Goal: Task Accomplishment & Management: Manage account settings

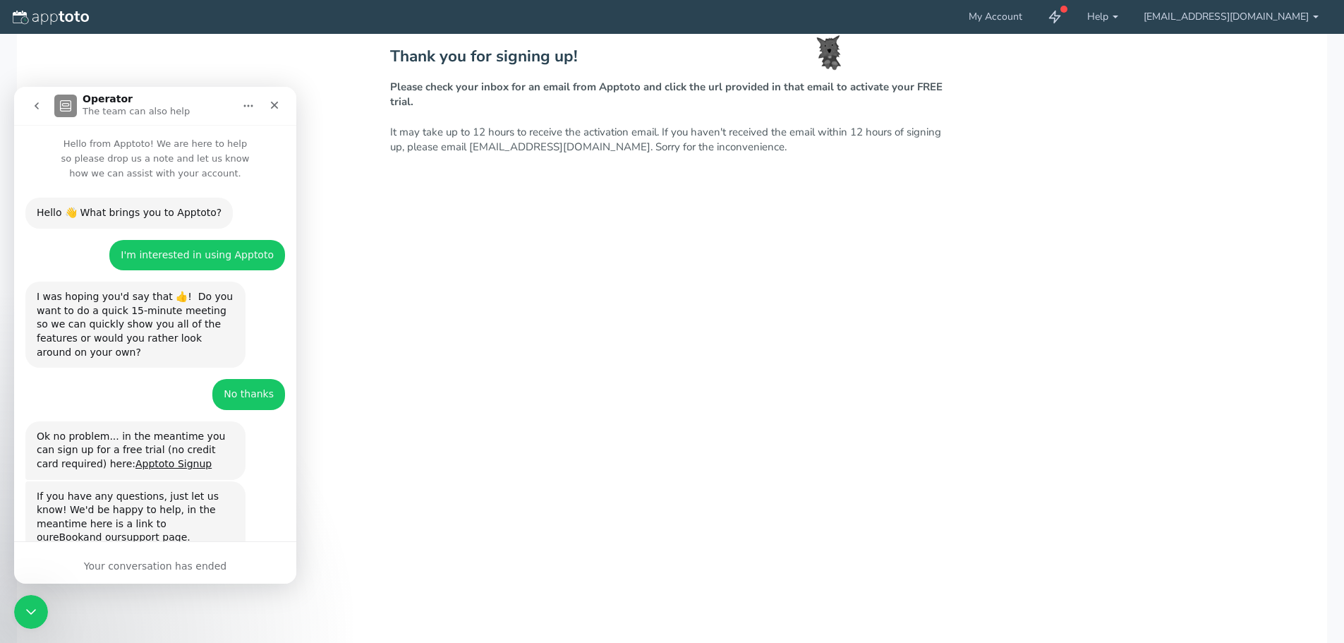
scroll to position [13, 0]
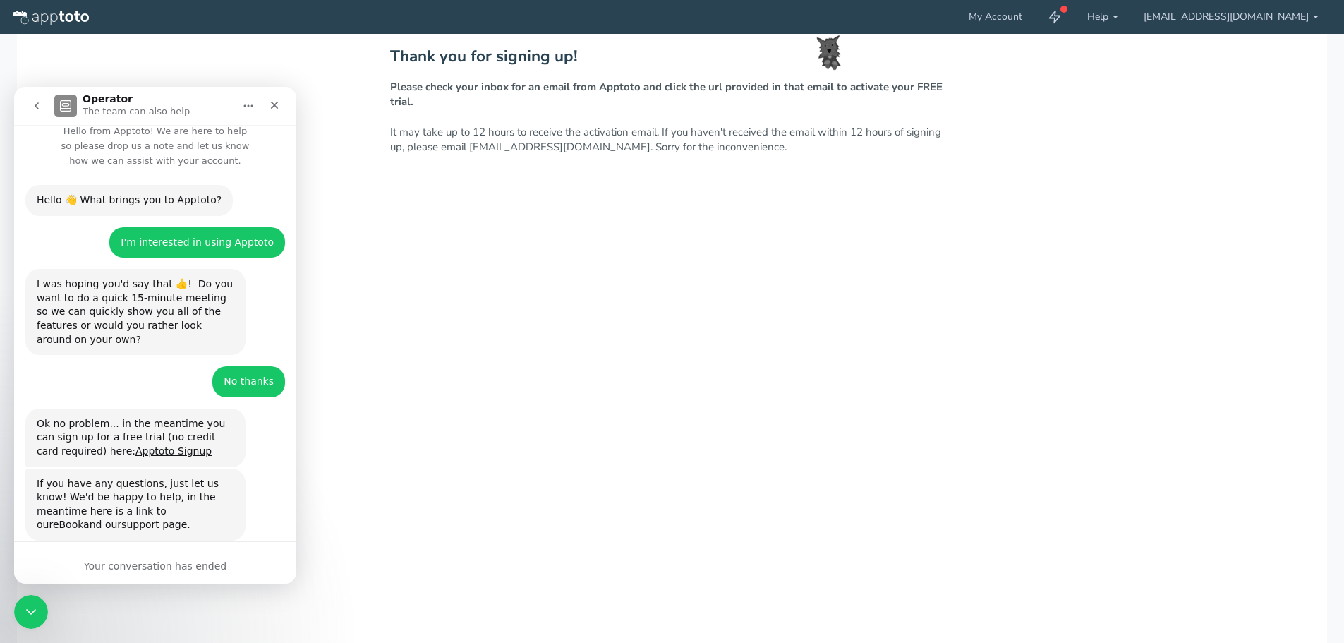
click at [157, 556] on div "Your conversation has ended" at bounding box center [155, 562] width 282 height 42
click at [155, 567] on div "Your conversation has ended" at bounding box center [155, 566] width 282 height 15
click at [274, 110] on icon "Close" at bounding box center [274, 104] width 11 height 11
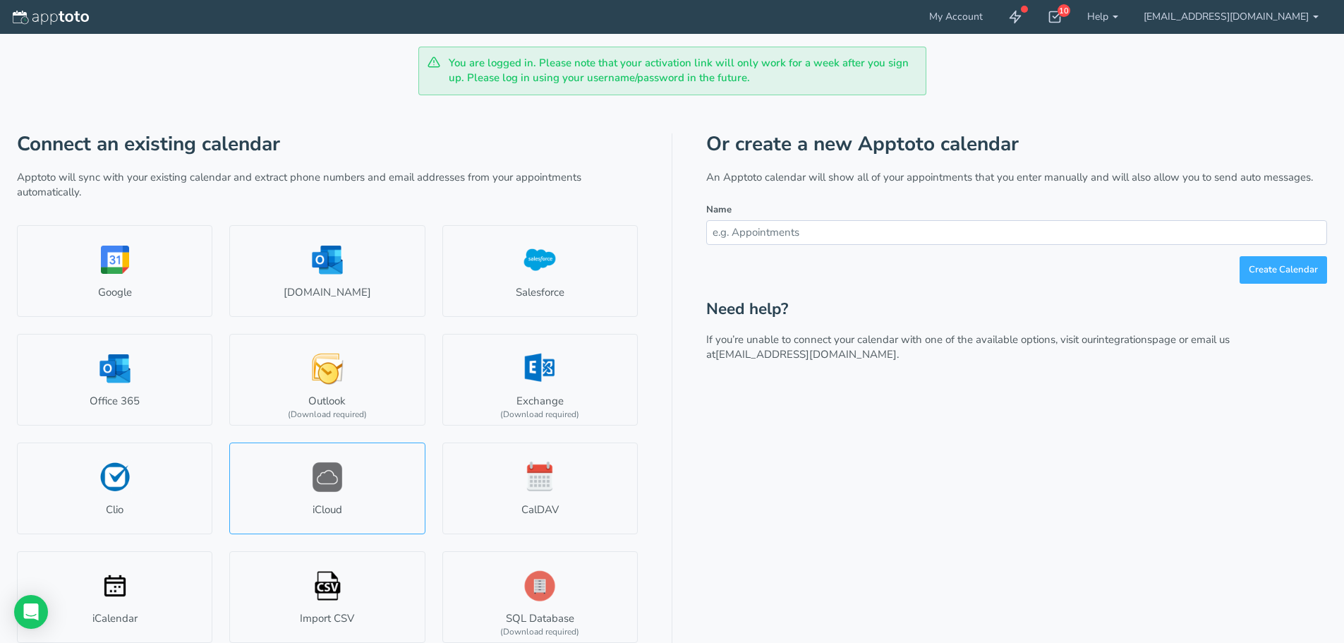
scroll to position [8, 0]
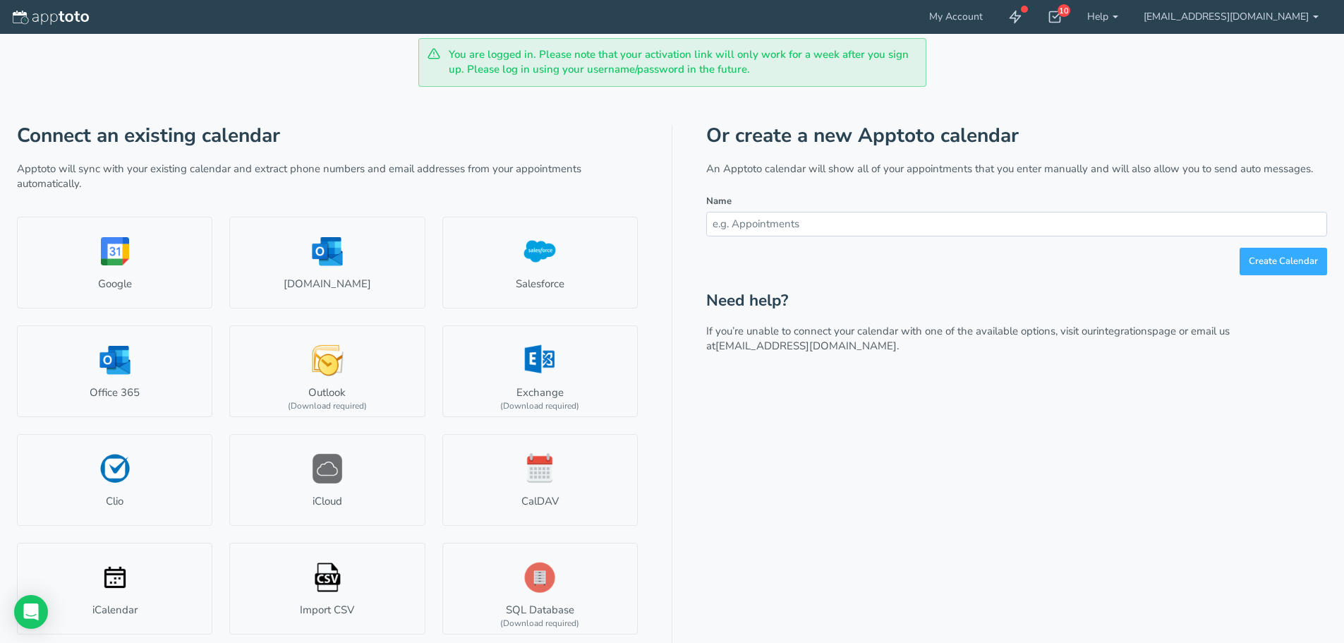
click at [902, 234] on input "text" at bounding box center [1016, 224] width 621 height 25
type input "MTM Meetings"
click at [1252, 259] on button "Create Calendar" at bounding box center [1283, 262] width 87 height 28
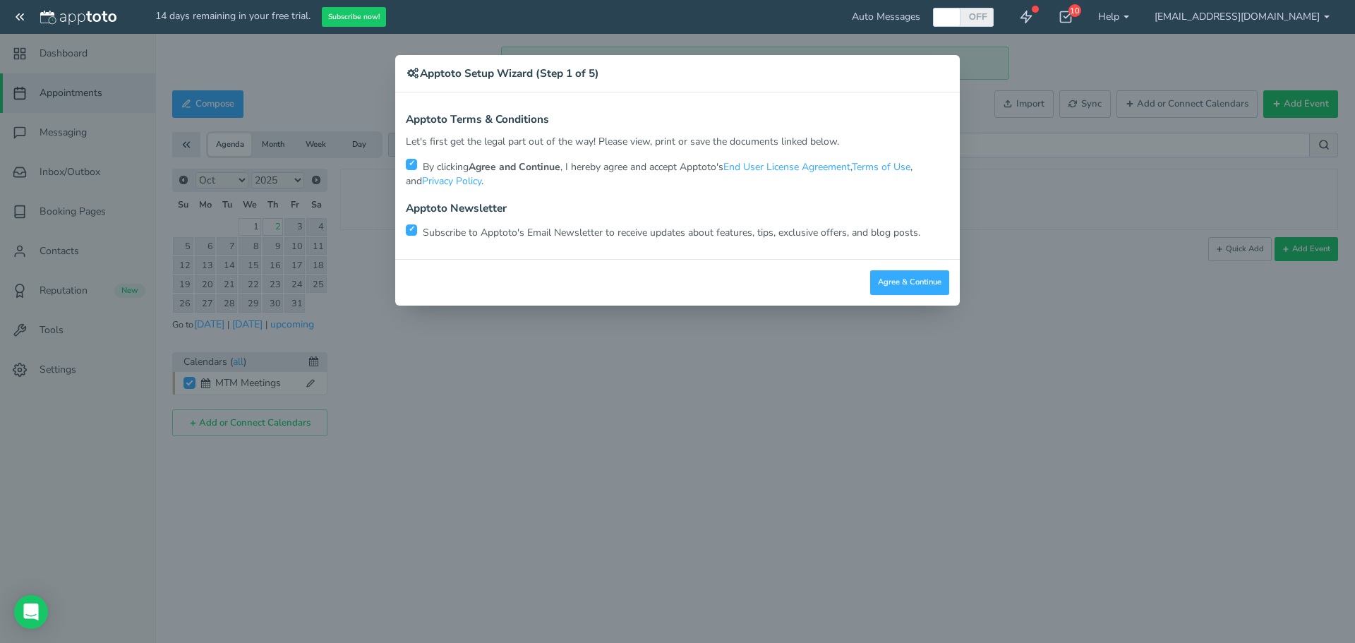
click at [411, 231] on input "checkbox" at bounding box center [411, 229] width 11 height 11
checkbox input "false"
click at [922, 282] on button "Agree & Continue" at bounding box center [909, 282] width 79 height 25
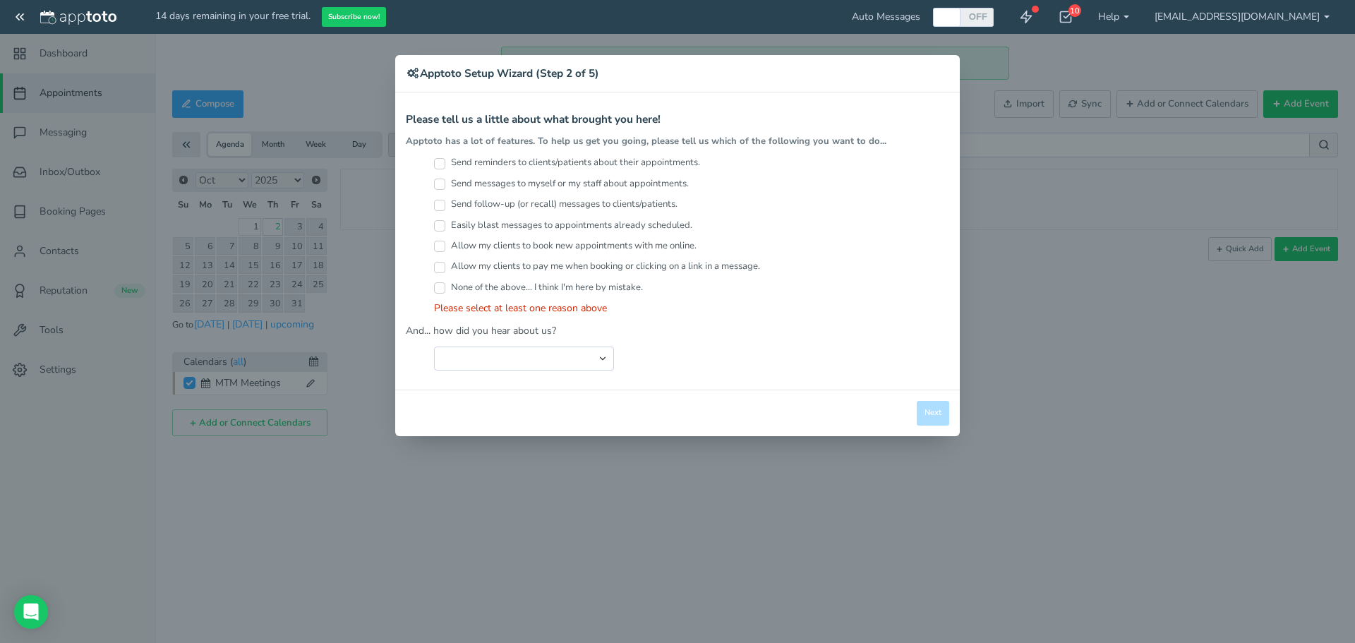
click at [440, 245] on input "Allow my clients to book new appointments with me online." at bounding box center [439, 246] width 11 height 11
checkbox input "true"
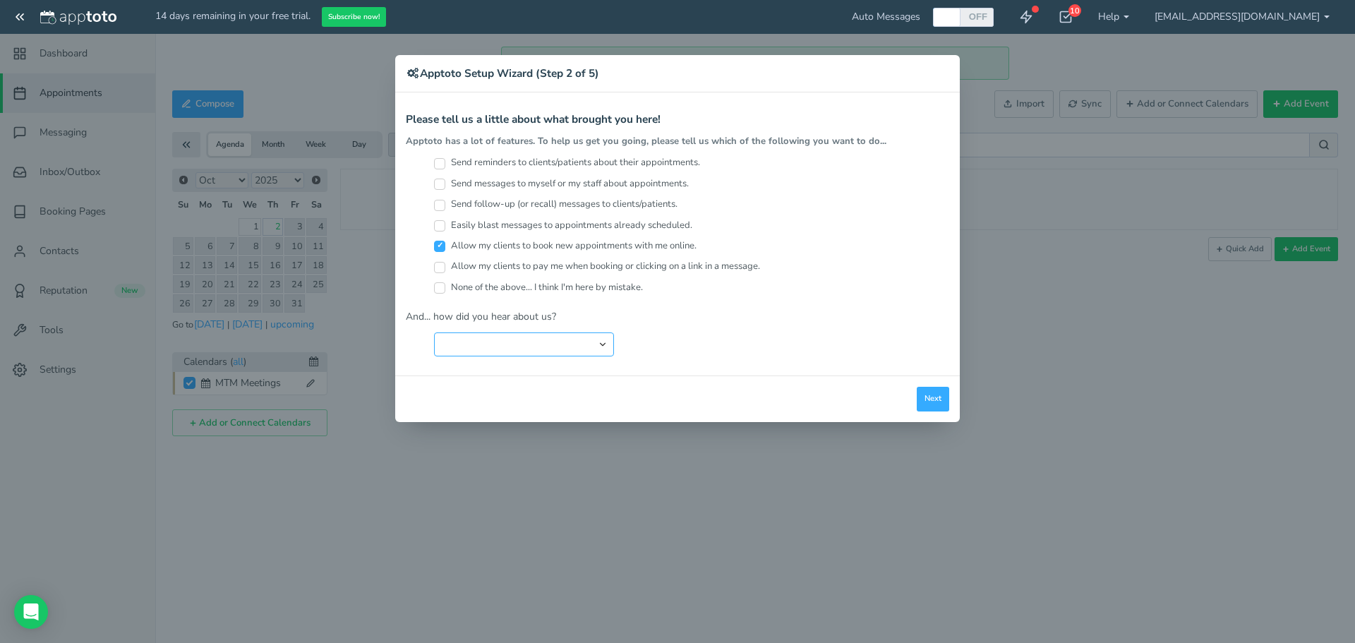
click at [580, 342] on select "Search Engine (Google, Yahoo, Bing, etc.) Search Engine Advertisement Blog Post…" at bounding box center [524, 344] width 180 height 24
select select "string:Search Engine (Google, Yahoo, Bing, etc.)"
click at [434, 332] on select "Search Engine (Google, Yahoo, Bing, etc.) Search Engine Advertisement Blog Post…" at bounding box center [524, 344] width 180 height 24
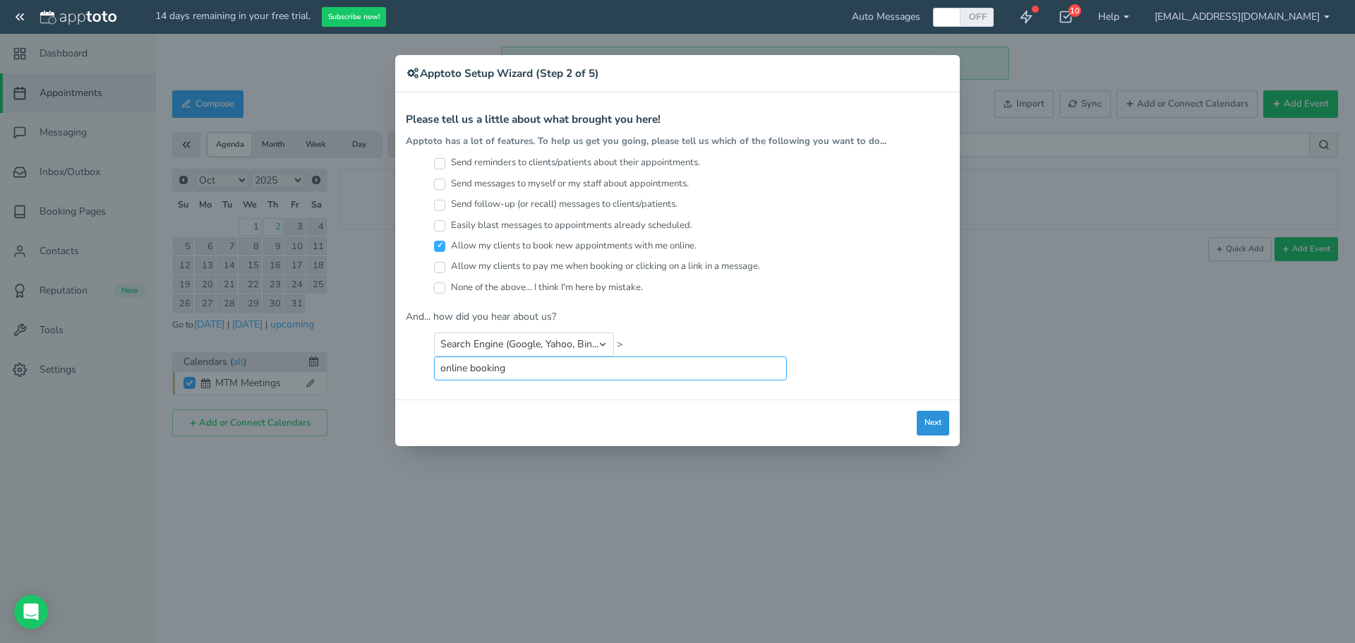
type input "online booking"
click at [919, 417] on button "Next" at bounding box center [933, 423] width 32 height 25
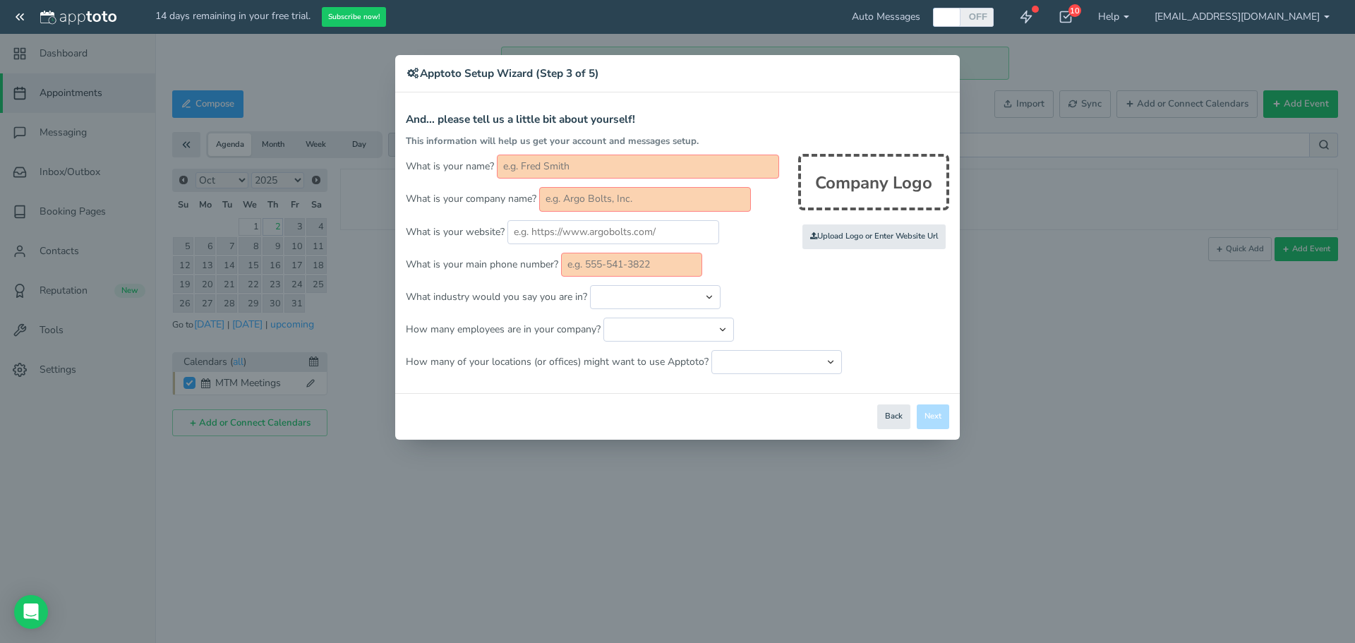
click at [529, 164] on input "text" at bounding box center [638, 167] width 282 height 24
click at [878, 182] on div "Company Logo" at bounding box center [873, 182] width 151 height 56
click at [851, 239] on input "file" at bounding box center [564, 236] width 1343 height 97
click at [868, 195] on div "Company Logo" at bounding box center [873, 182] width 151 height 56
click at [535, 162] on input "text" at bounding box center [638, 167] width 282 height 24
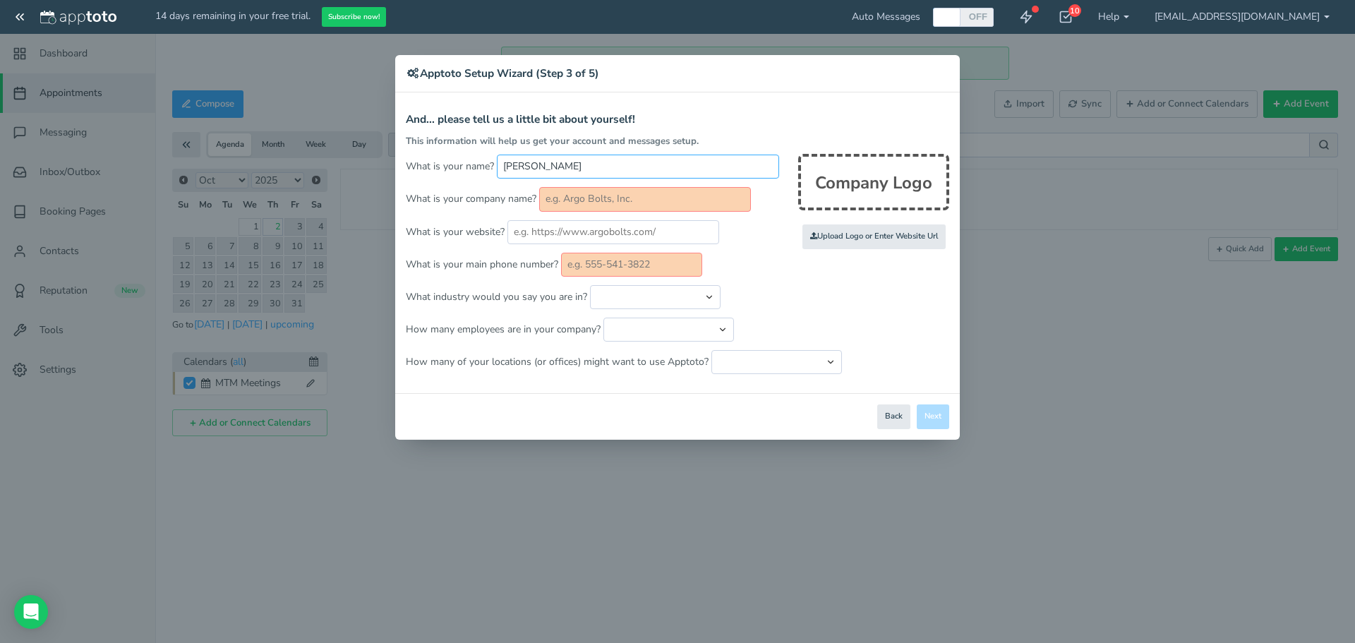
type input "Lindsey Mabey"
type input "Vibrix Pharmacy"
type input "www.vibrixpharmacy.com"
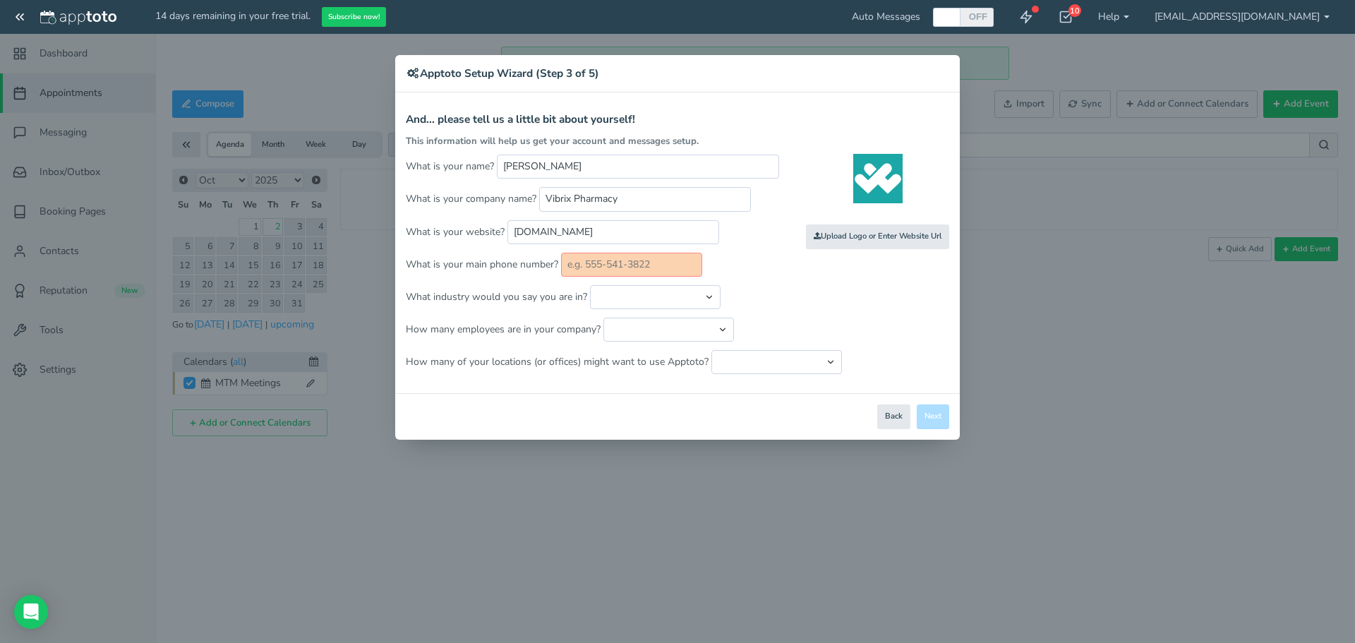
click at [609, 260] on input "text" at bounding box center [631, 265] width 141 height 24
paste input "[PHONE_NUMBER]"
type input "[PHONE_NUMBER]"
click at [636, 299] on select "Automotive Cleaning Services Consulting Education - Classroom Education - Admis…" at bounding box center [655, 297] width 131 height 24
select select "string:Healthcare - Other"
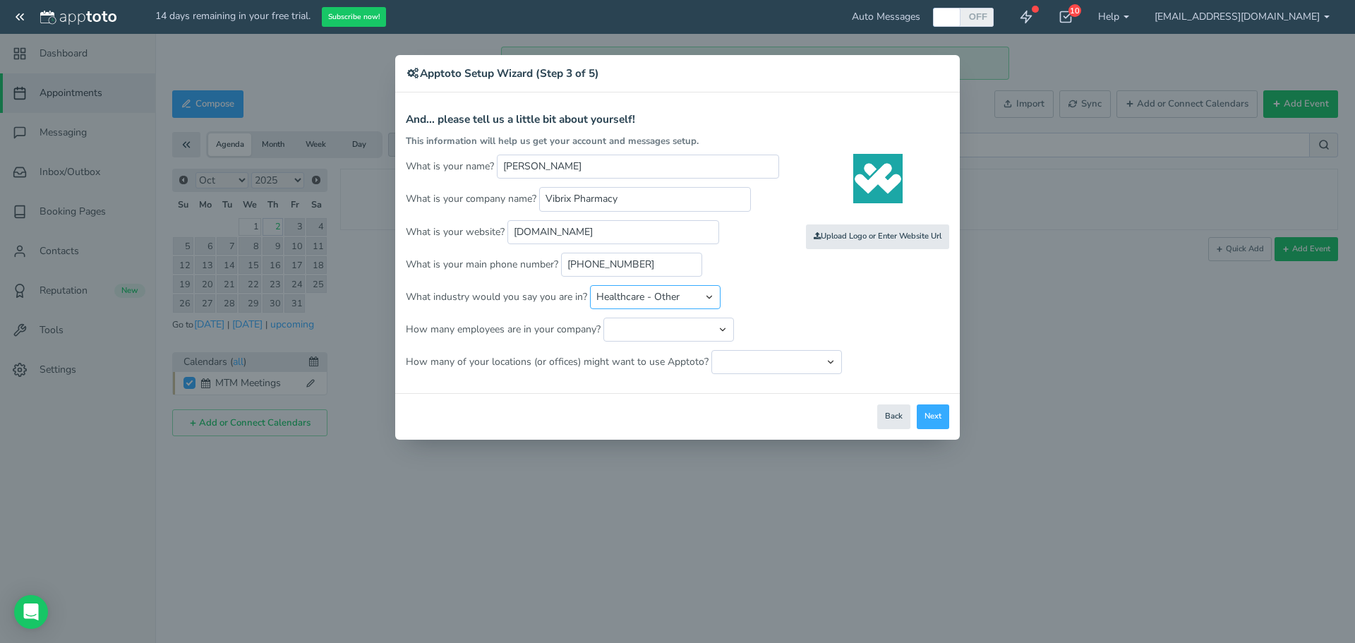
click at [590, 285] on select "Automotive Cleaning Services Consulting Education - Classroom Education - Admis…" at bounding box center [655, 297] width 131 height 24
click at [720, 327] on select "Just me 1 to 5 6 to 10 11 to 25 26 to 50 51 to 100 101 to 500 501 to 1000 More …" at bounding box center [668, 330] width 131 height 24
select select "string:11..25"
click at [603, 318] on select "Just me 1 to 5 6 to 10 11 to 25 26 to 50 51 to 100 101 to 500 501 to 1000 More …" at bounding box center [668, 330] width 131 height 24
click at [761, 365] on select "Just one location 2 3 4 5 6 to 10 11 to 25 26 to 50 More than 50" at bounding box center [776, 362] width 131 height 24
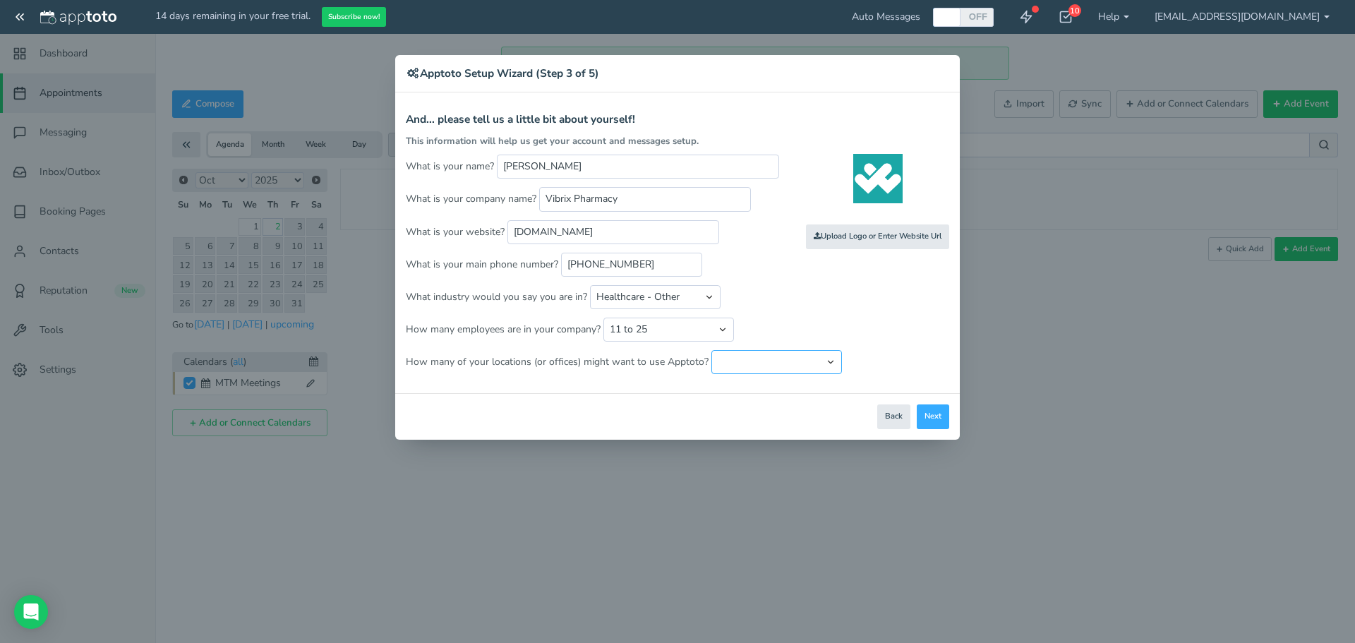
select select "string:1"
click at [711, 350] on select "Just one location 2 3 4 5 6 to 10 11 to 25 26 to 50 More than 50" at bounding box center [776, 362] width 131 height 24
click at [929, 411] on button "Next" at bounding box center [933, 416] width 32 height 25
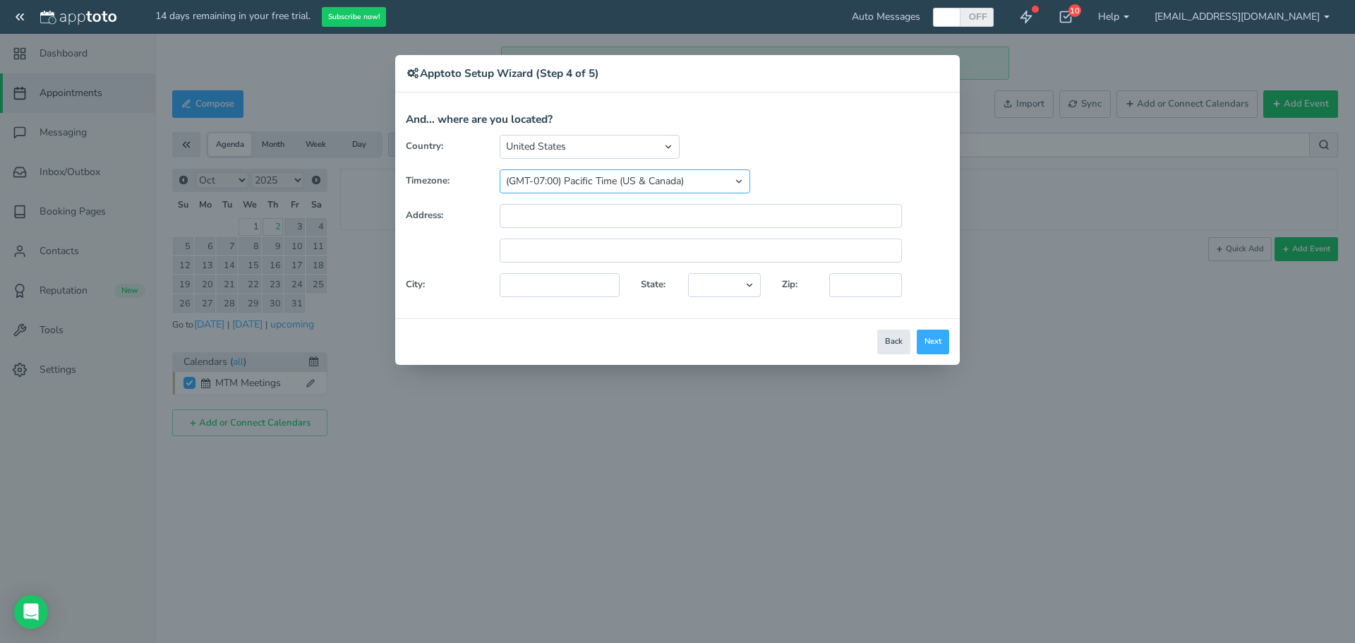
click at [739, 182] on select "(GMT-10:00) Hawaii (GMT-08:00) Alaska (GMT-07:00) Pacific Time (US & Canada) (G…" at bounding box center [625, 181] width 250 height 24
select select "string:[GEOGRAPHIC_DATA]/[GEOGRAPHIC_DATA]"
click at [500, 169] on select "(GMT-10:00) Hawaii (GMT-08:00) Alaska (GMT-07:00) Pacific Time (US & Canada) (G…" at bounding box center [625, 181] width 250 height 24
click at [931, 333] on button "Next" at bounding box center [933, 342] width 32 height 25
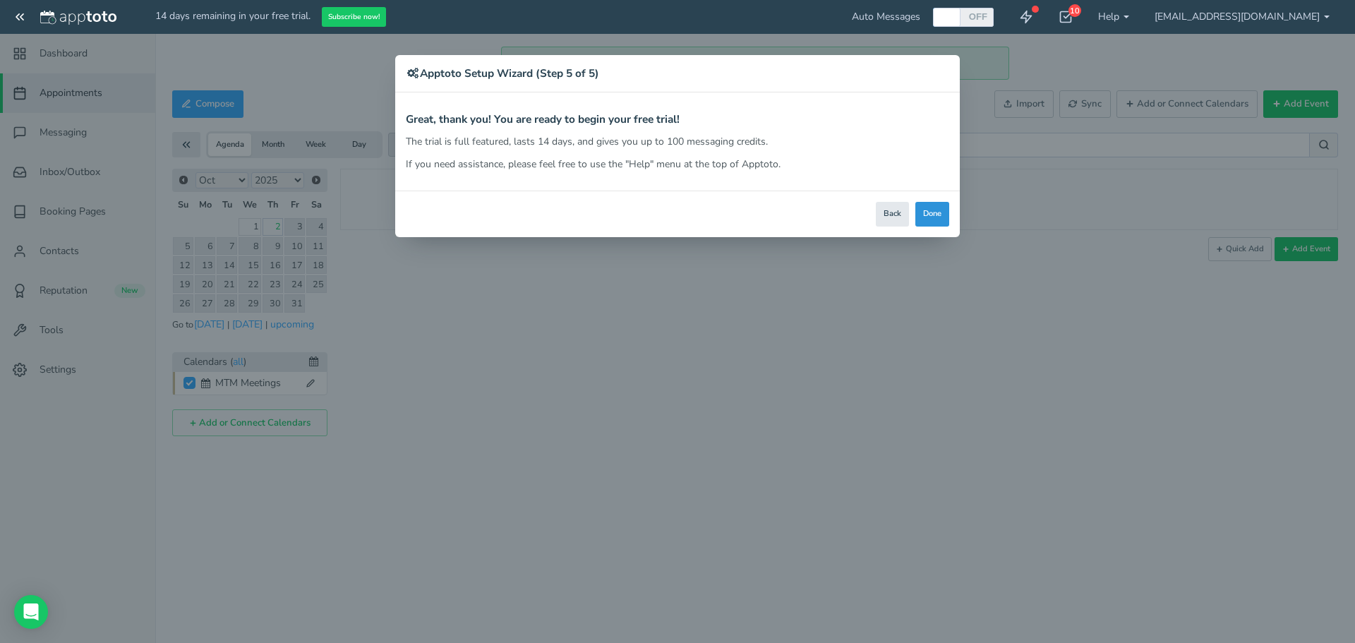
click at [933, 213] on button "Done" at bounding box center [932, 214] width 34 height 25
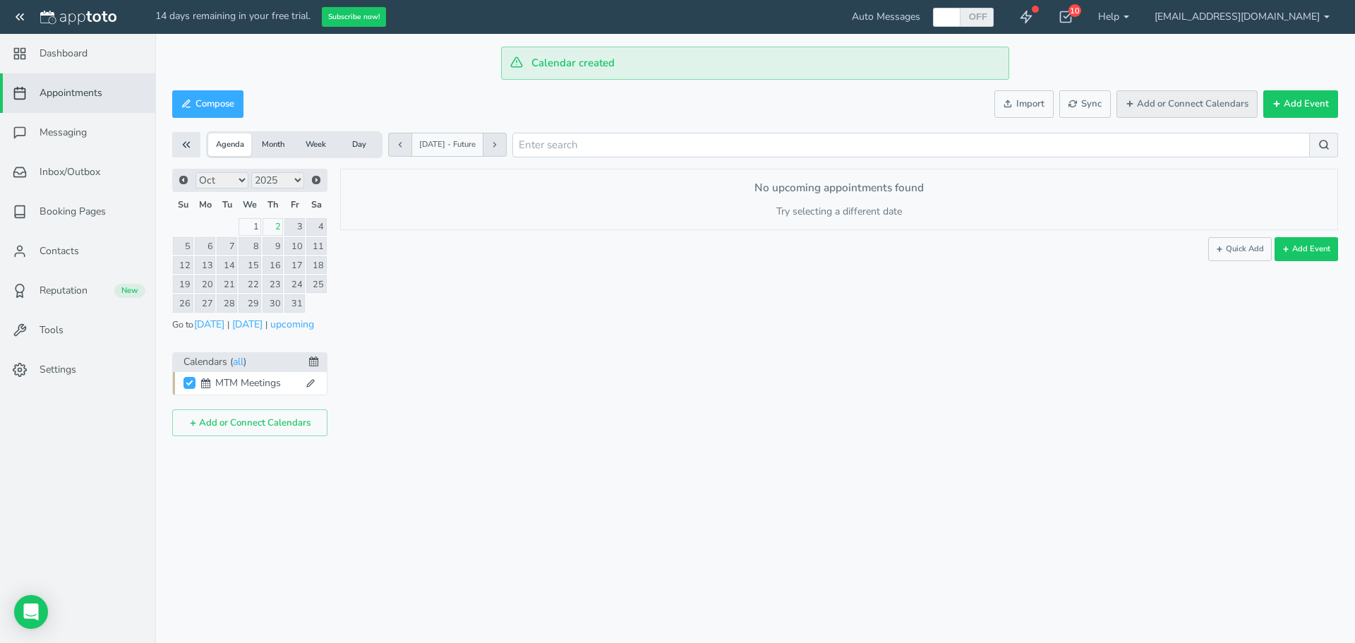
click at [1134, 100] on icon at bounding box center [1129, 103] width 8 height 8
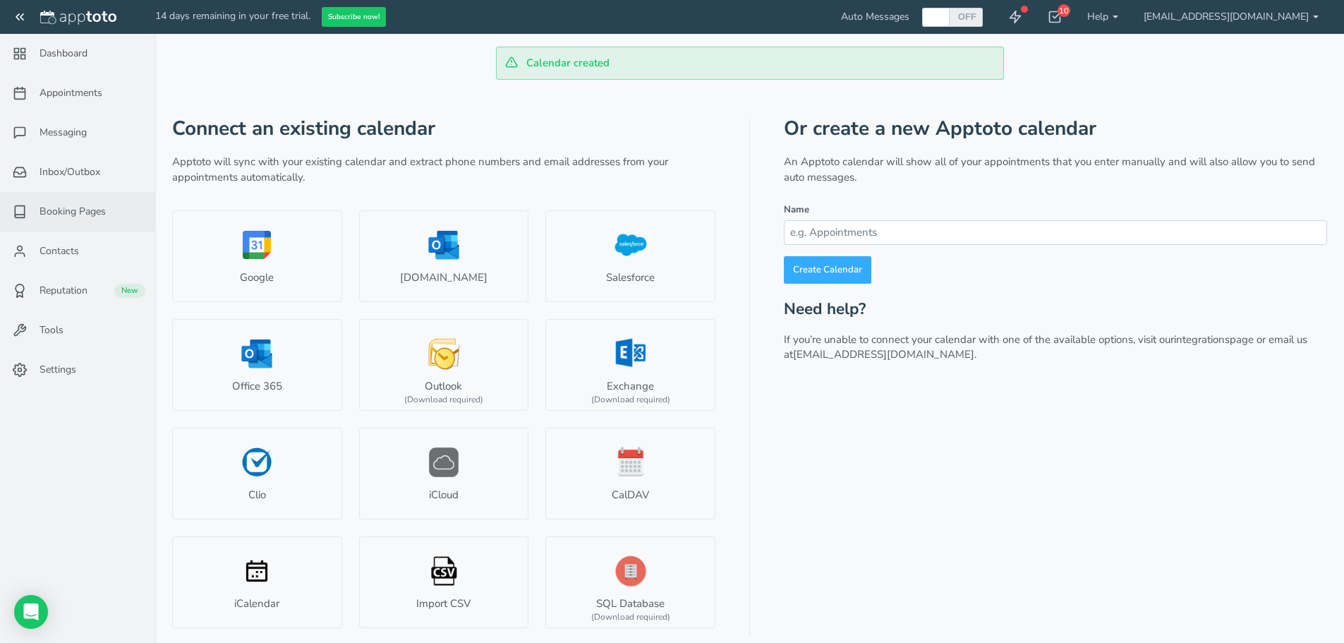
click at [63, 212] on span "Booking Pages" at bounding box center [73, 212] width 66 height 14
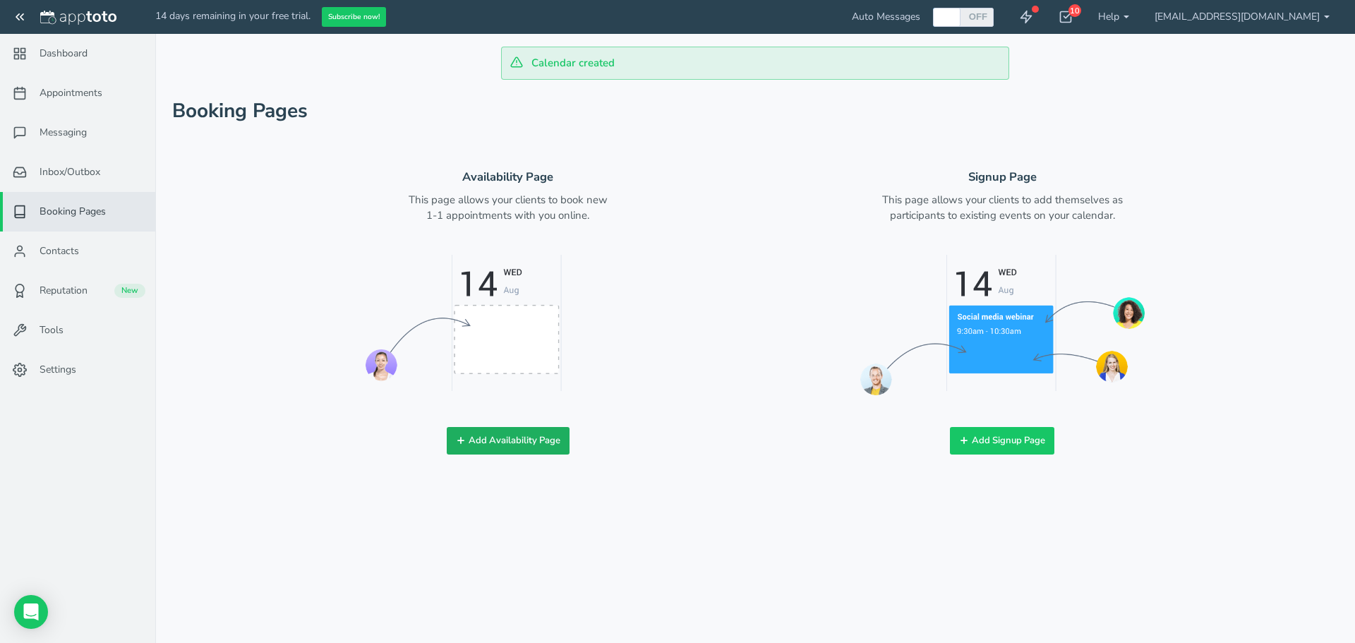
click at [472, 430] on button "Add Availability Page" at bounding box center [508, 441] width 123 height 28
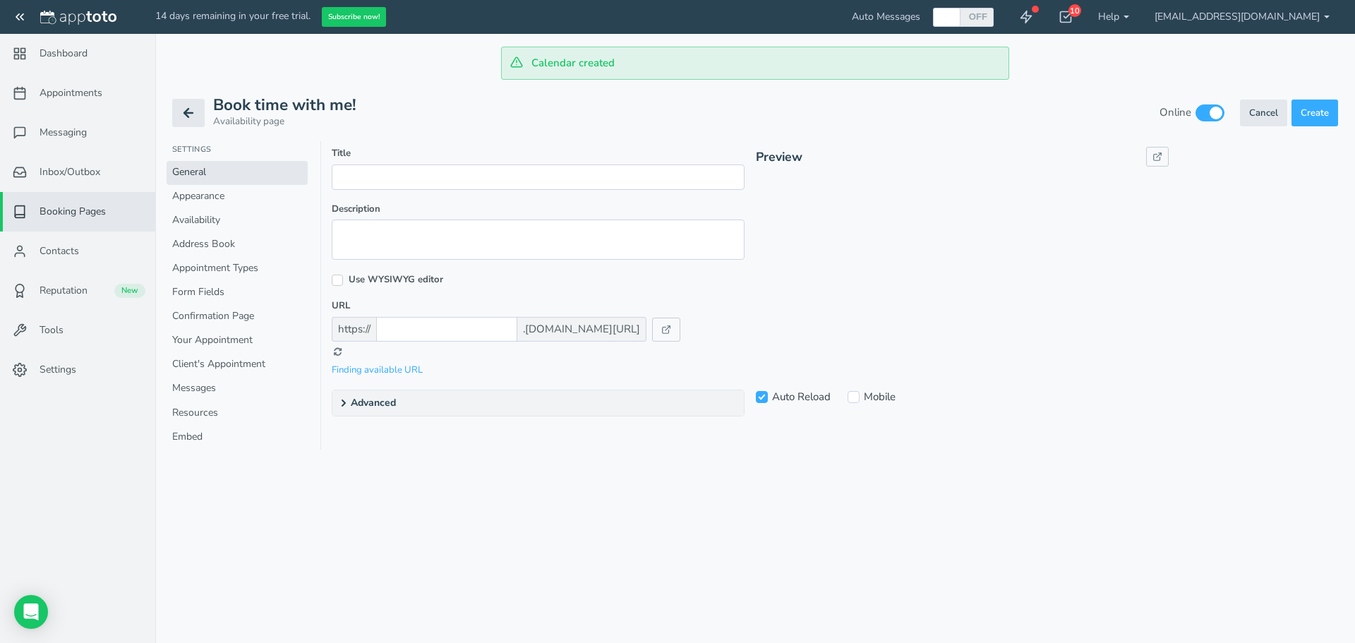
checkbox input "true"
type input "Book time with me!"
type input "vibrixpharmacy_lmabey"
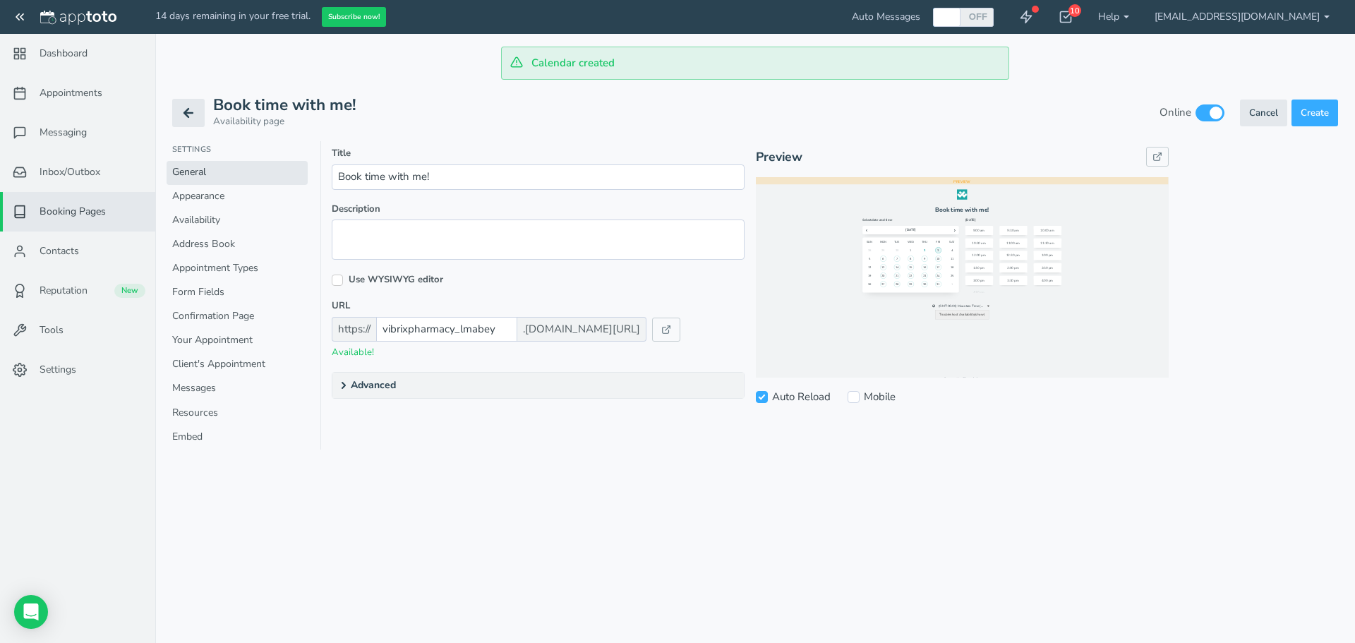
click at [367, 387] on summary "Advanced" at bounding box center [537, 385] width 411 height 25
click at [195, 218] on link "Availability" at bounding box center [237, 221] width 141 height 24
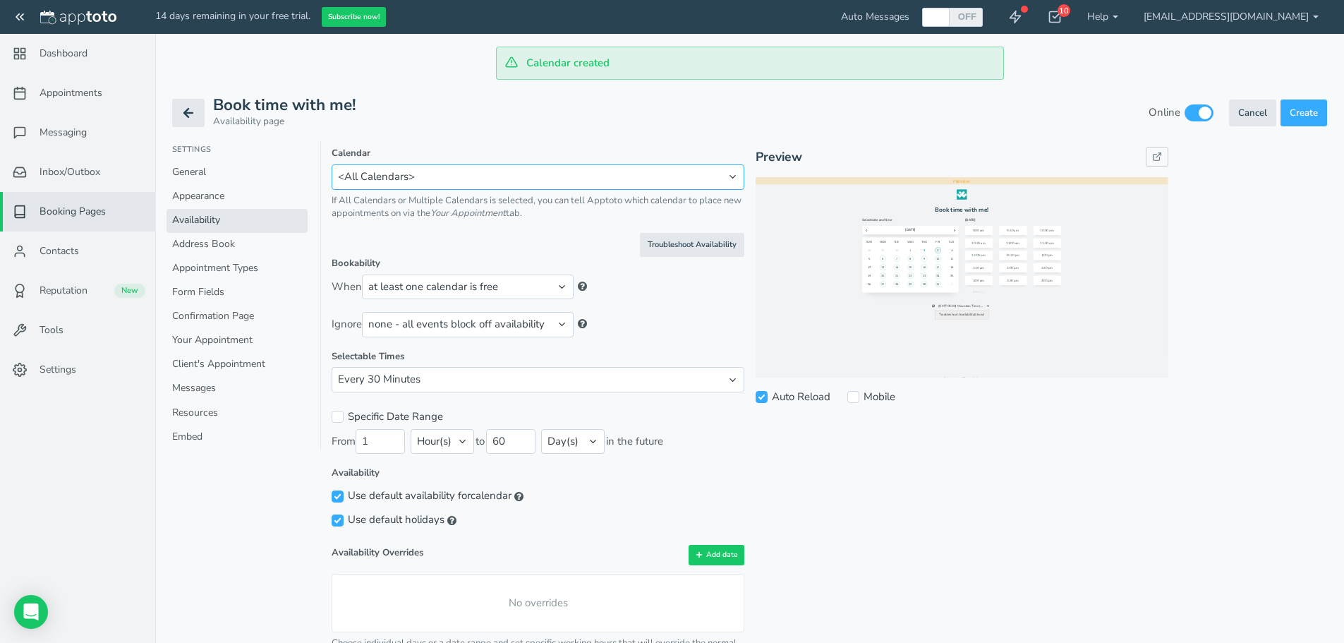
click at [471, 181] on select "MTM Meetings <Multiple Calendars> <All Calendars>" at bounding box center [538, 176] width 413 height 25
select select "number:-1"
click at [332, 164] on select "MTM Meetings <Multiple Calendars> <All Calendars>" at bounding box center [538, 176] width 413 height 25
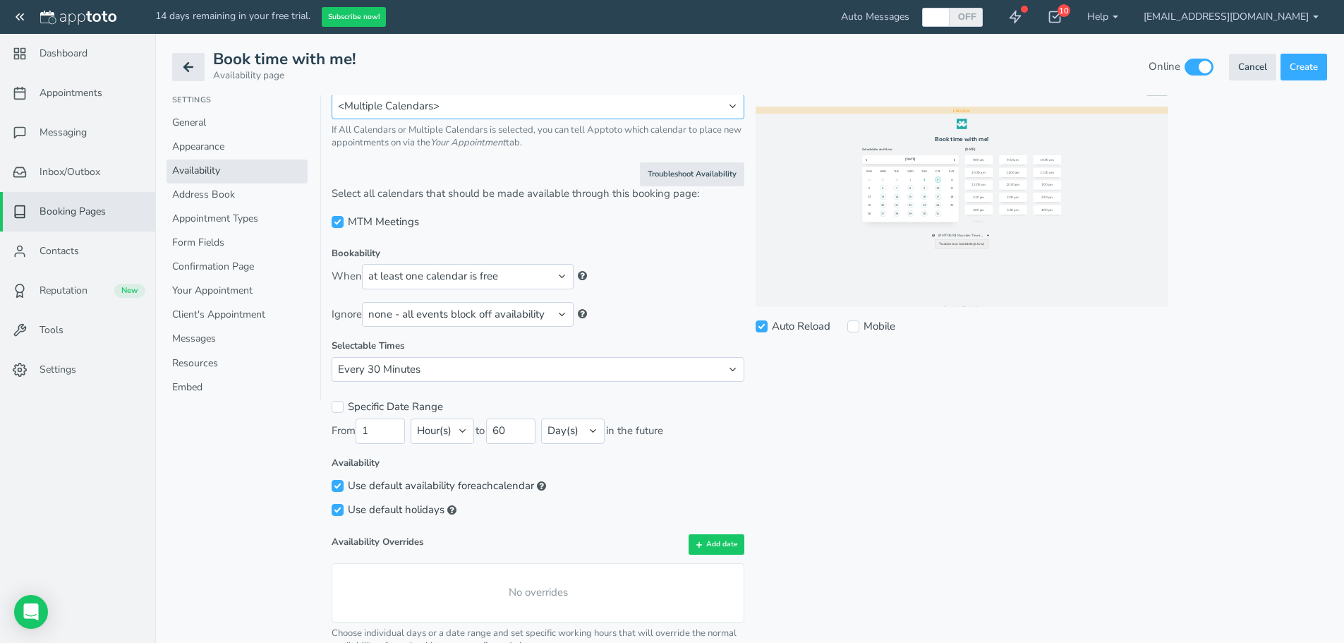
scroll to position [141, 0]
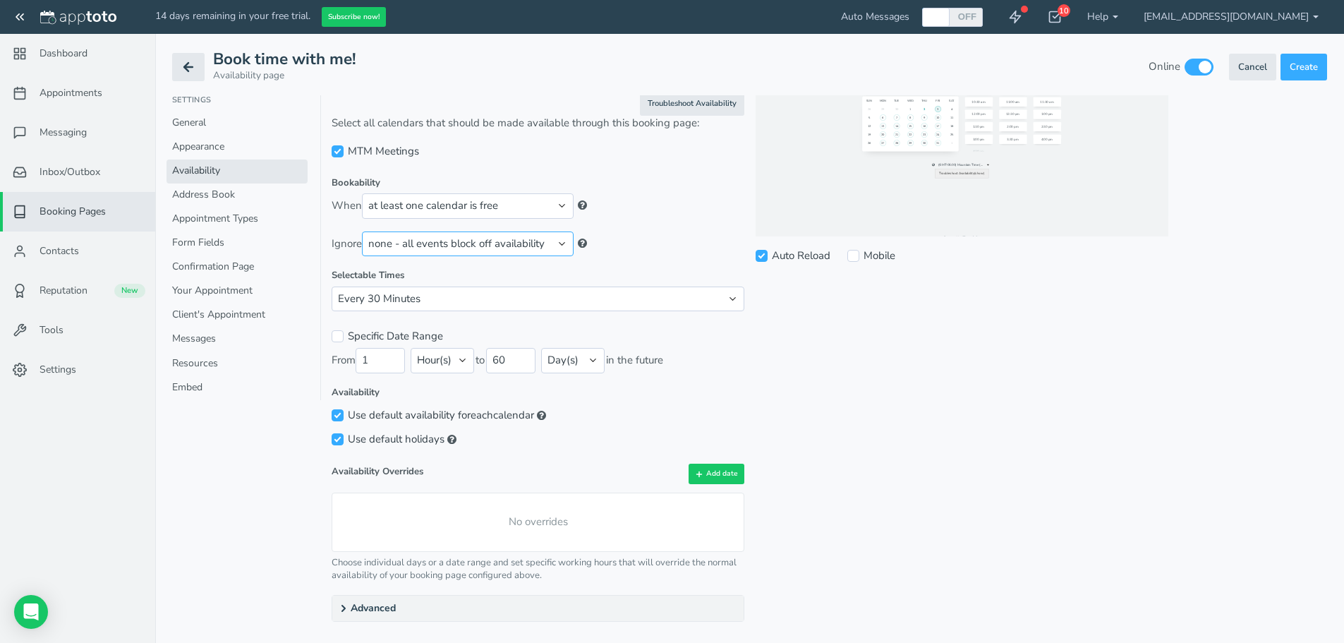
click at [567, 243] on select "none - all events block off availability events with a specific title: events w…" at bounding box center [468, 243] width 212 height 25
click at [642, 222] on div "Bookability When at least one calendar is free all calendars are free appointme…" at bounding box center [538, 216] width 413 height 80
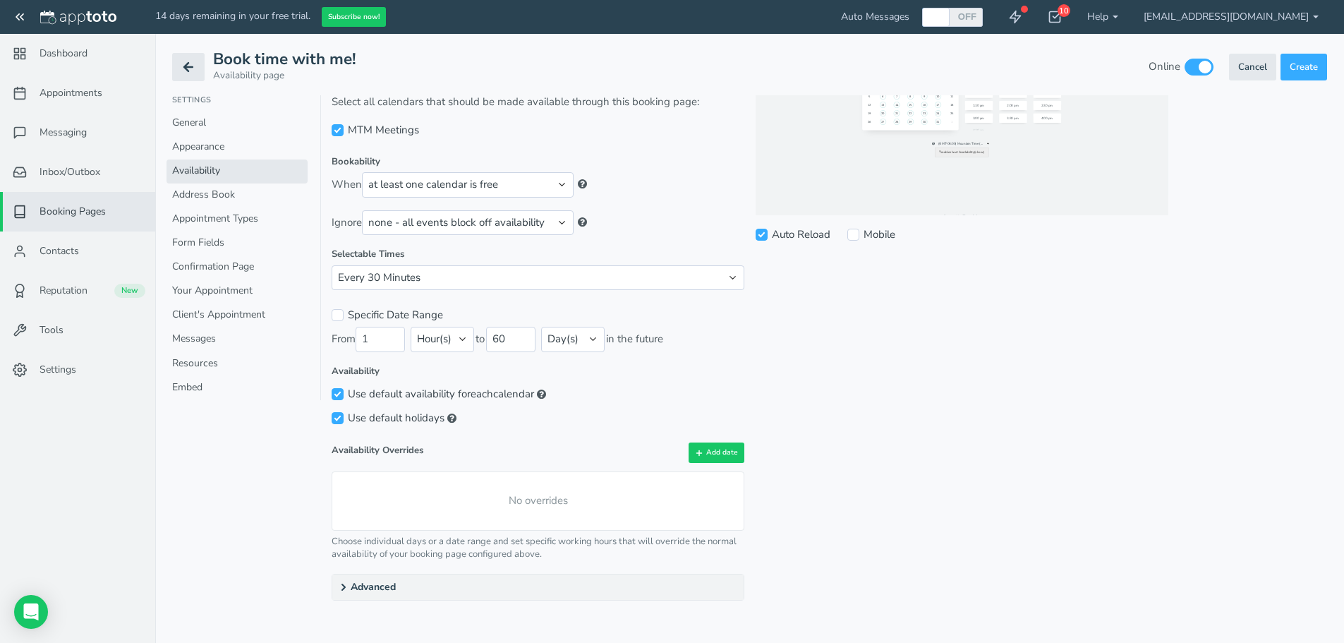
click at [381, 593] on summary "Advanced" at bounding box center [537, 586] width 411 height 25
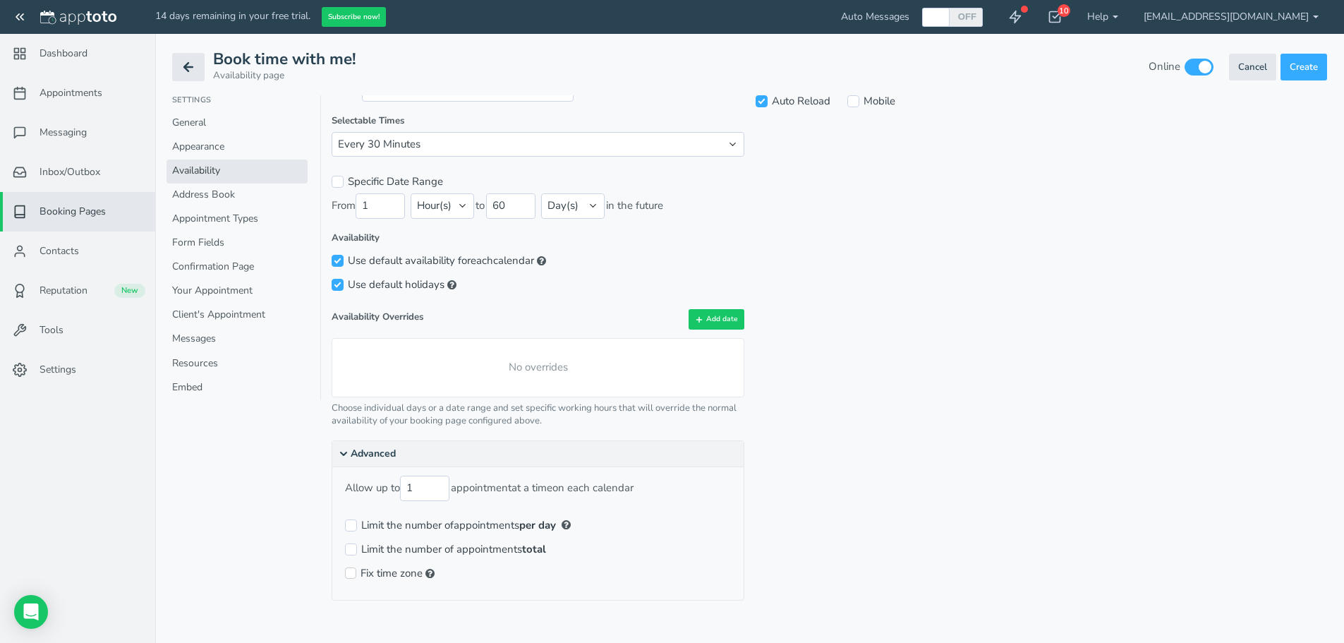
click at [346, 452] on use at bounding box center [344, 453] width 6 height 3
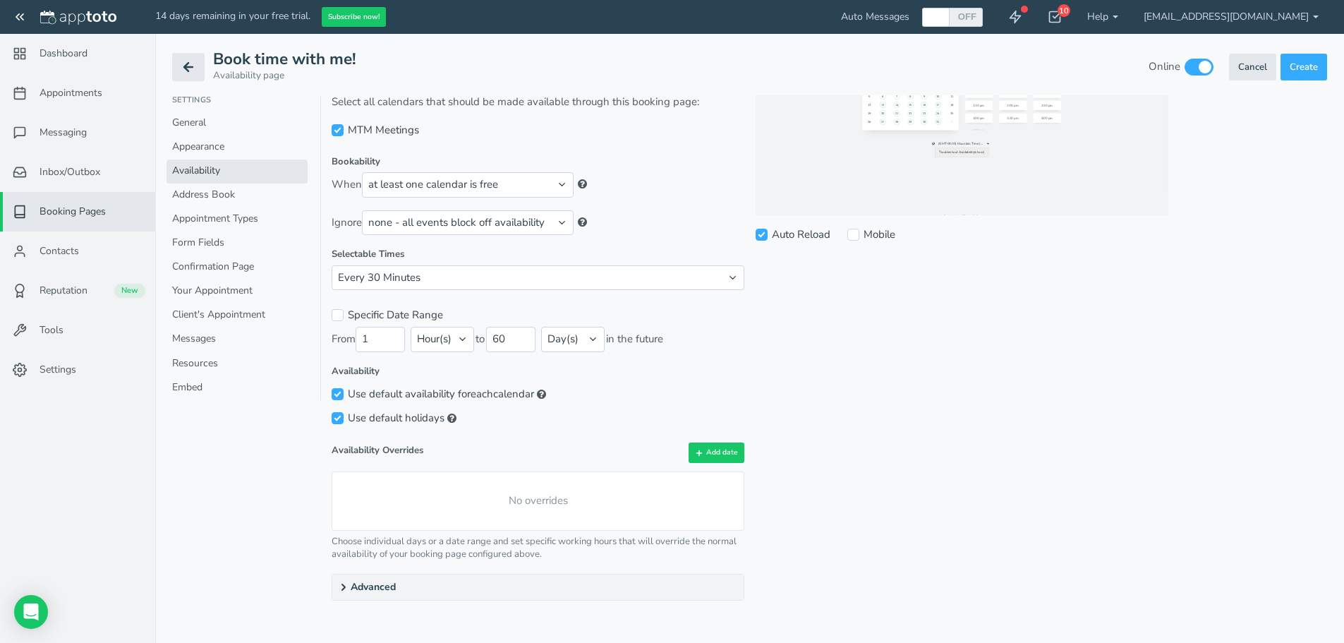
scroll to position [0, 0]
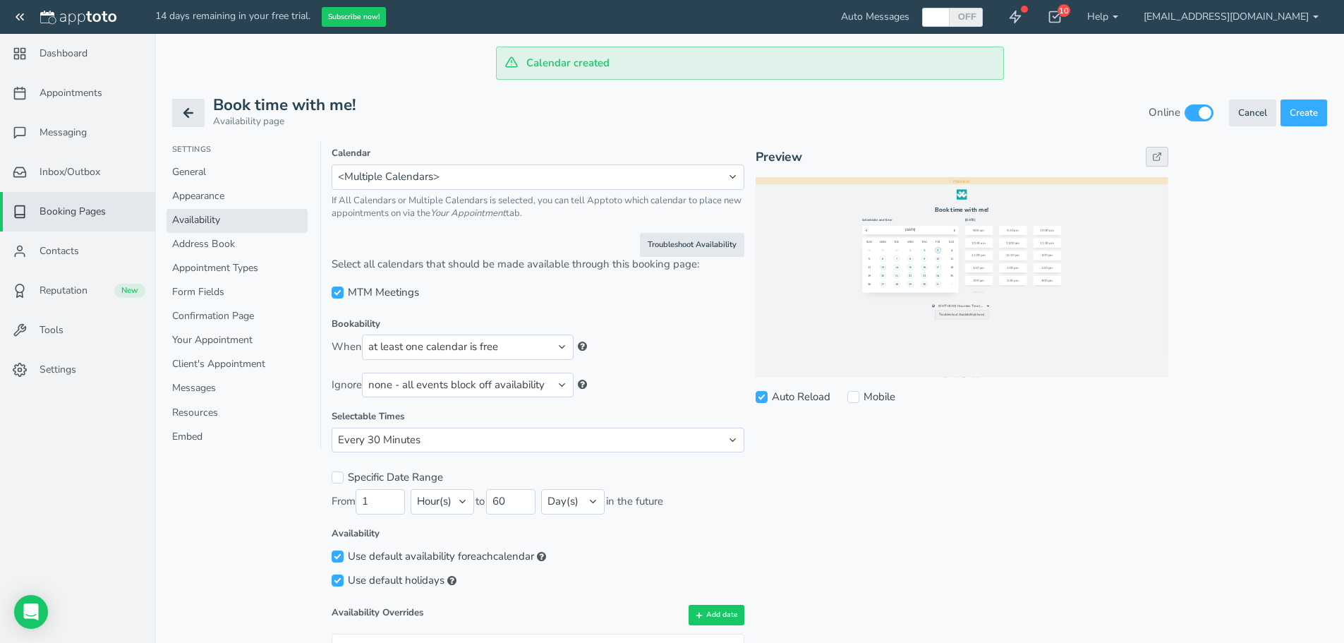
click at [1159, 159] on icon at bounding box center [1157, 157] width 10 height 10
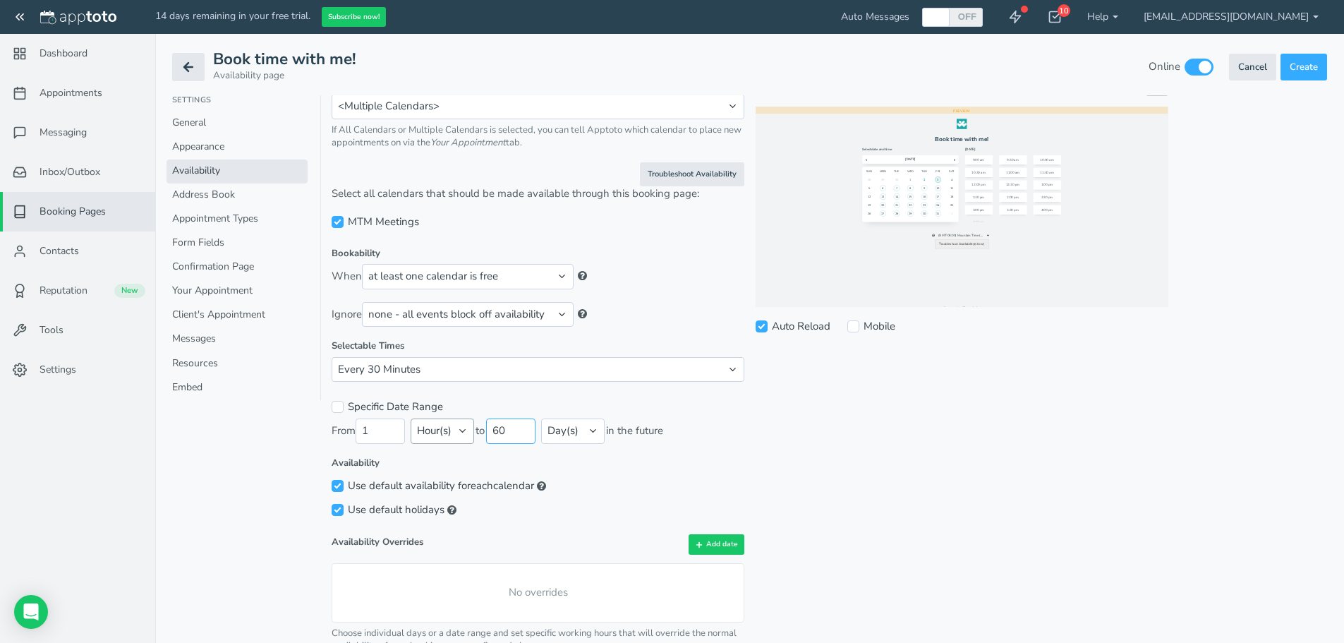
drag, startPoint x: 516, startPoint y: 433, endPoint x: 466, endPoint y: 426, distance: 50.5
click at [466, 426] on div "From 1 Minute(s) Hour(s) Day(s) to 60 Minute(s) Hour(s) Day(s) in the future" at bounding box center [538, 430] width 413 height 25
type input "10"
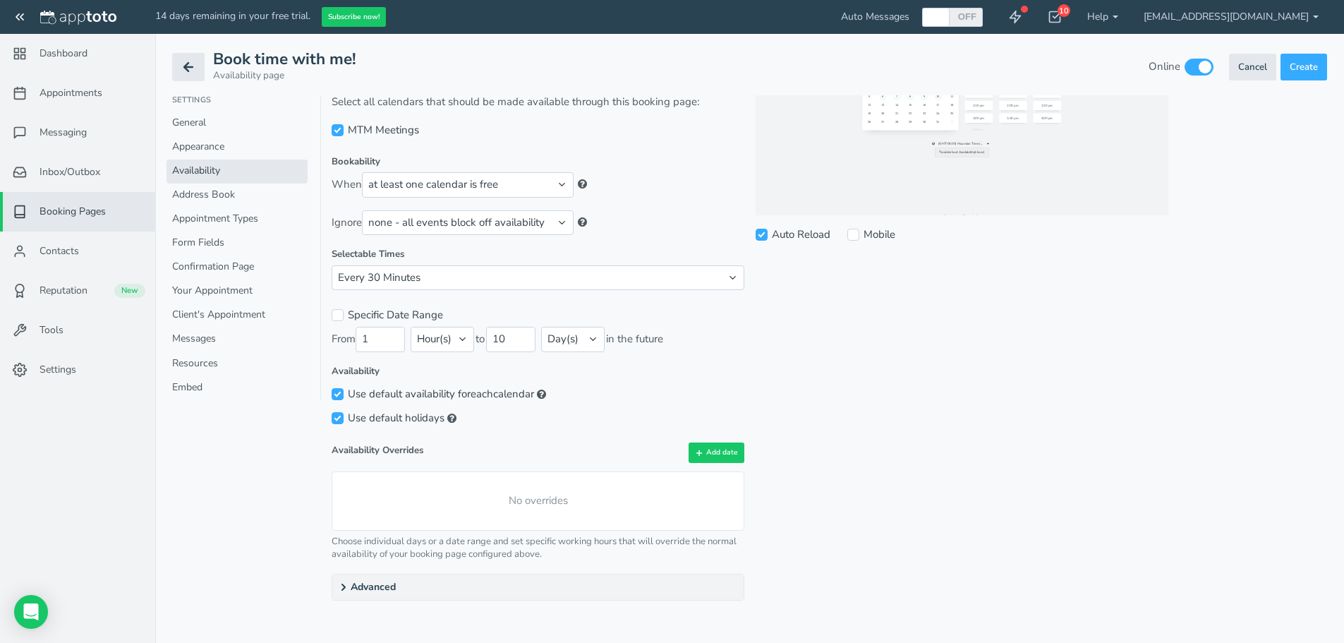
click at [554, 492] on div "No overrides" at bounding box center [538, 500] width 413 height 59
click at [548, 499] on div "No overrides" at bounding box center [538, 500] width 413 height 59
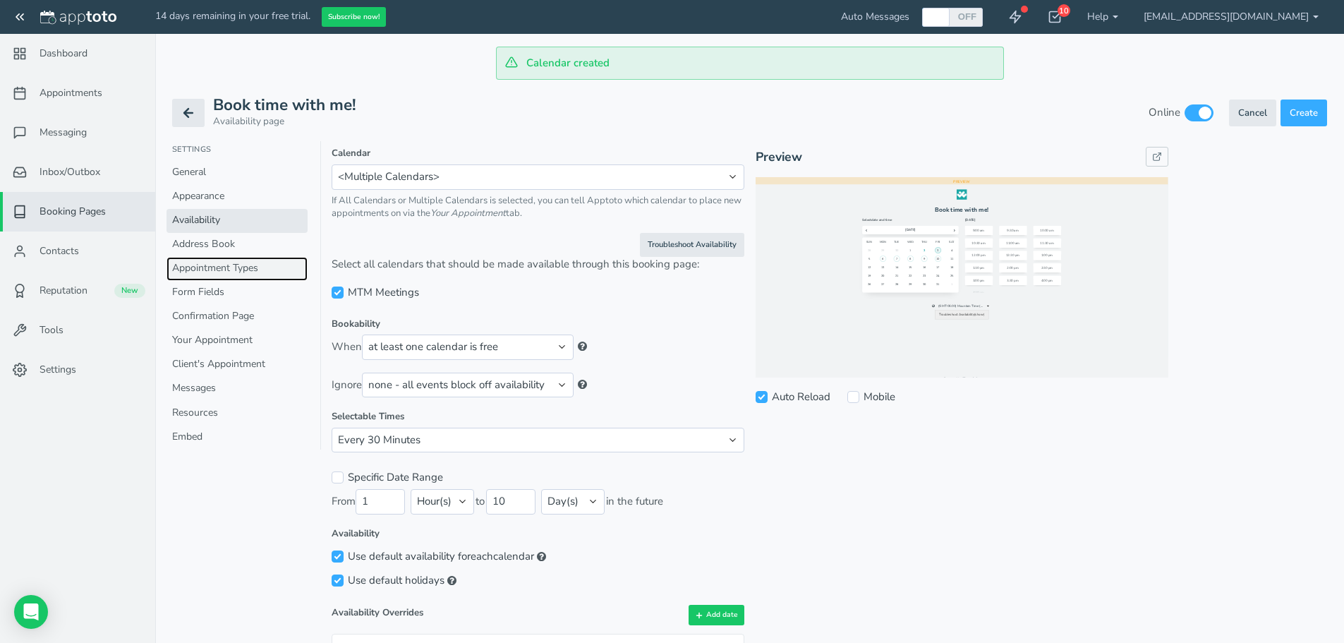
click at [213, 266] on link "Appointment Types" at bounding box center [237, 269] width 141 height 24
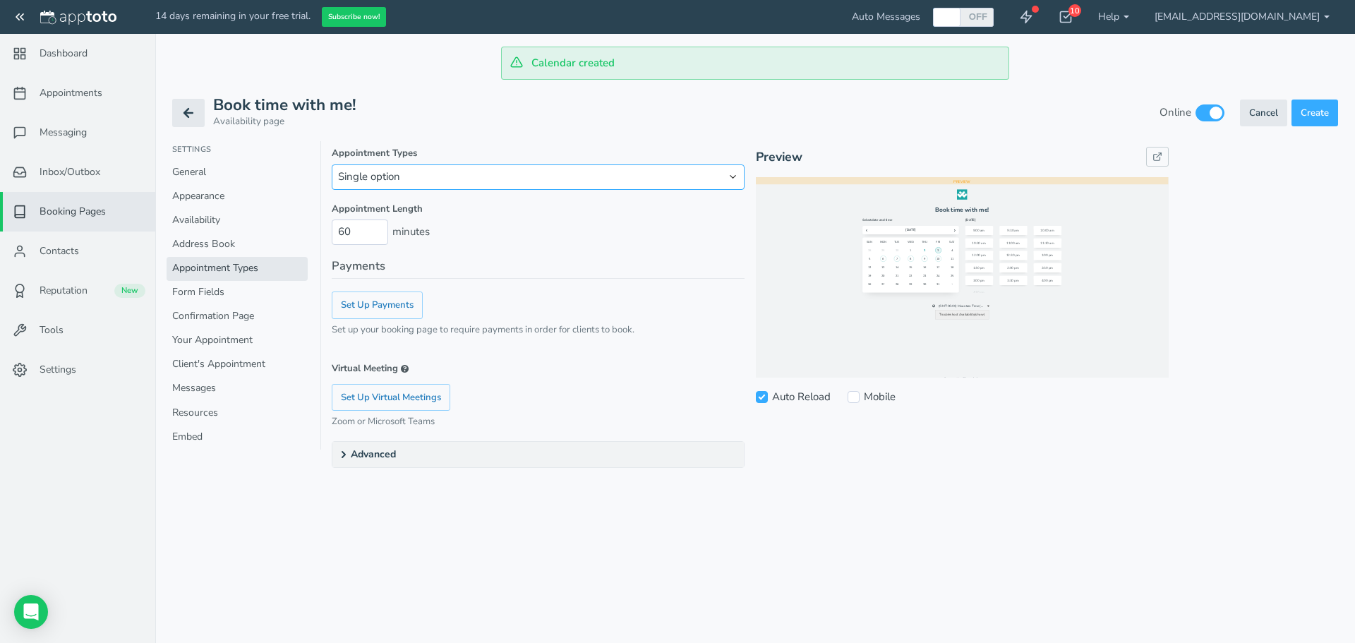
click at [383, 181] on select "Single option Multiple options" at bounding box center [538, 176] width 413 height 25
click at [385, 180] on select "Single option Multiple options" at bounding box center [538, 176] width 413 height 25
click at [344, 456] on use at bounding box center [343, 455] width 3 height 6
click at [349, 454] on icon at bounding box center [343, 454] width 11 height 11
click at [207, 286] on link "Form Fields" at bounding box center [237, 293] width 141 height 24
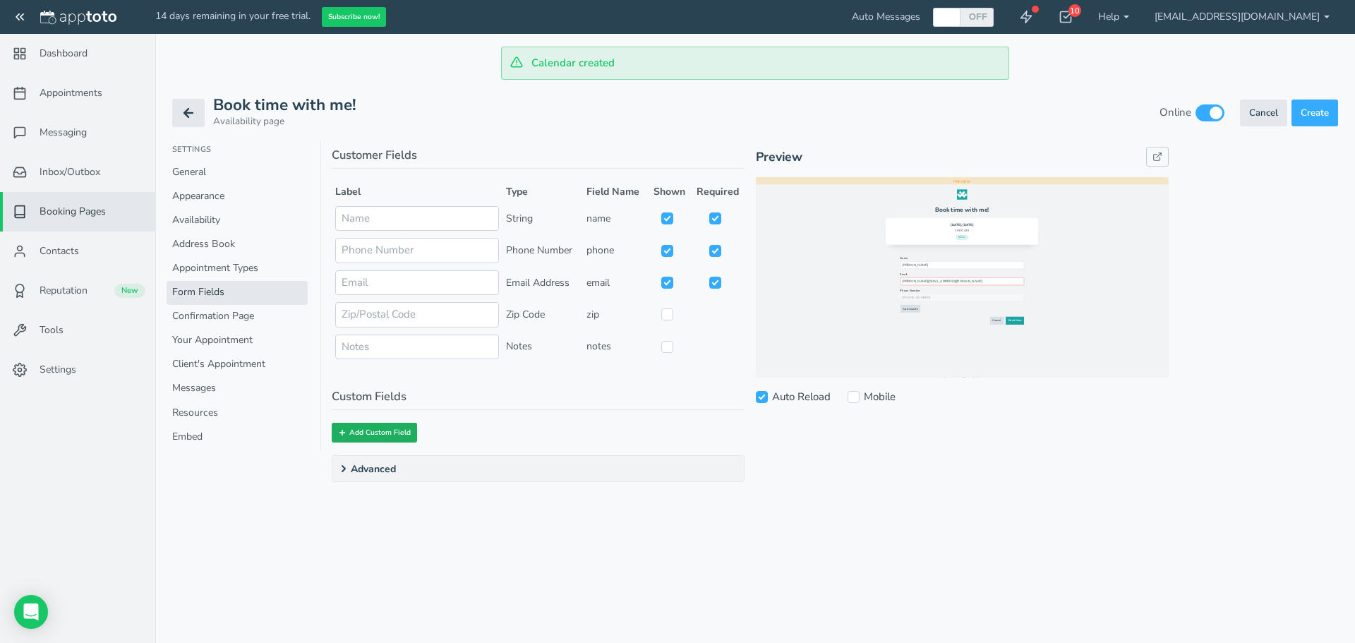
click at [346, 431] on icon at bounding box center [342, 432] width 8 height 8
select select "string:event"
select select "string:string"
select select "string:always"
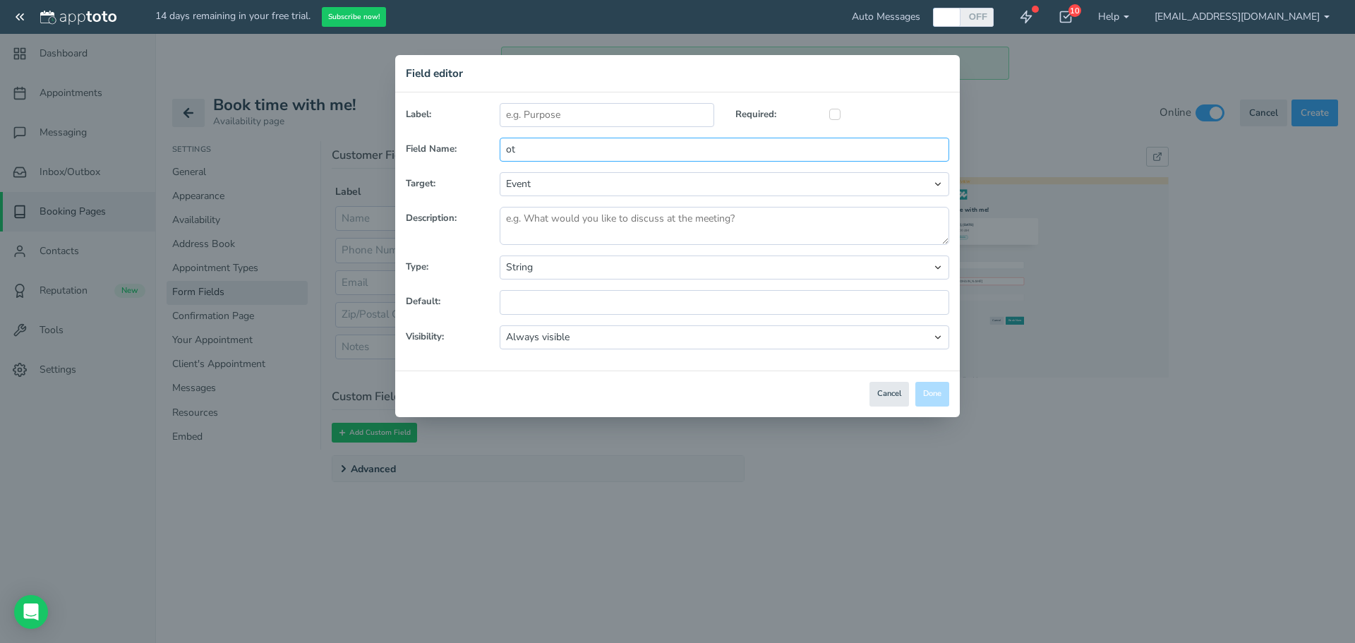
type input "o"
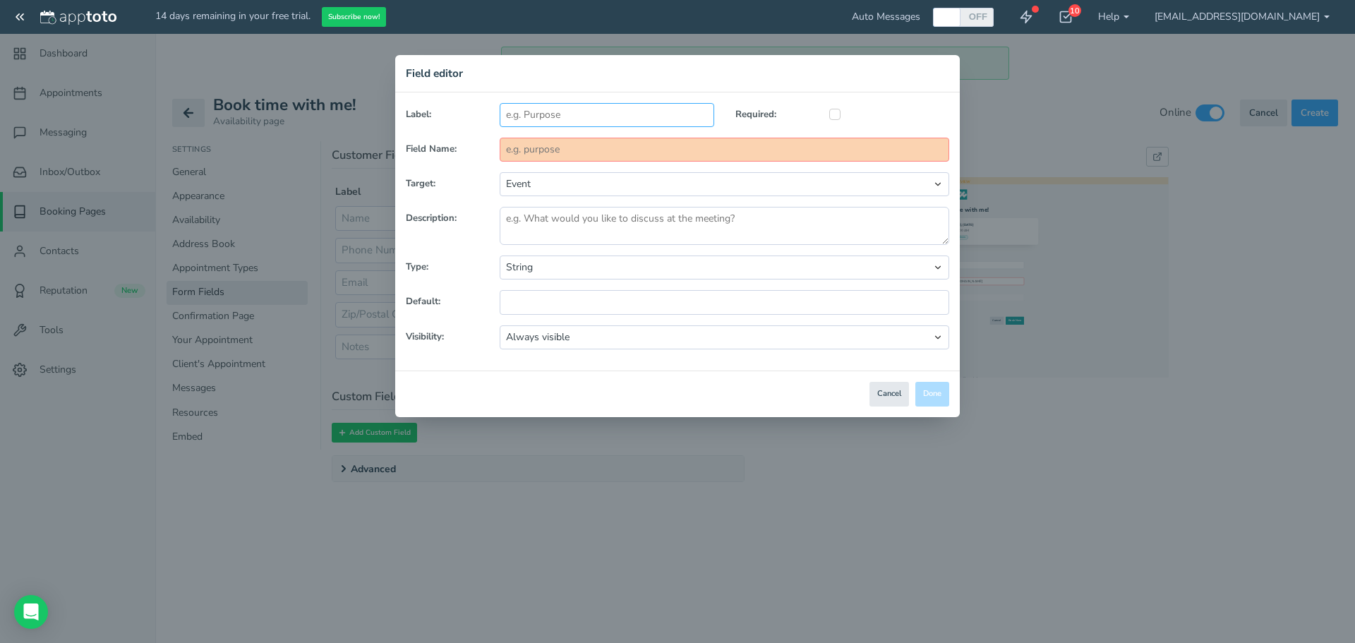
type input "O"
type input "o"
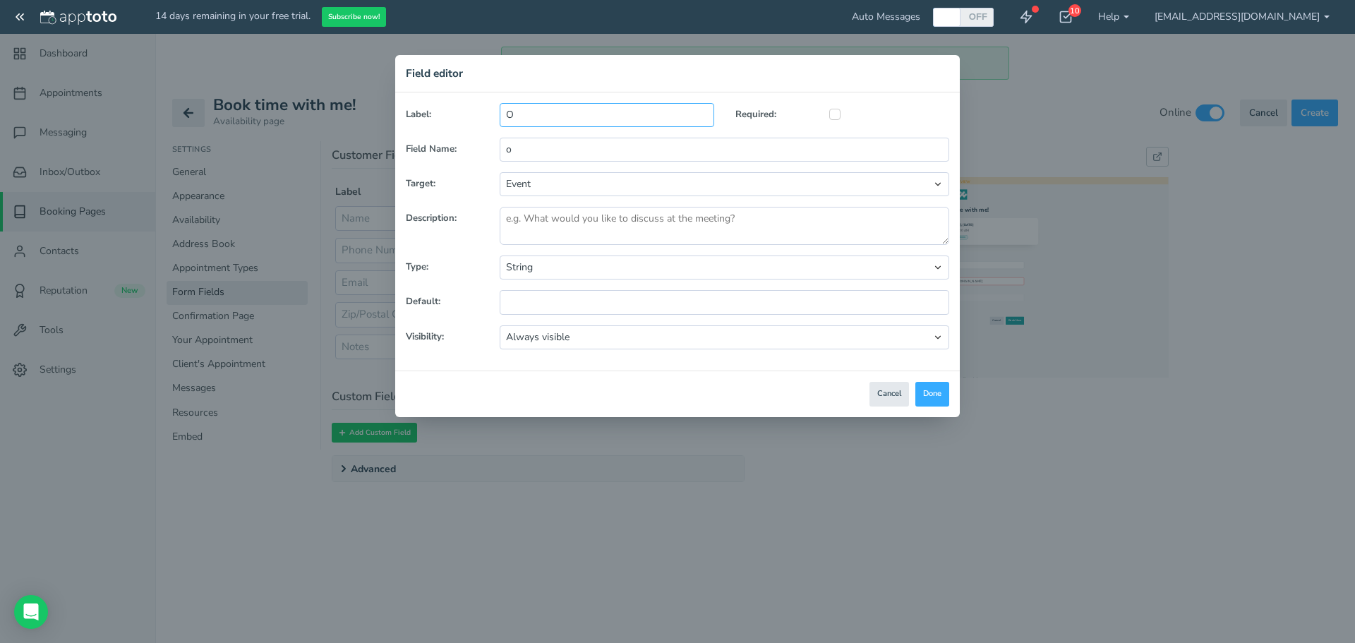
type input "Ot"
type input "ot"
type input "Oth"
type input "oth"
type input "Othe"
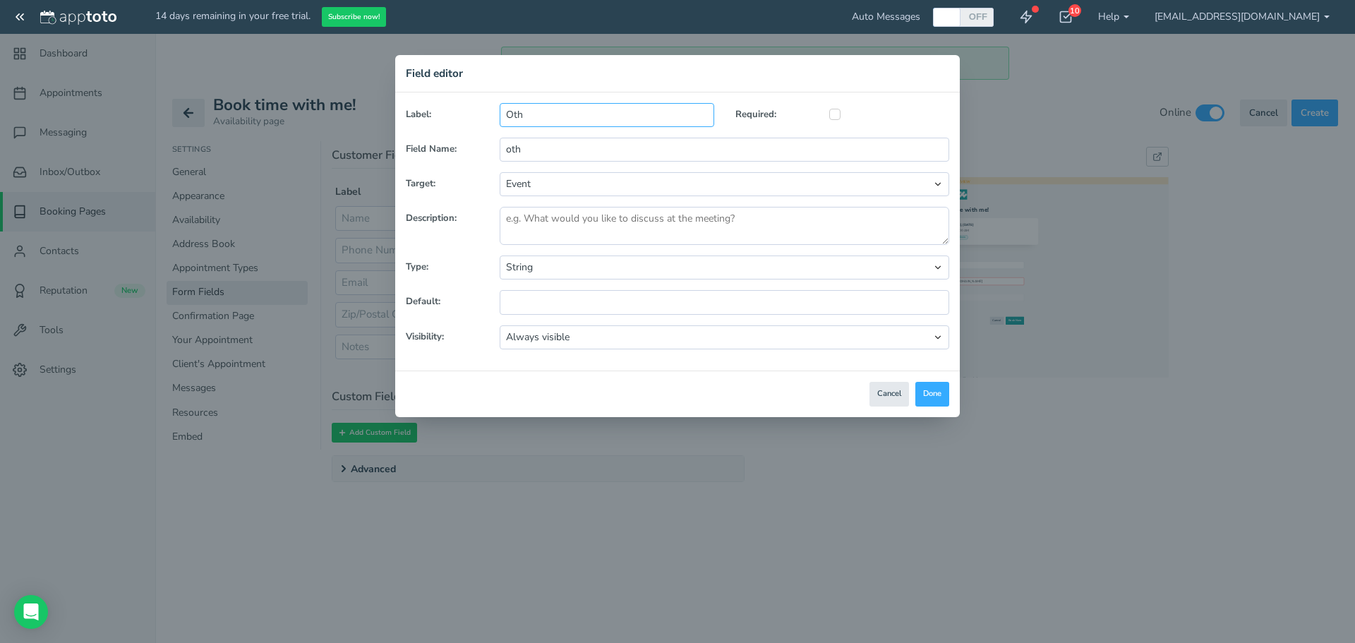
type input "othe"
type input "Other"
type input "other"
type input "Other f"
type input "other_f"
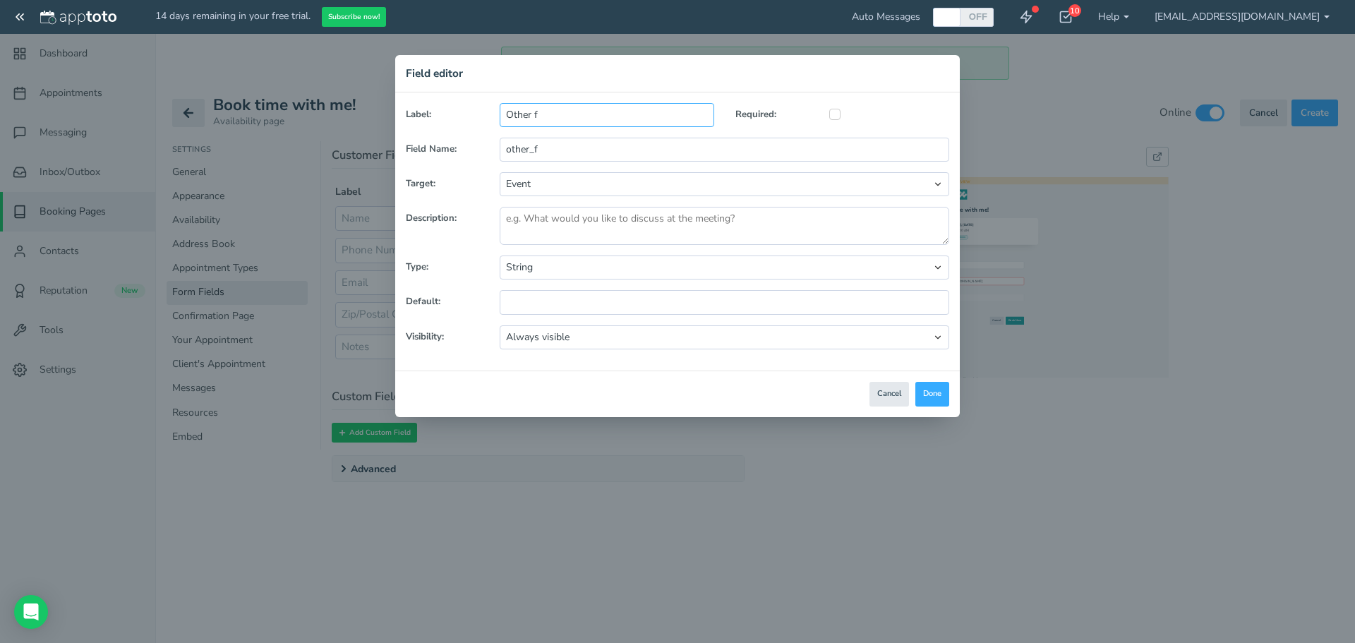
type input "Other fi"
type input "other_fi"
type input "Other fil"
type input "other_fil"
type input "Other fi"
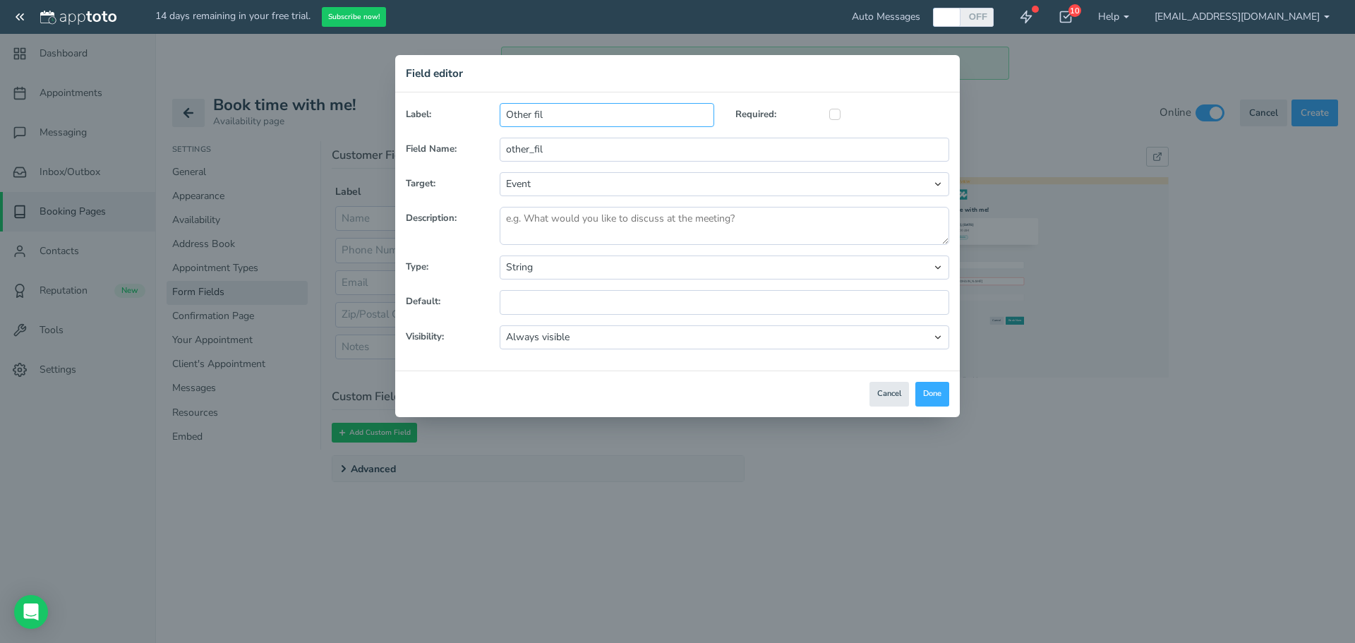
type input "other_fi"
type input "Other f"
type input "other_f"
type input "Other"
type input "other"
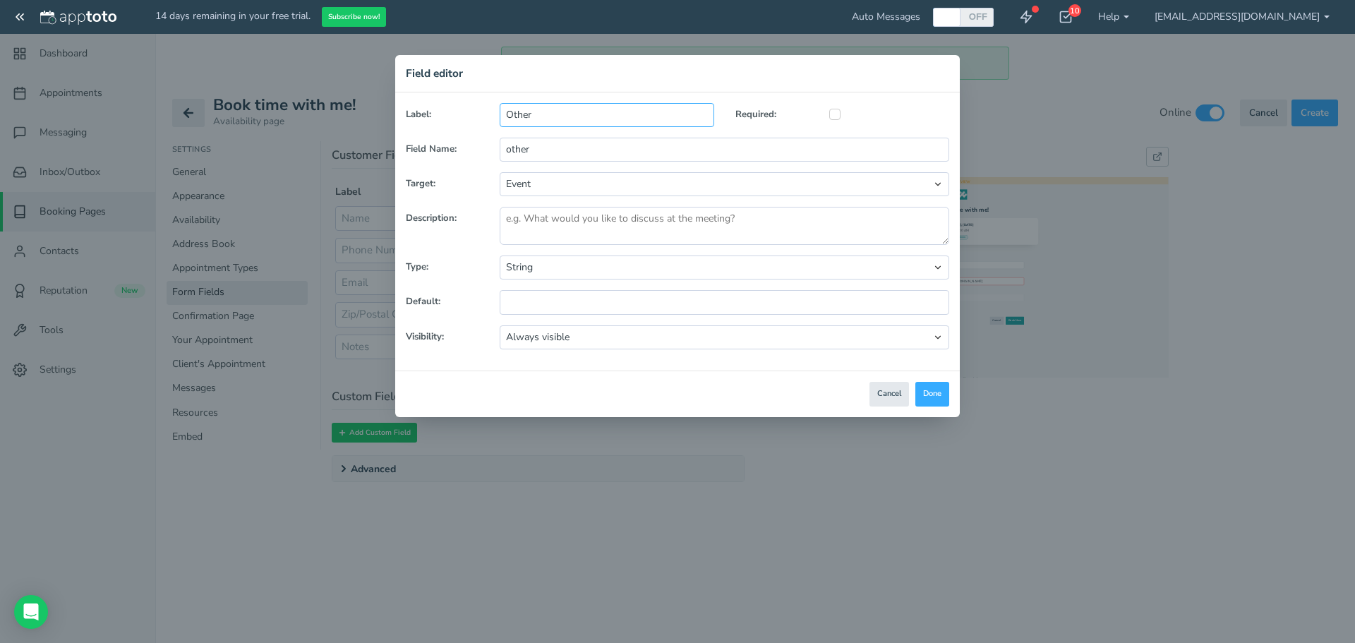
type input "Other F"
type input "other_f"
type input "Other Fi"
type input "other_fi"
type input "Other Fie"
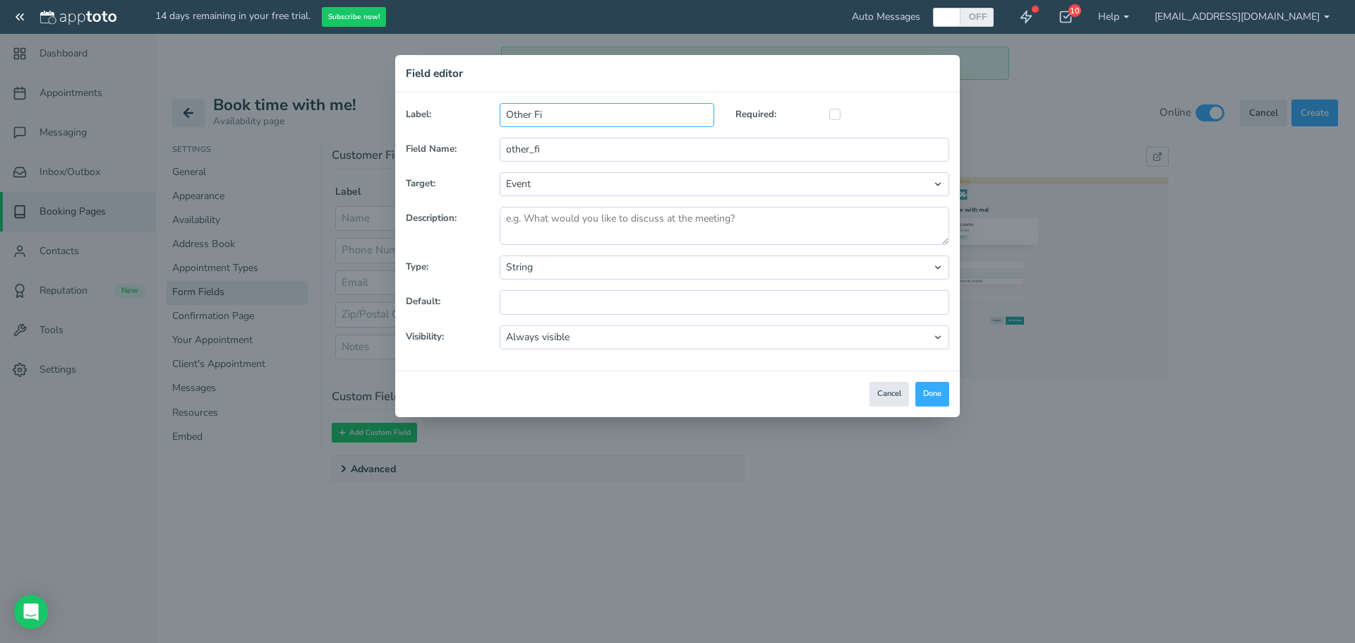
type input "other_fie"
type input "Other Fiel"
type input "other_fiel"
type input "Other Field"
type input "other_field"
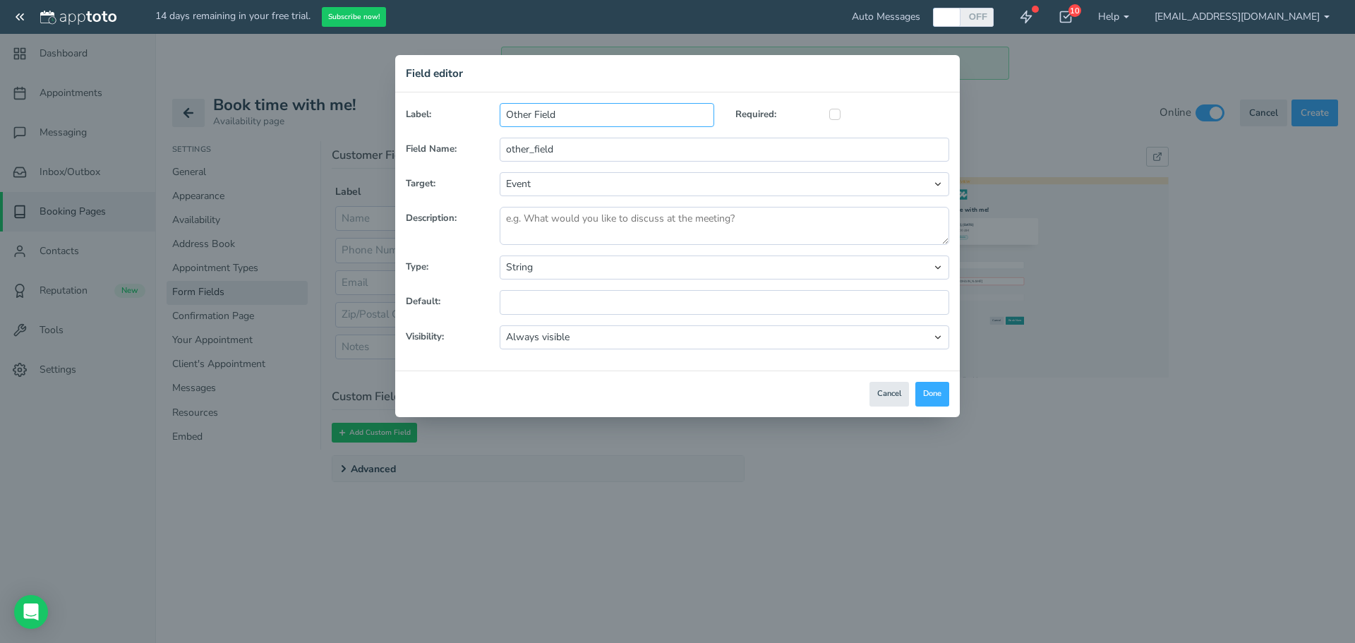
type input "Other Field t"
type input "other_field_t"
type input "Other Field to"
type input "other_field_to"
type input "Other Field to S"
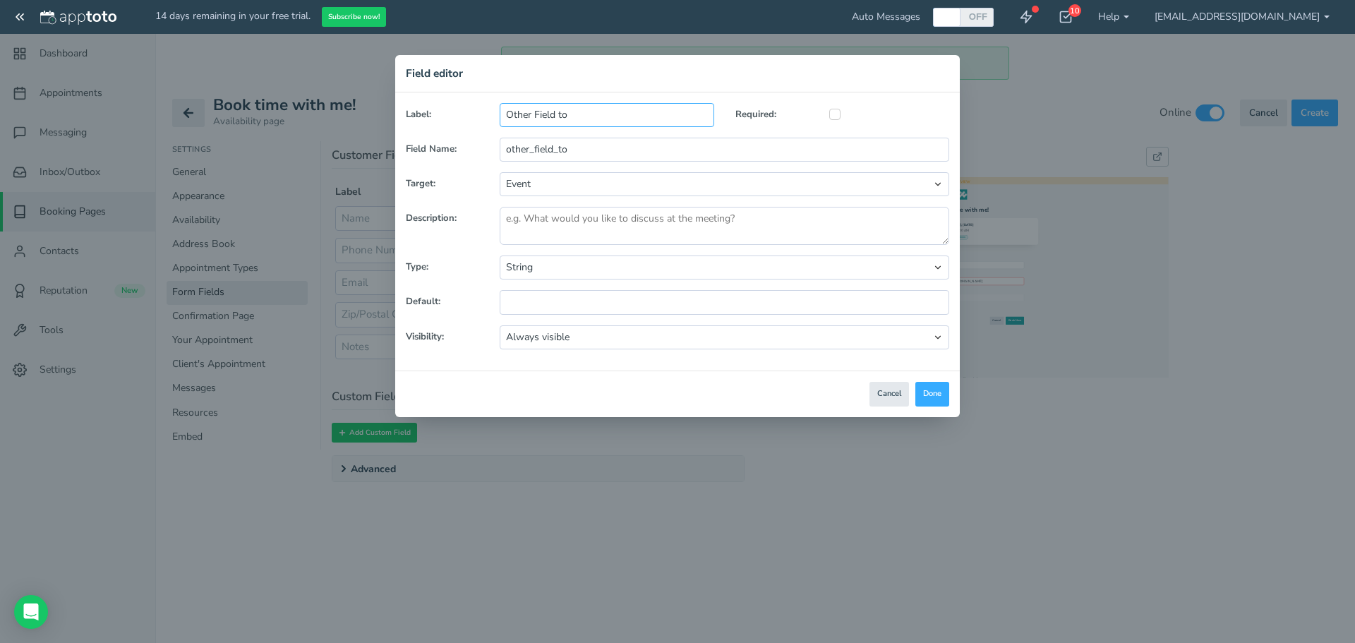
type input "other_field_to_s"
type input "Other Field to Se"
type input "other_field_to_se"
type input "Other Field to See"
type input "other_field_to_see"
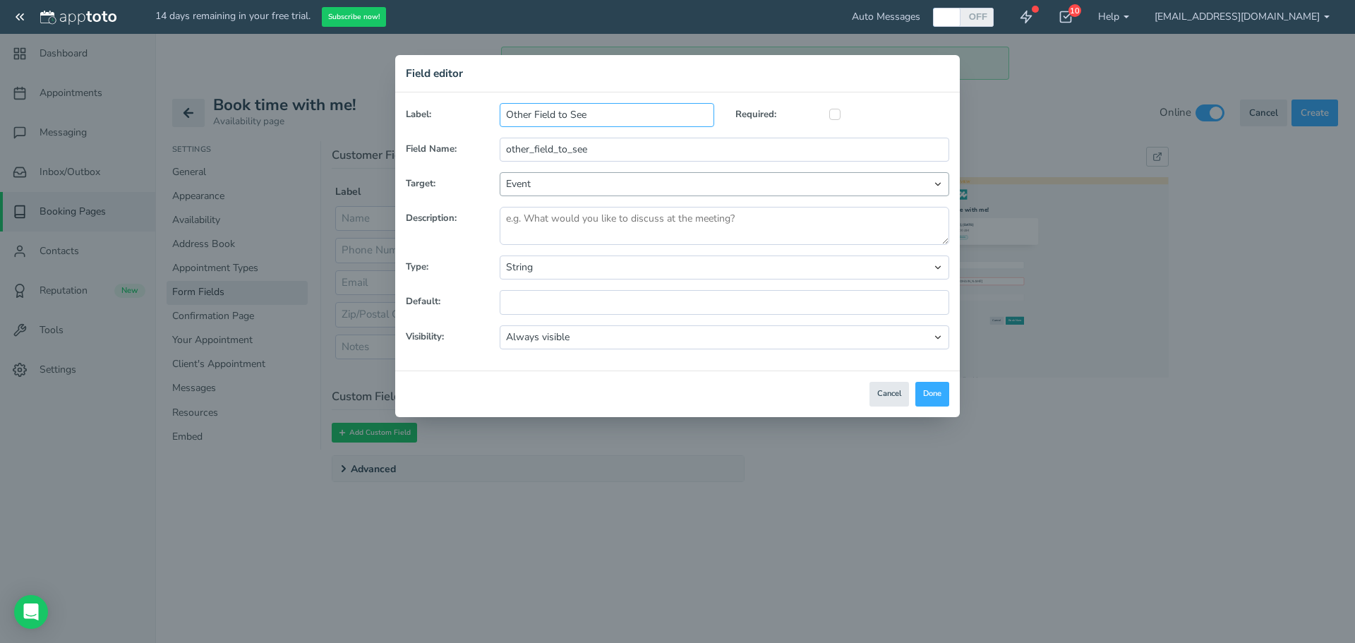
type input "Other Field to See"
click at [620, 186] on select "Event Contact" at bounding box center [724, 184] width 449 height 24
click at [895, 333] on select "Always visible Visible for the following appointment types:" at bounding box center [724, 337] width 449 height 24
click at [500, 325] on select "Always visible Visible for the following appointment types:" at bounding box center [724, 337] width 449 height 24
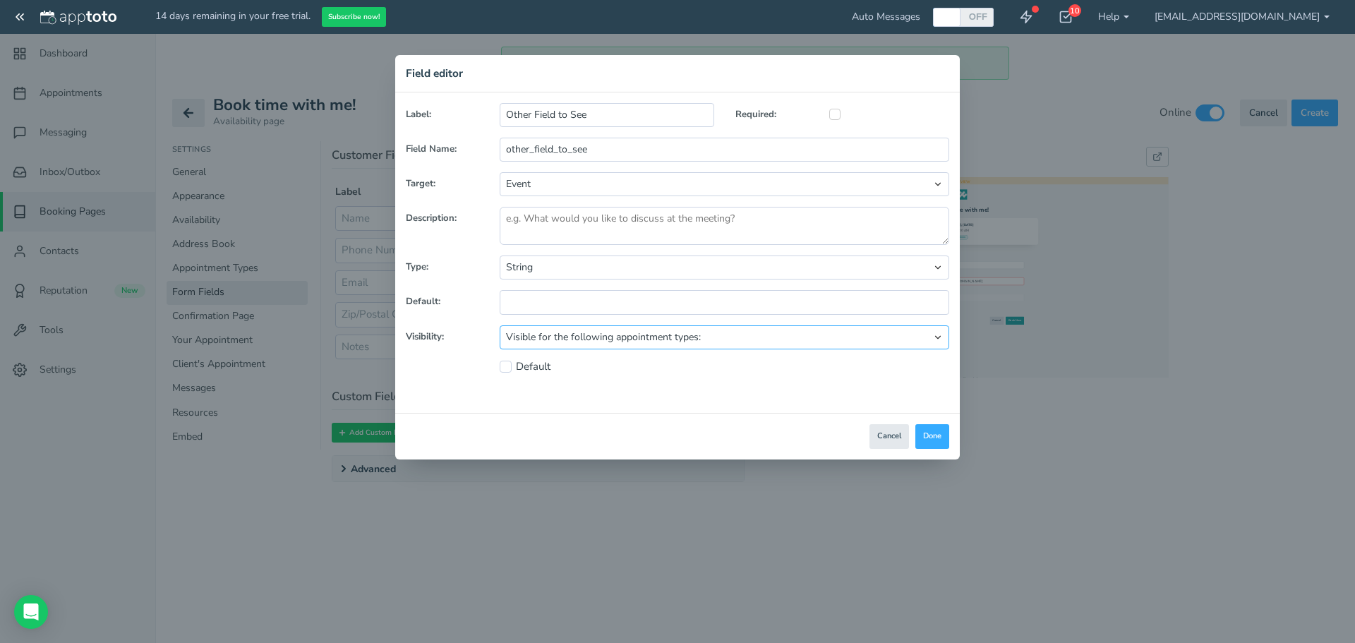
click at [581, 336] on select "Always visible Visible for the following appointment types:" at bounding box center [724, 337] width 449 height 24
select select "string:always"
click at [500, 325] on select "Always visible Visible for the following appointment types:" at bounding box center [724, 337] width 449 height 24
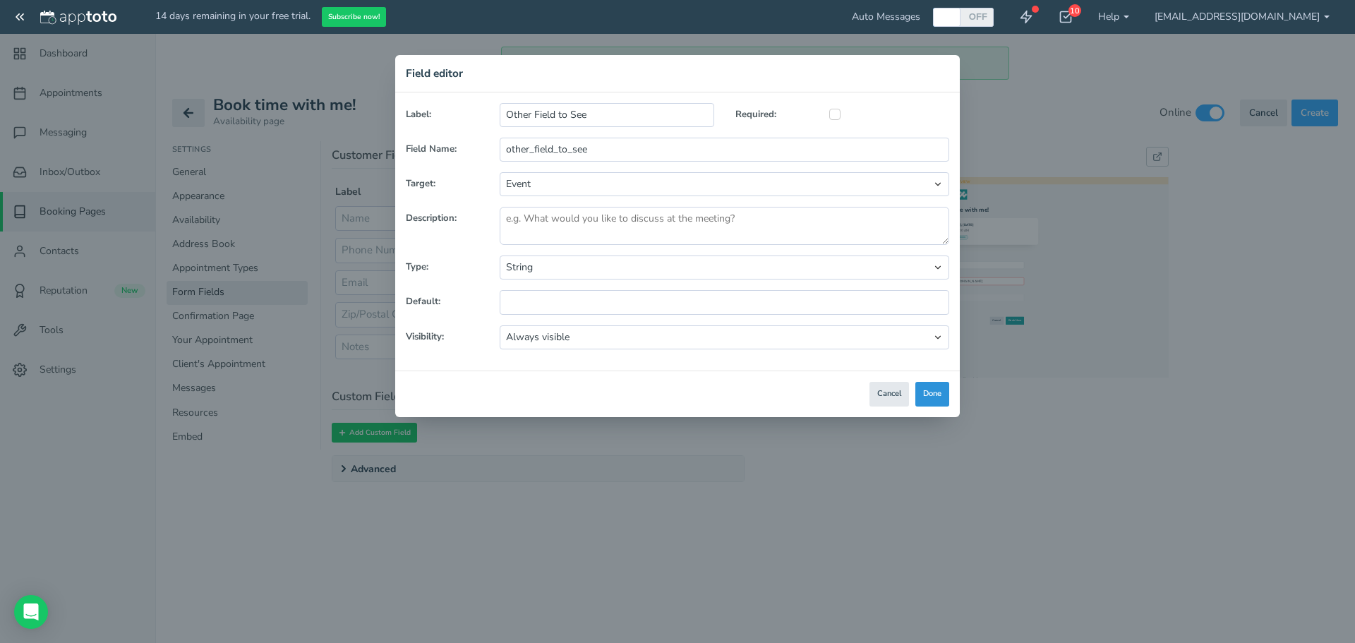
click at [936, 388] on button "Done" at bounding box center [932, 394] width 34 height 25
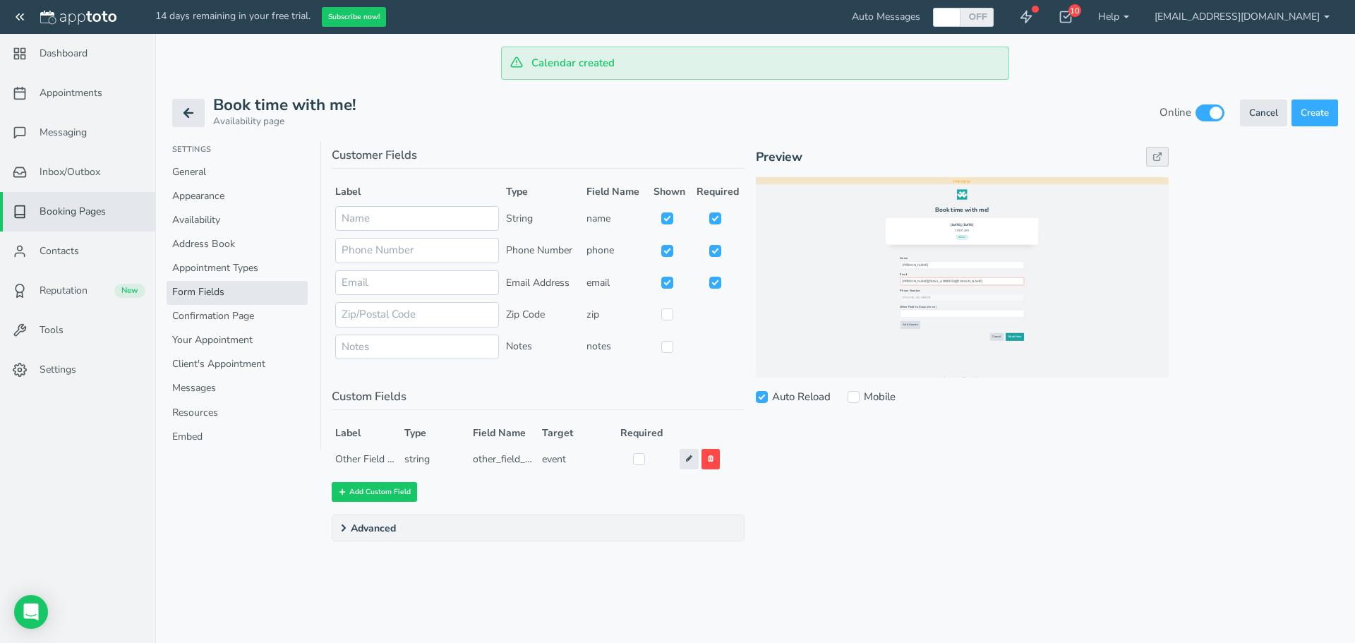
click at [1158, 147] on link at bounding box center [1157, 157] width 23 height 20
click at [640, 457] on input "checkbox" at bounding box center [639, 459] width 12 height 12
checkbox input "true"
click at [1156, 157] on icon at bounding box center [1157, 157] width 10 height 10
click at [690, 459] on icon at bounding box center [689, 457] width 6 height 7
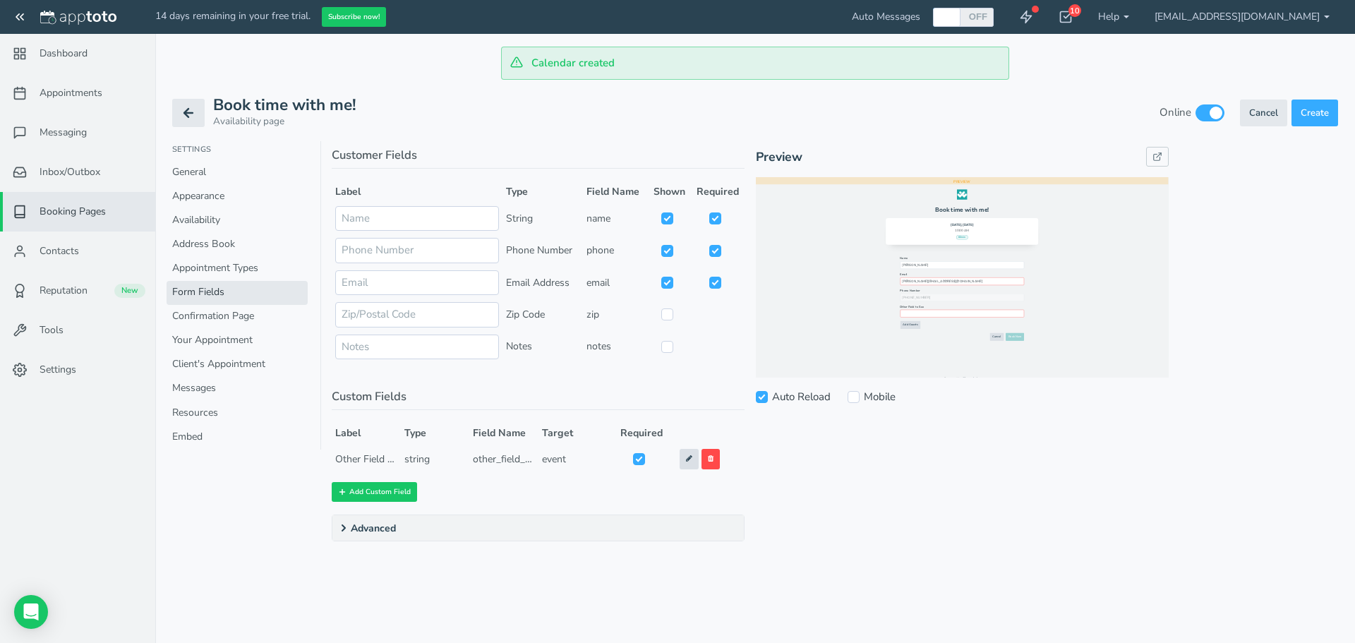
type input "Other Field to See"
checkbox input "true"
type input "other_field_to_see"
select select "string:event"
select select "string:string"
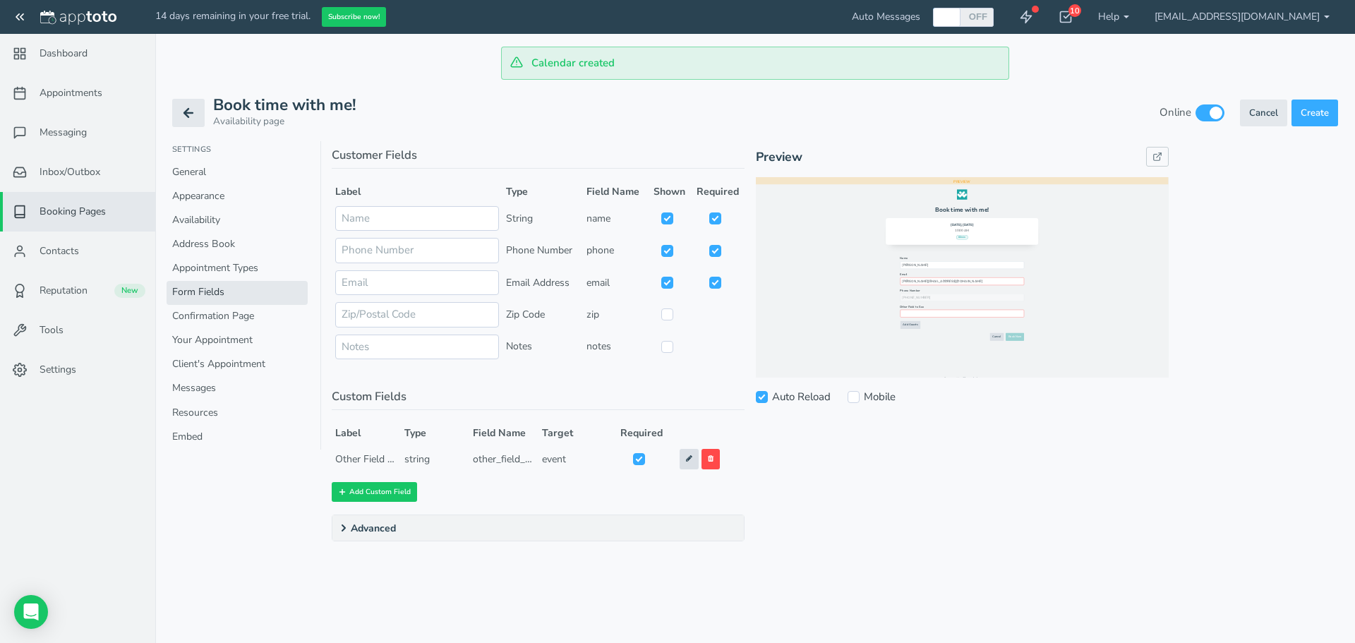
select select "string:always"
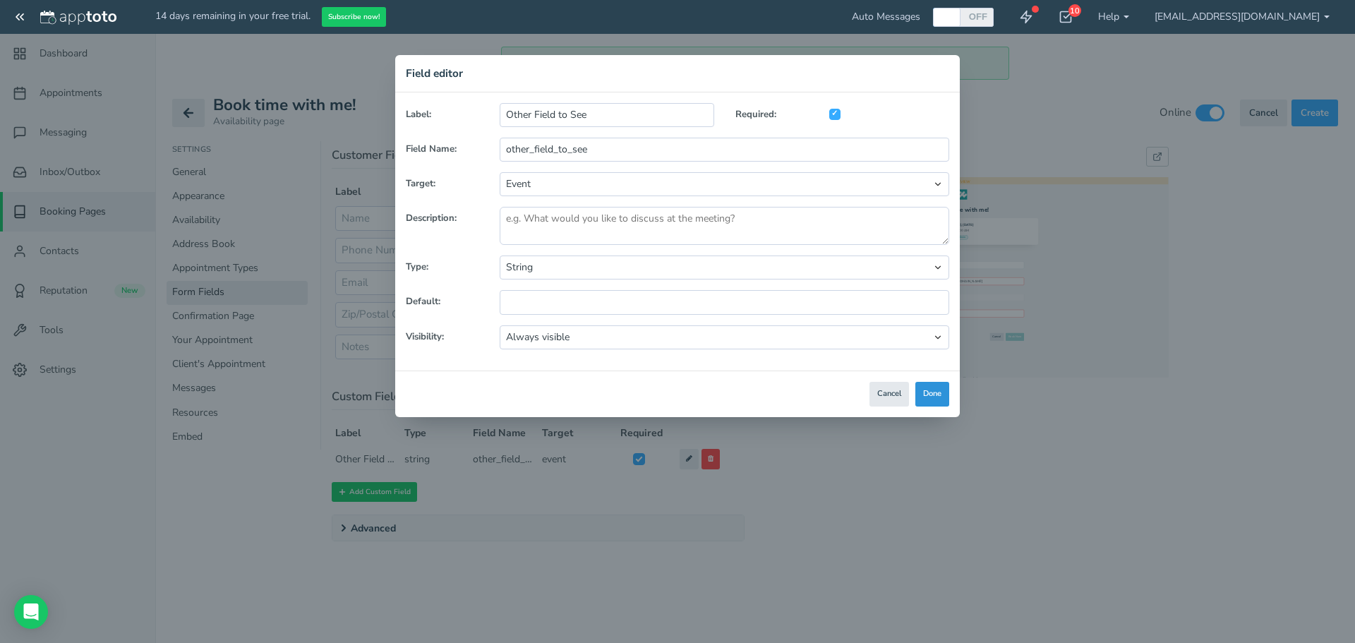
click at [931, 395] on button "Done" at bounding box center [932, 394] width 34 height 25
checkbox input "false"
select select "?"
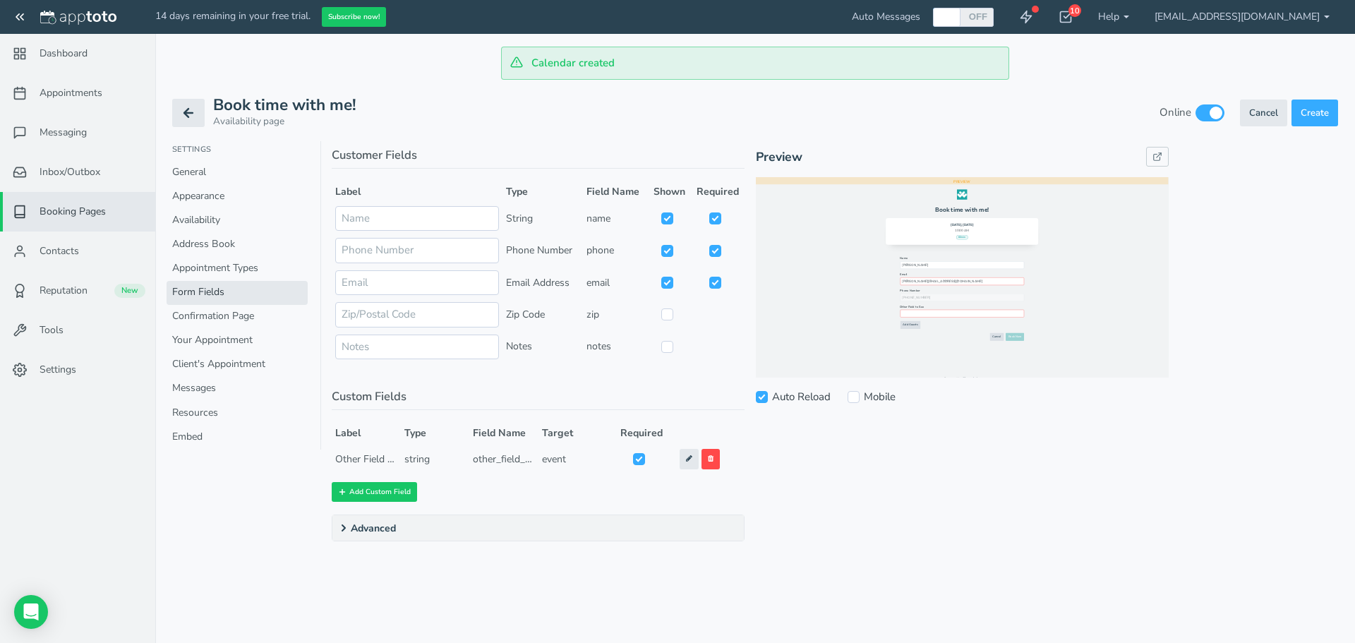
click at [344, 531] on icon at bounding box center [343, 527] width 11 height 11
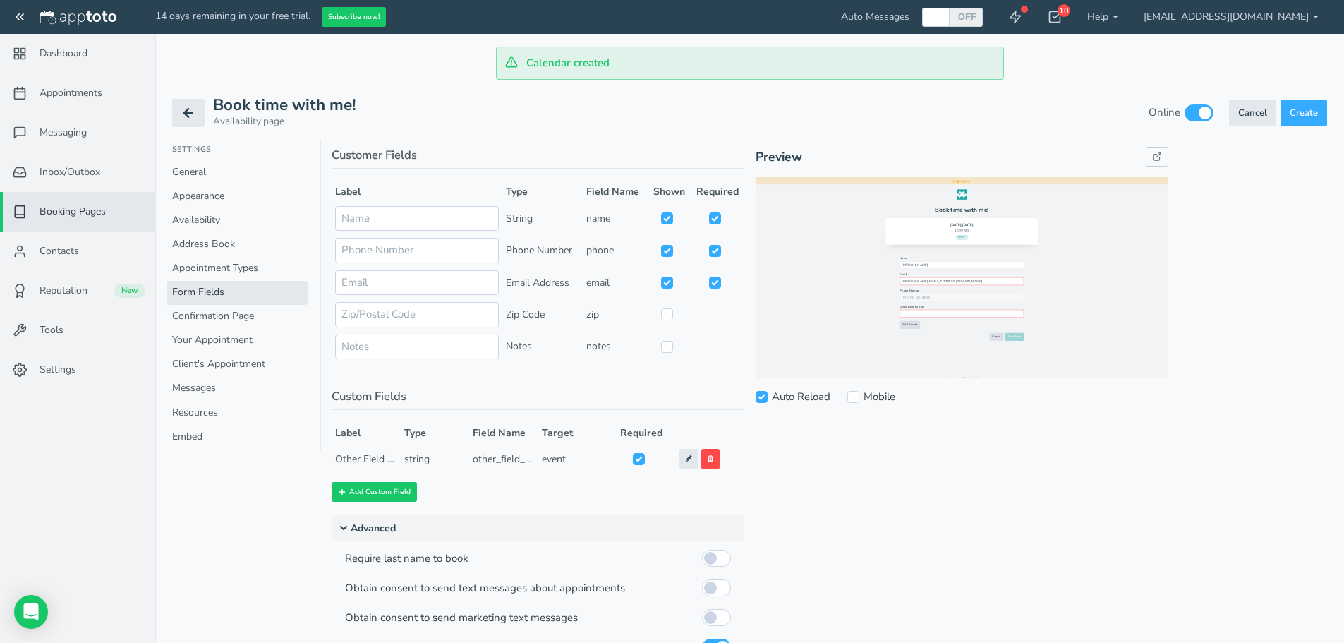
scroll to position [70, 0]
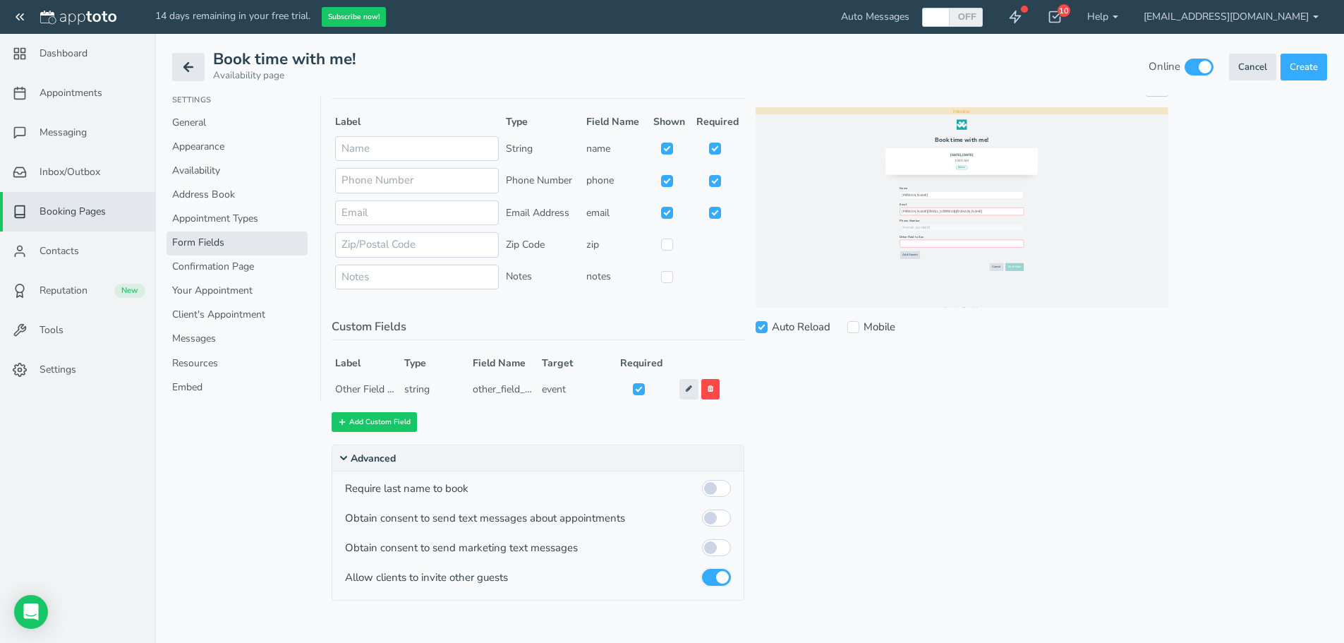
click at [722, 579] on input "checkbox" at bounding box center [716, 577] width 29 height 17
checkbox input "false"
click at [719, 491] on input "checkbox" at bounding box center [716, 488] width 29 height 17
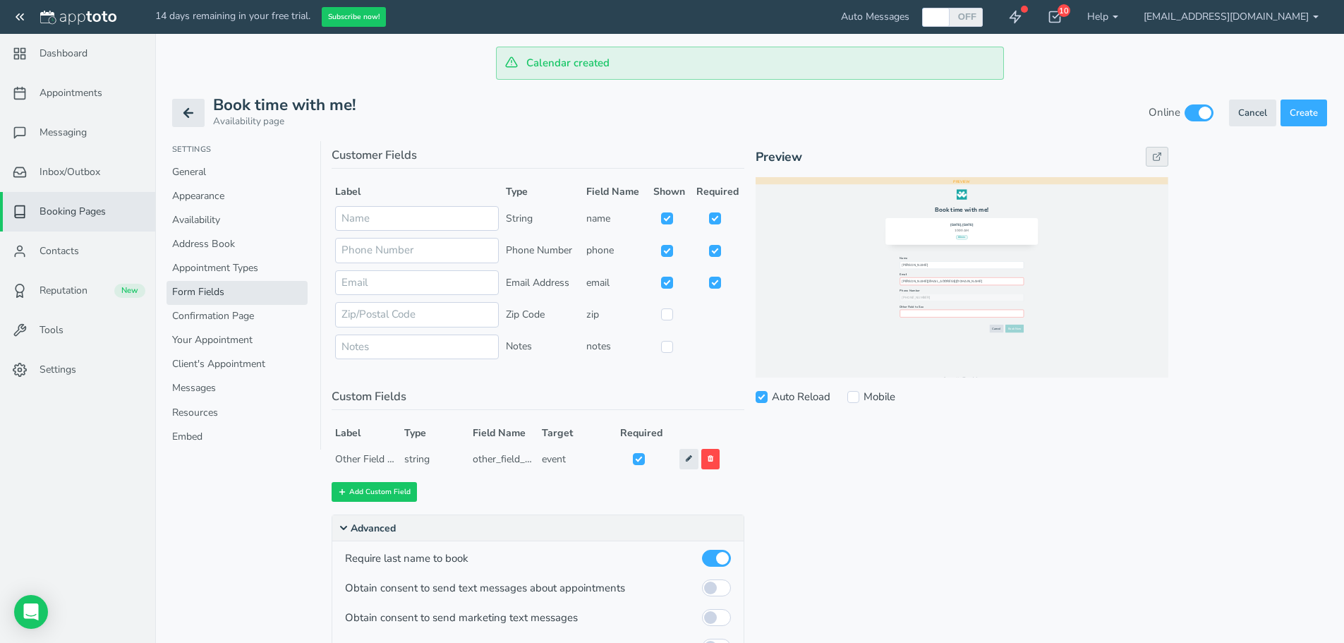
click at [1150, 162] on link at bounding box center [1157, 157] width 23 height 20
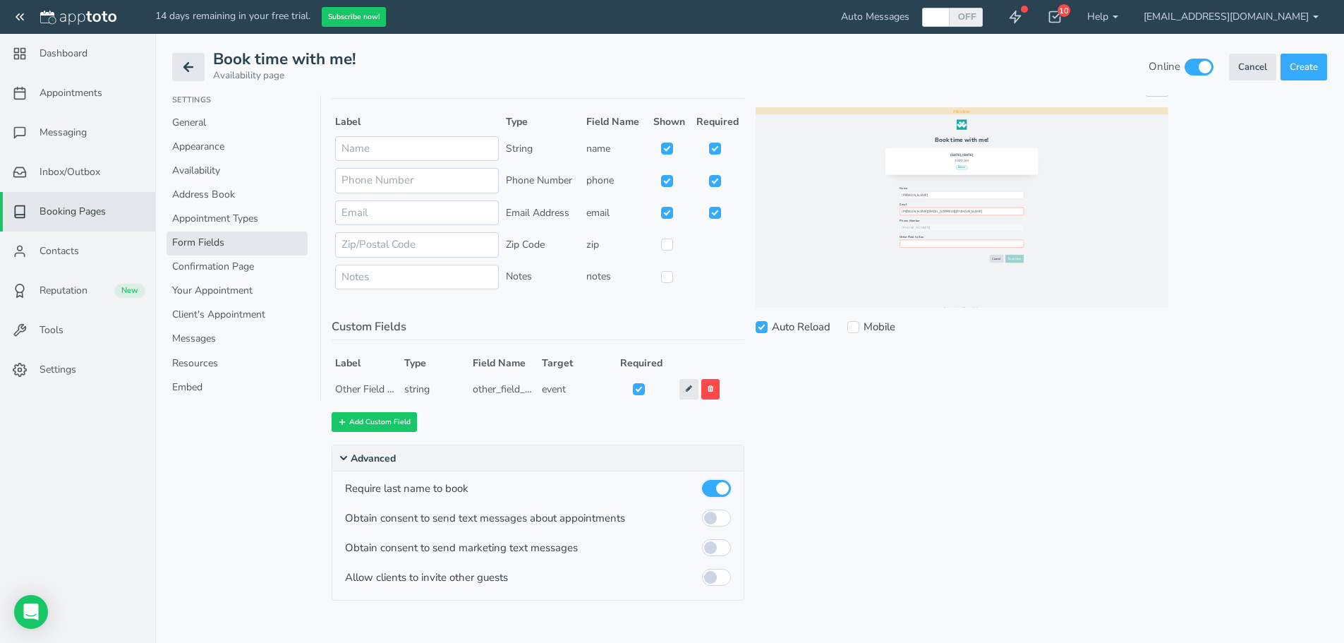
click at [707, 487] on input "checkbox" at bounding box center [716, 488] width 29 height 17
checkbox input "false"
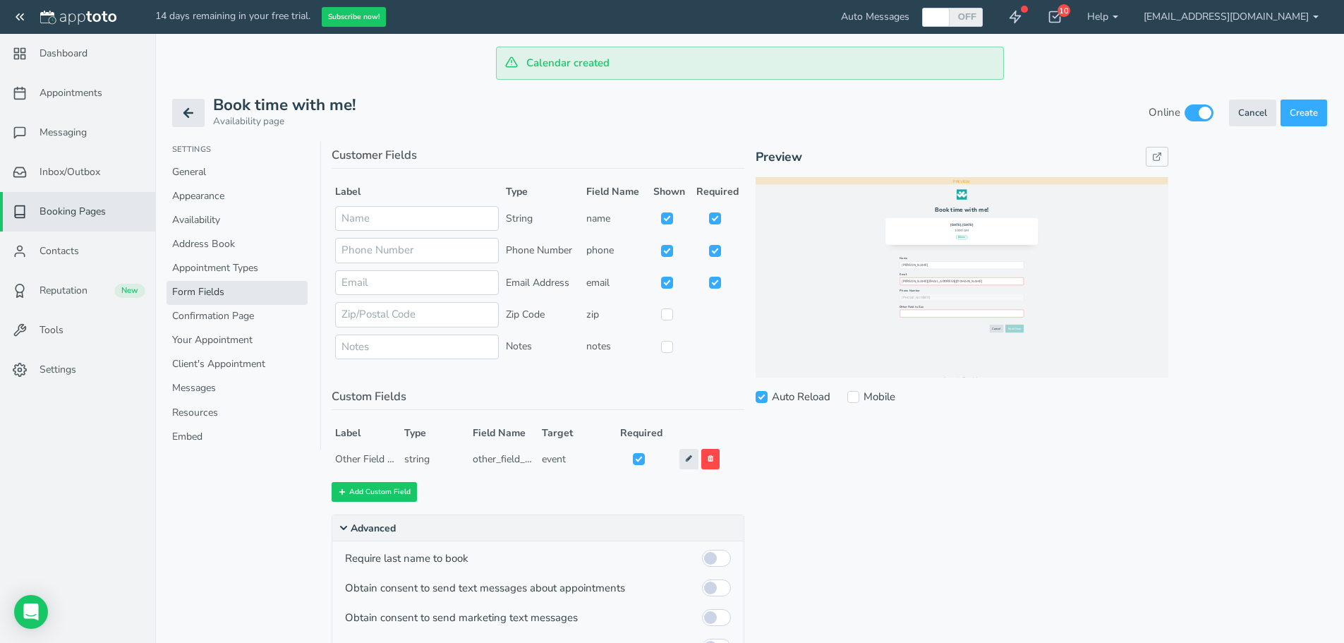
click at [250, 104] on span "Book time with me!" at bounding box center [284, 105] width 143 height 22
click at [193, 174] on link "General" at bounding box center [237, 173] width 141 height 24
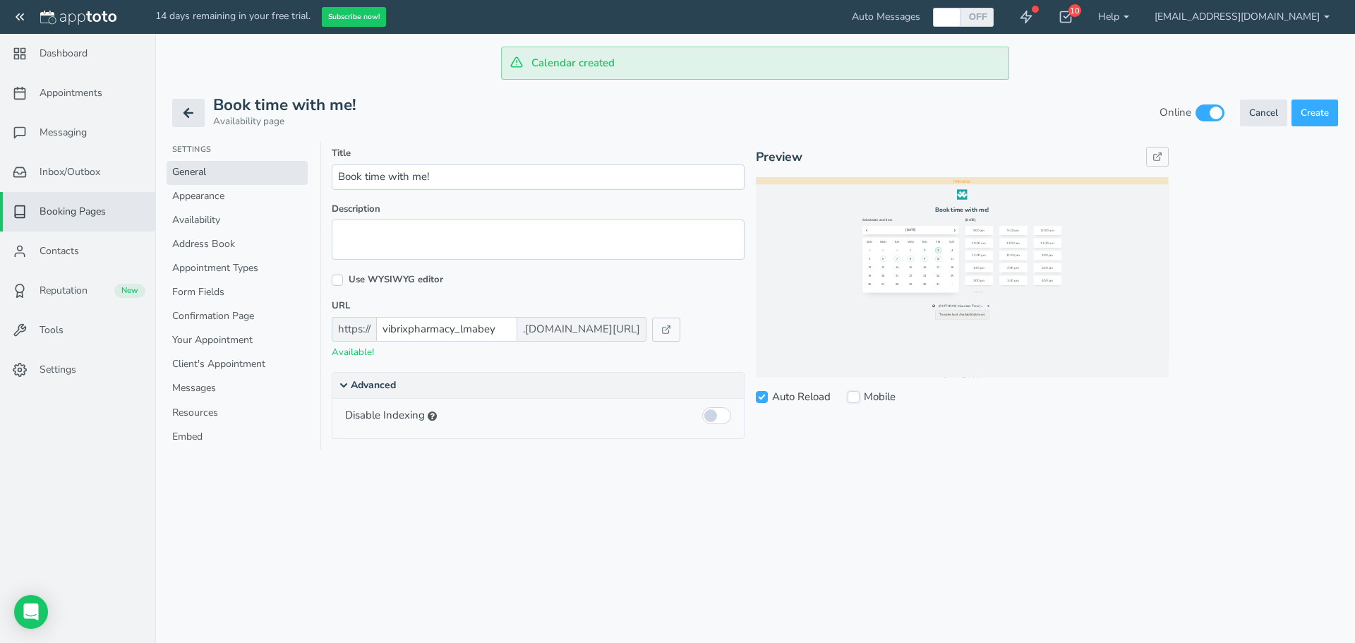
click at [856, 400] on input "Mobile" at bounding box center [853, 397] width 12 height 12
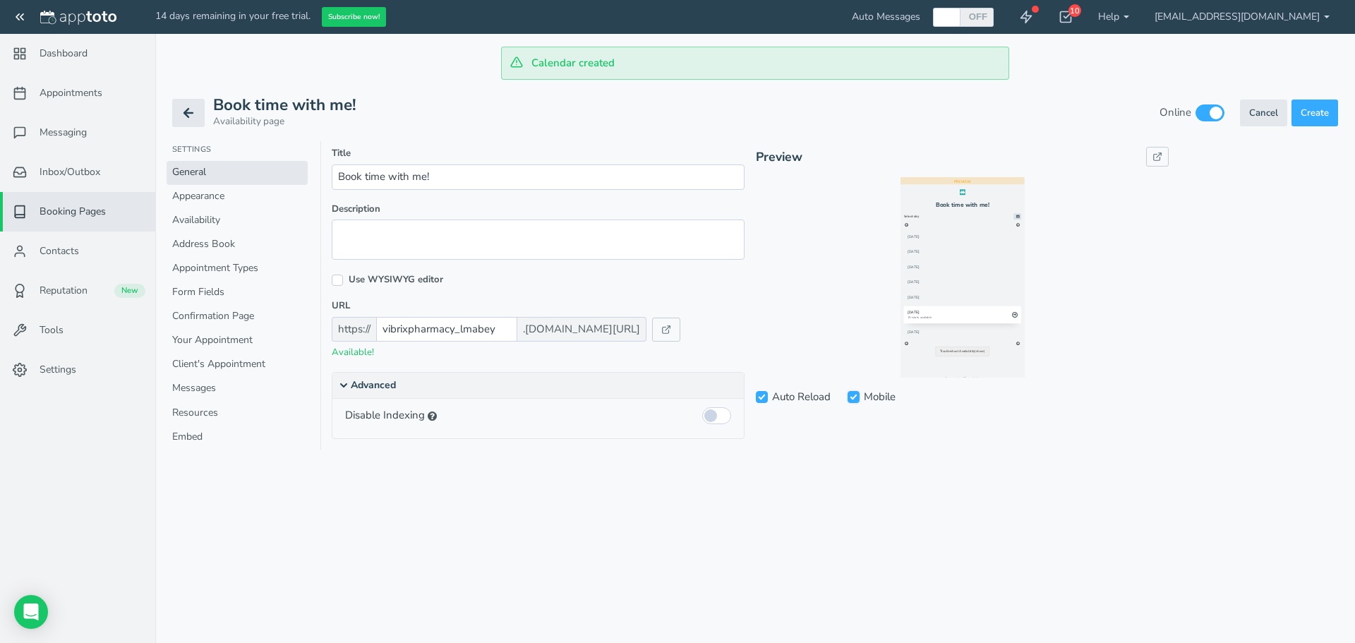
click at [854, 395] on input "Mobile" at bounding box center [853, 397] width 12 height 12
checkbox input "false"
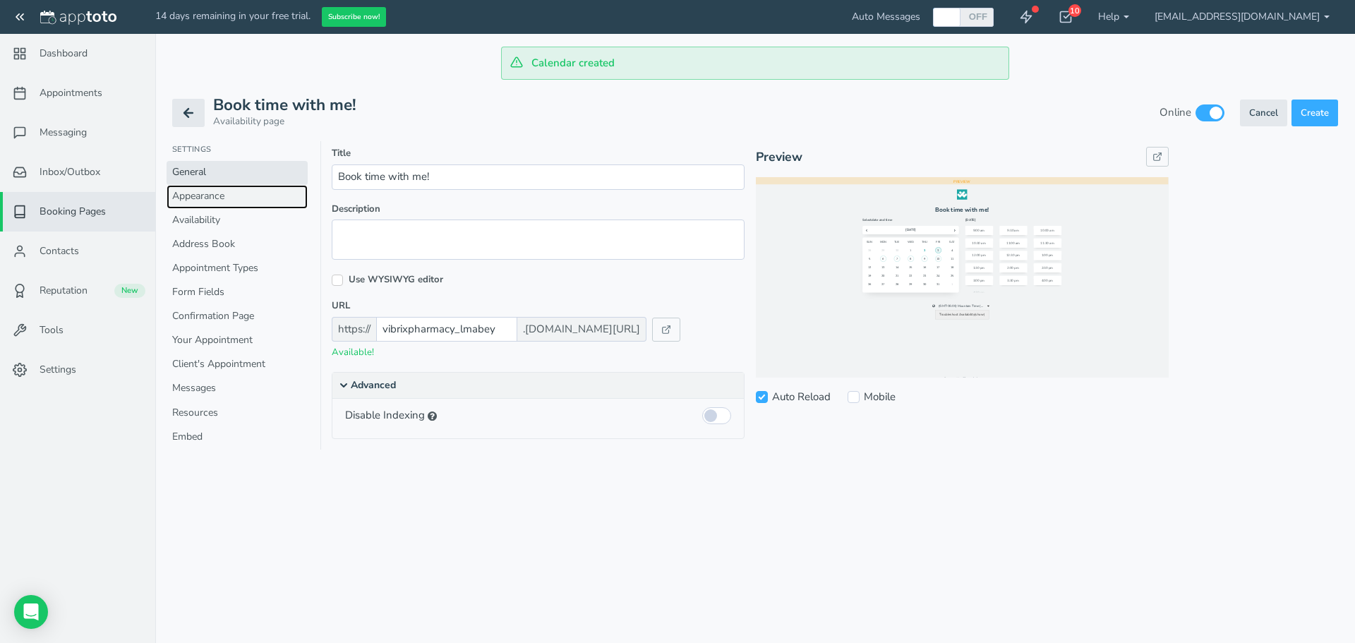
click at [193, 194] on link "Appearance" at bounding box center [237, 197] width 141 height 24
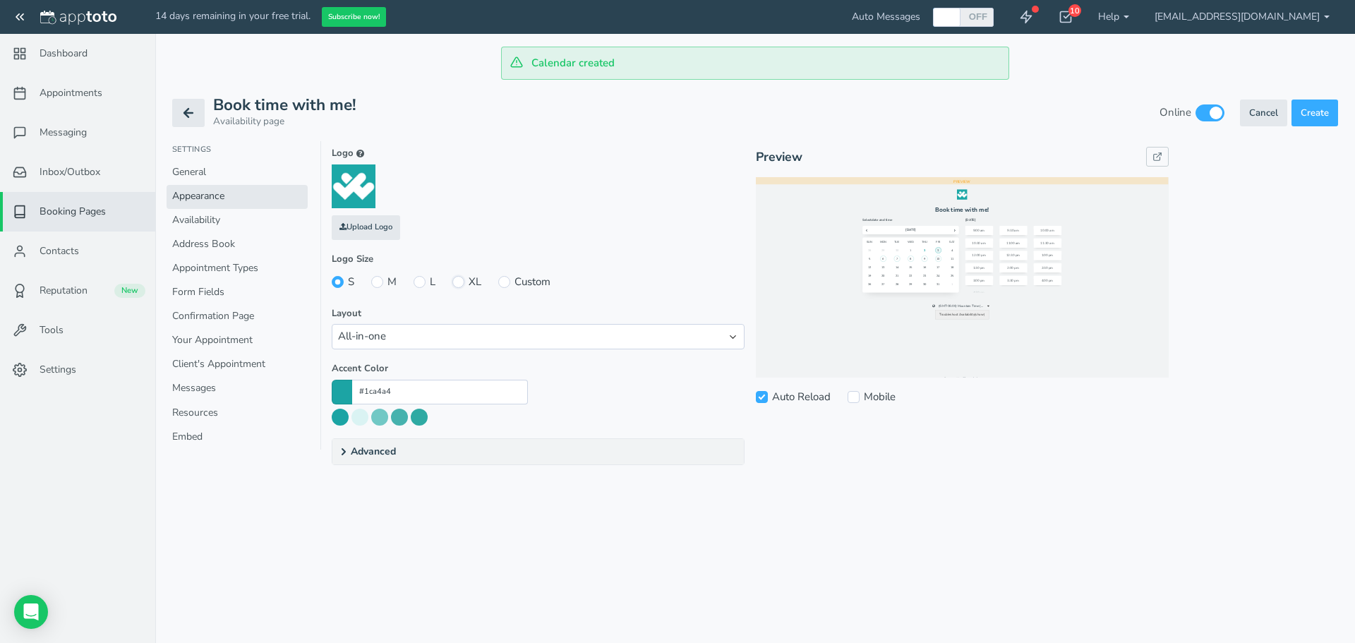
click at [462, 280] on input "XL" at bounding box center [458, 282] width 12 height 12
radio input "true"
radio input "false"
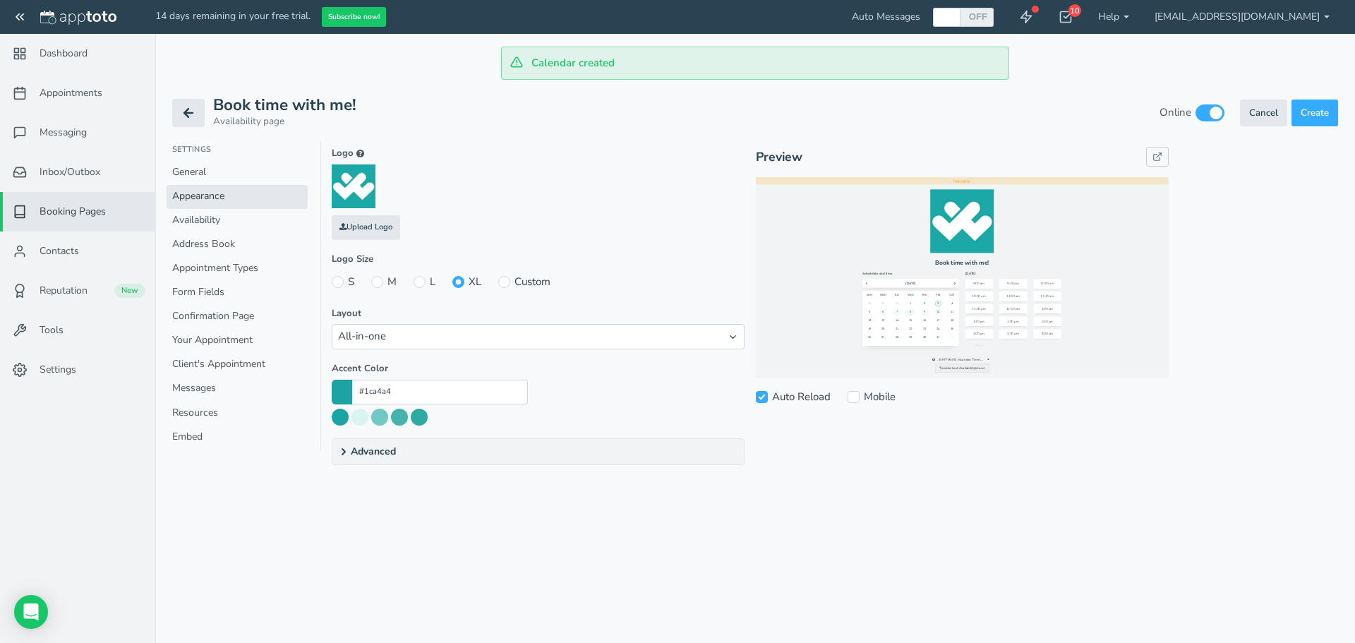
click at [384, 454] on summary "Advanced" at bounding box center [537, 451] width 411 height 25
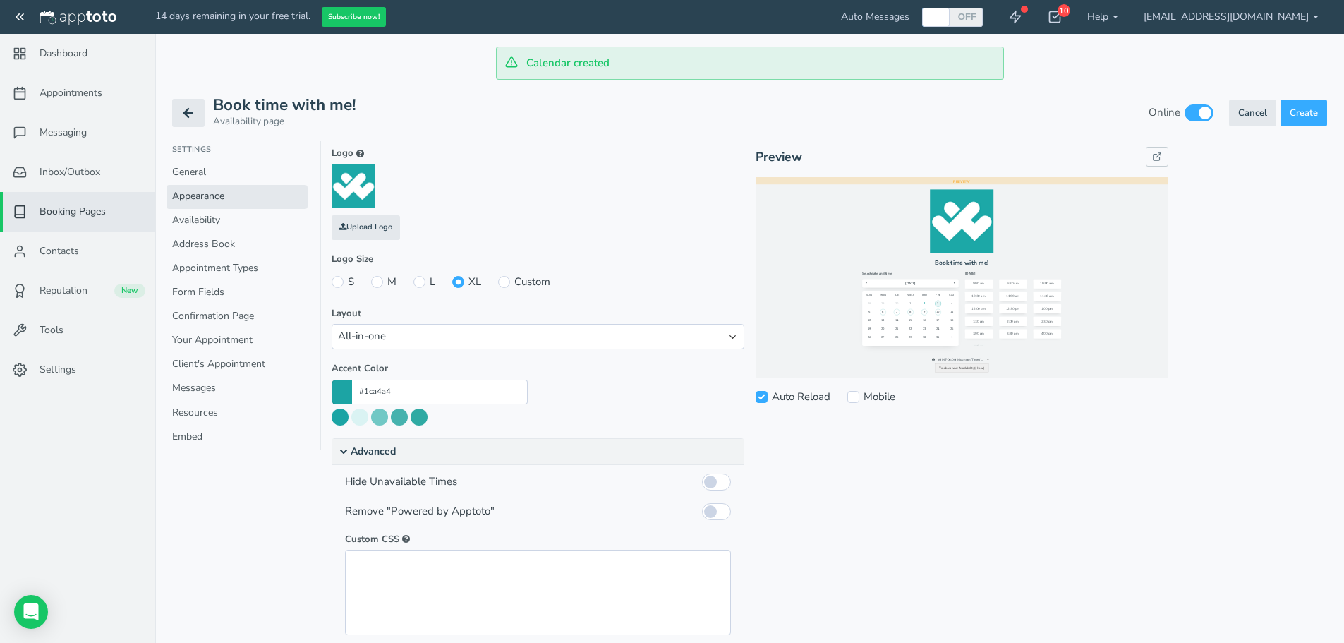
click at [379, 454] on summary "Advanced" at bounding box center [537, 452] width 411 height 26
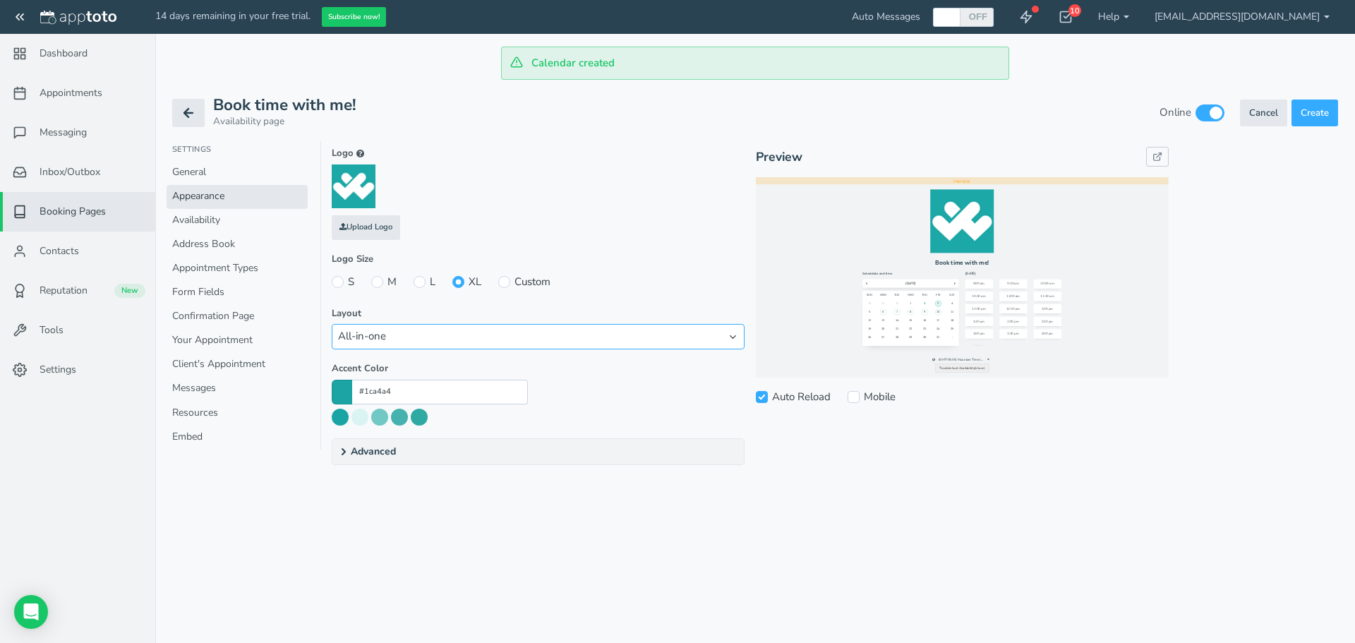
click at [386, 335] on select "Week view Month view All-in-one Legacy - Original Legacy - One column customize…" at bounding box center [538, 336] width 413 height 25
click at [332, 324] on select "Week view Month view All-in-one Legacy - Original Legacy - One column customize…" at bounding box center [538, 336] width 413 height 25
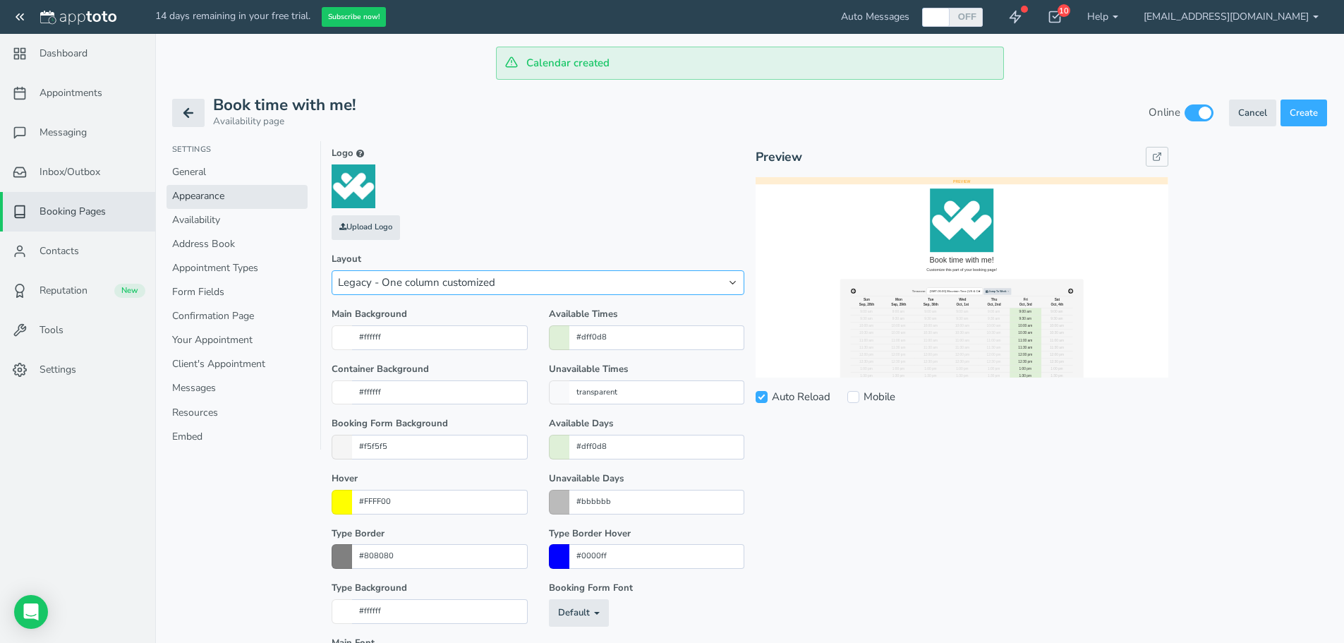
click at [418, 283] on select "Week view Month view All-in-one Legacy - Original Legacy - One column customize…" at bounding box center [538, 282] width 413 height 25
click at [332, 295] on select "Week view Month view All-in-one Legacy - Original Legacy - One column customize…" at bounding box center [538, 282] width 413 height 25
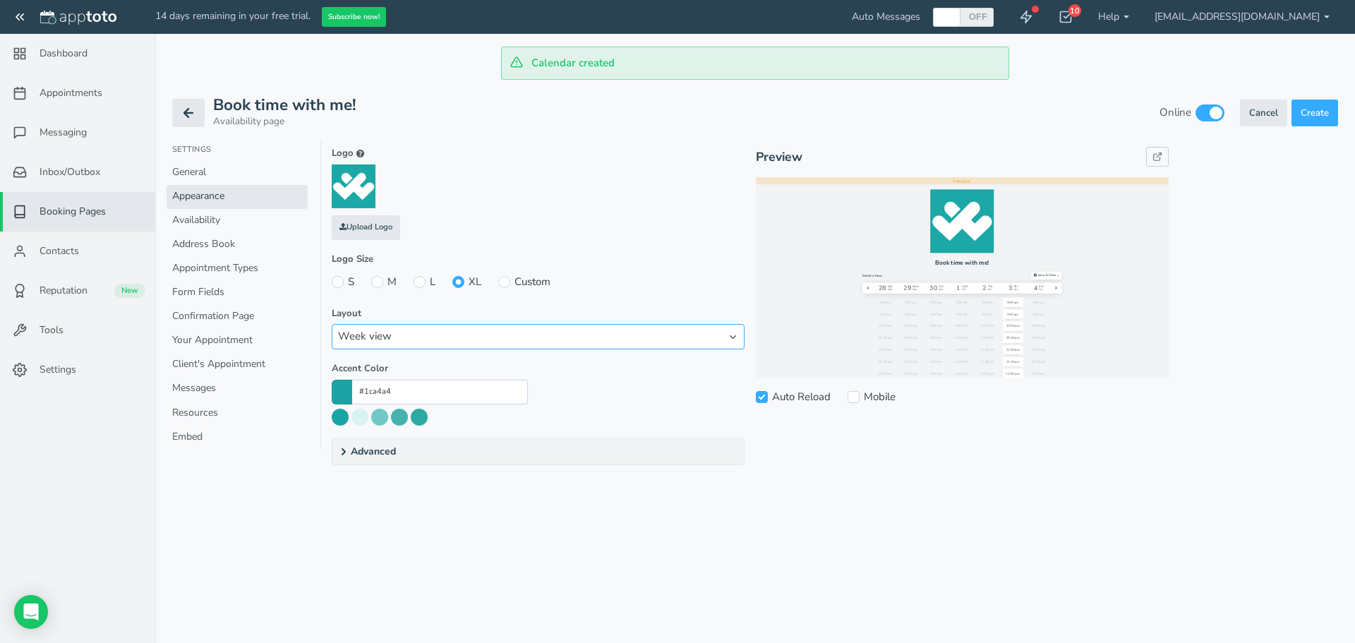
click at [408, 332] on select "Week view Month view All-in-one Legacy - Original Legacy - One column customize…" at bounding box center [538, 336] width 413 height 25
select select "string:all_in_one"
click at [332, 324] on select "Week view Month view All-in-one Legacy - Original Legacy - One column customize…" at bounding box center [538, 336] width 413 height 25
click at [217, 363] on link "Client's Appointment" at bounding box center [237, 365] width 141 height 24
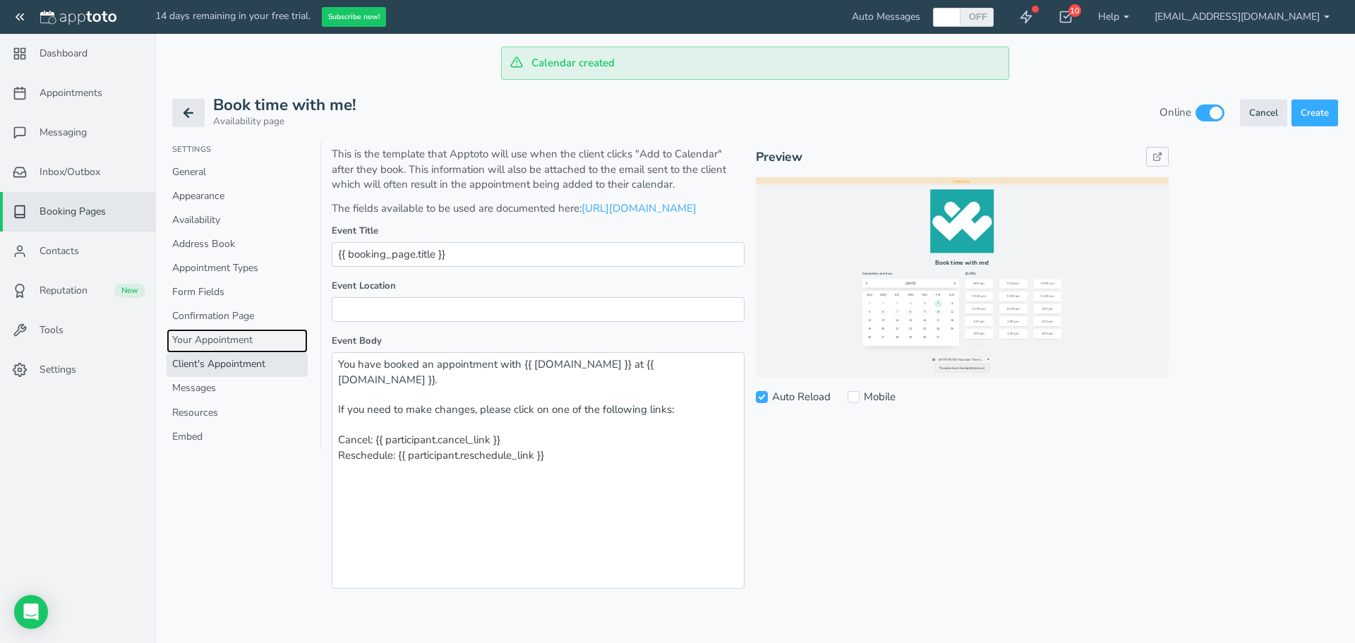
click at [222, 339] on link "Your Appointment" at bounding box center [237, 341] width 141 height 24
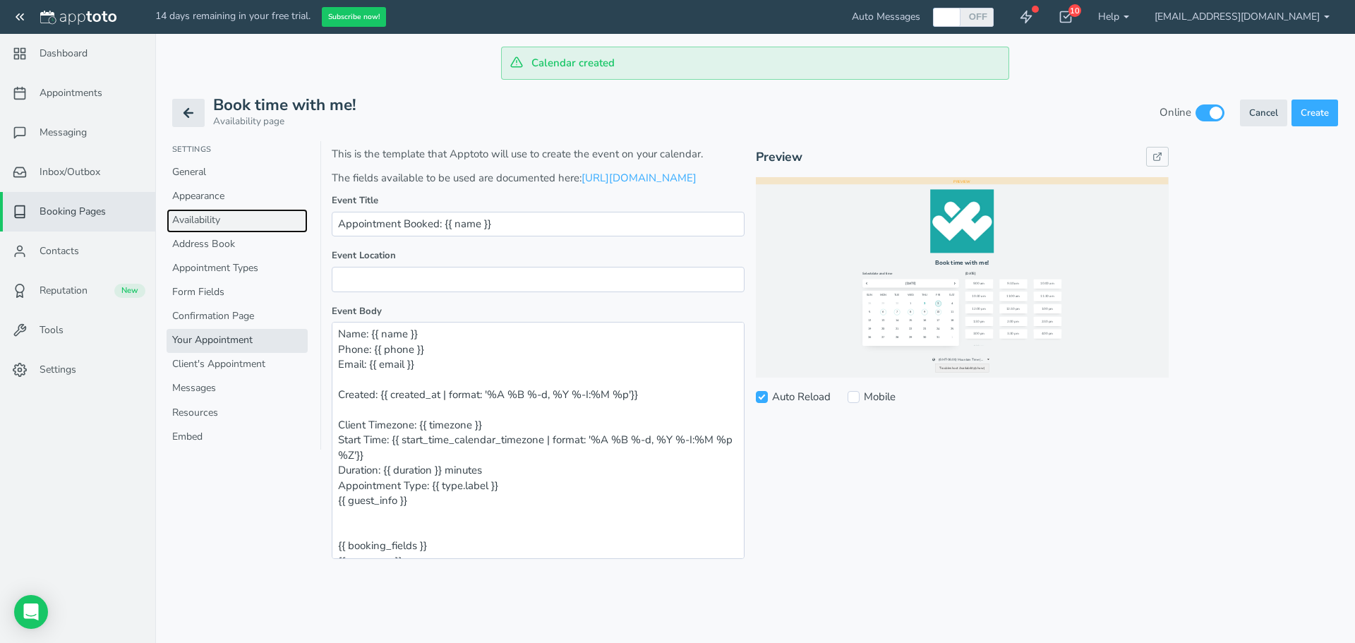
click at [212, 210] on link "Availability" at bounding box center [237, 221] width 141 height 24
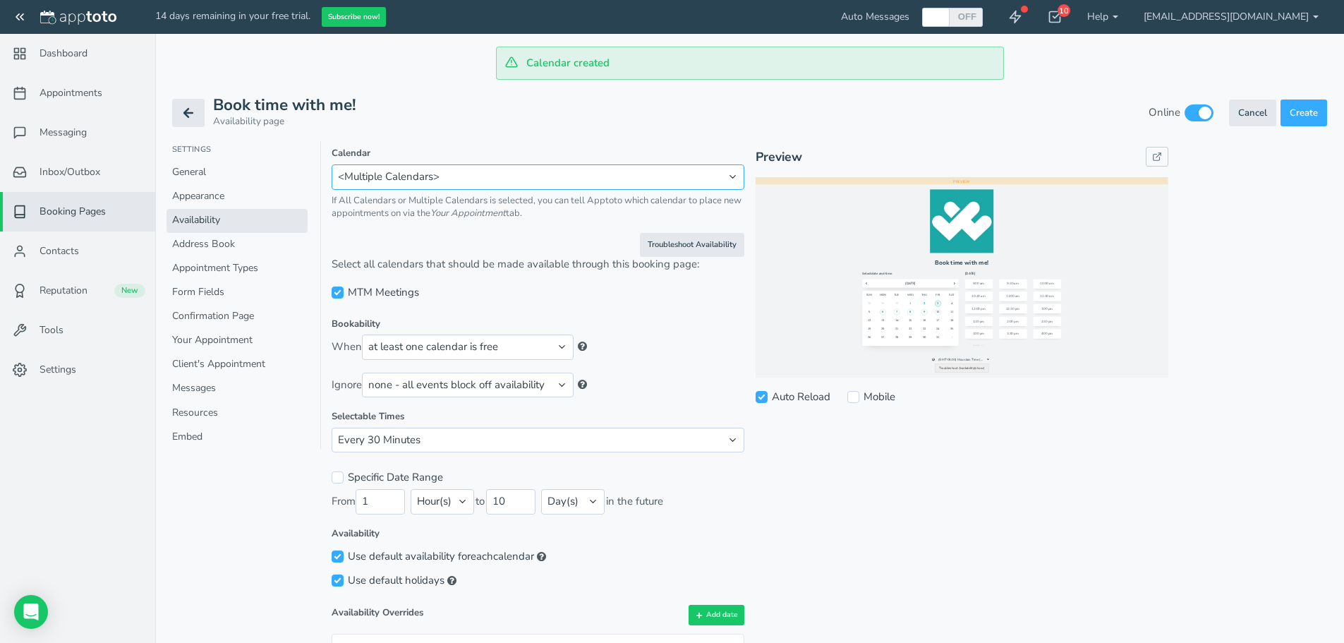
click at [469, 179] on select "MTM Meetings <Multiple Calendars> <All Calendars>" at bounding box center [538, 176] width 413 height 25
select select "number:-2"
click at [332, 164] on select "MTM Meetings <Multiple Calendars> <All Calendars>" at bounding box center [538, 176] width 413 height 25
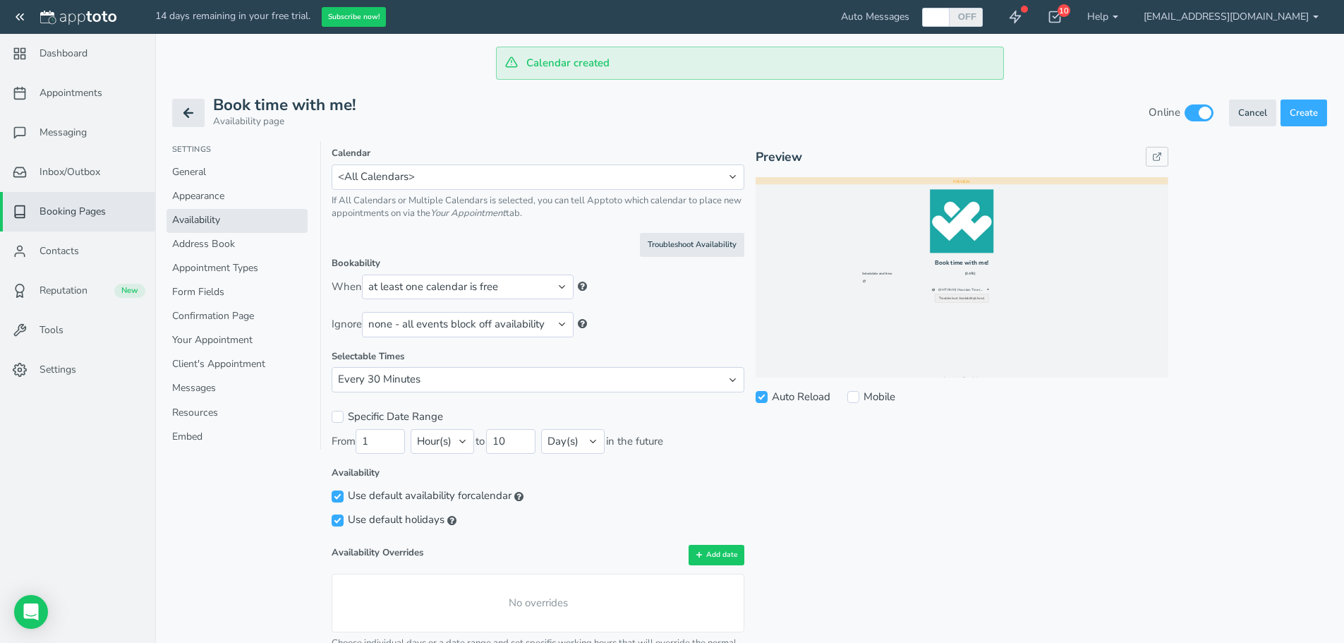
click at [413, 237] on div "Troubleshoot Availability" at bounding box center [538, 245] width 413 height 24
click at [1211, 14] on link "[EMAIL_ADDRESS][DOMAIN_NAME]" at bounding box center [1231, 17] width 200 height 34
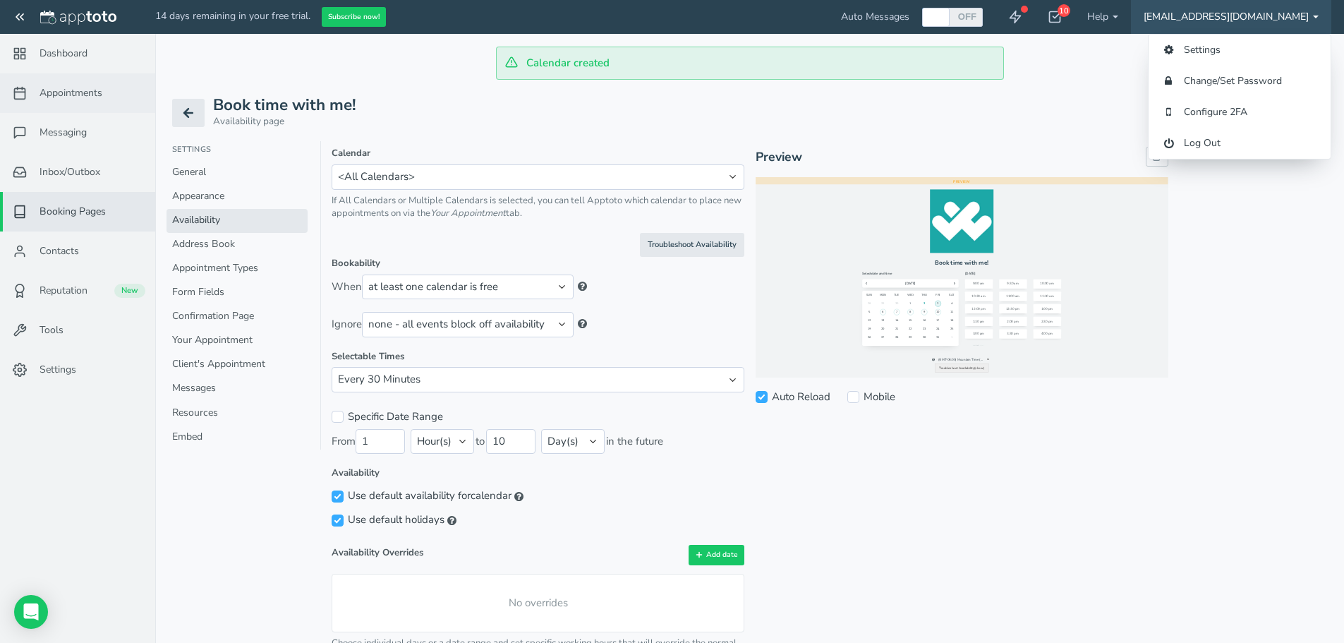
click at [62, 98] on span "Appointments" at bounding box center [71, 93] width 63 height 14
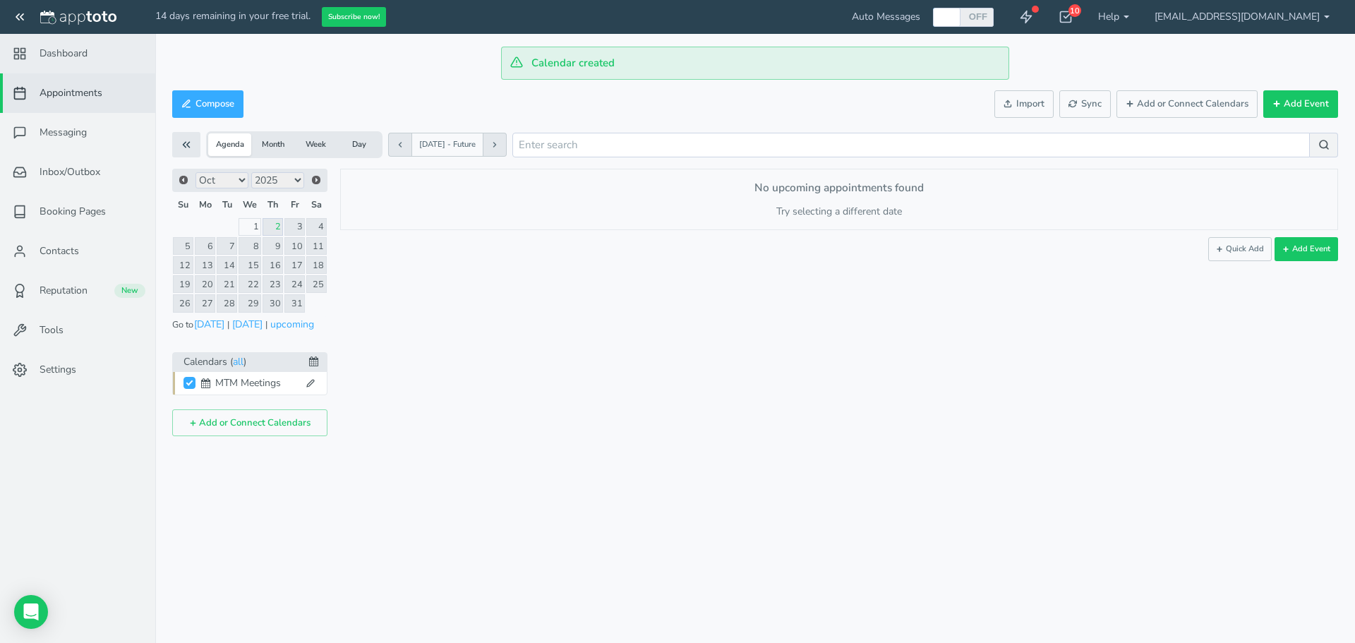
click at [54, 52] on span "Dashboard" at bounding box center [64, 54] width 48 height 14
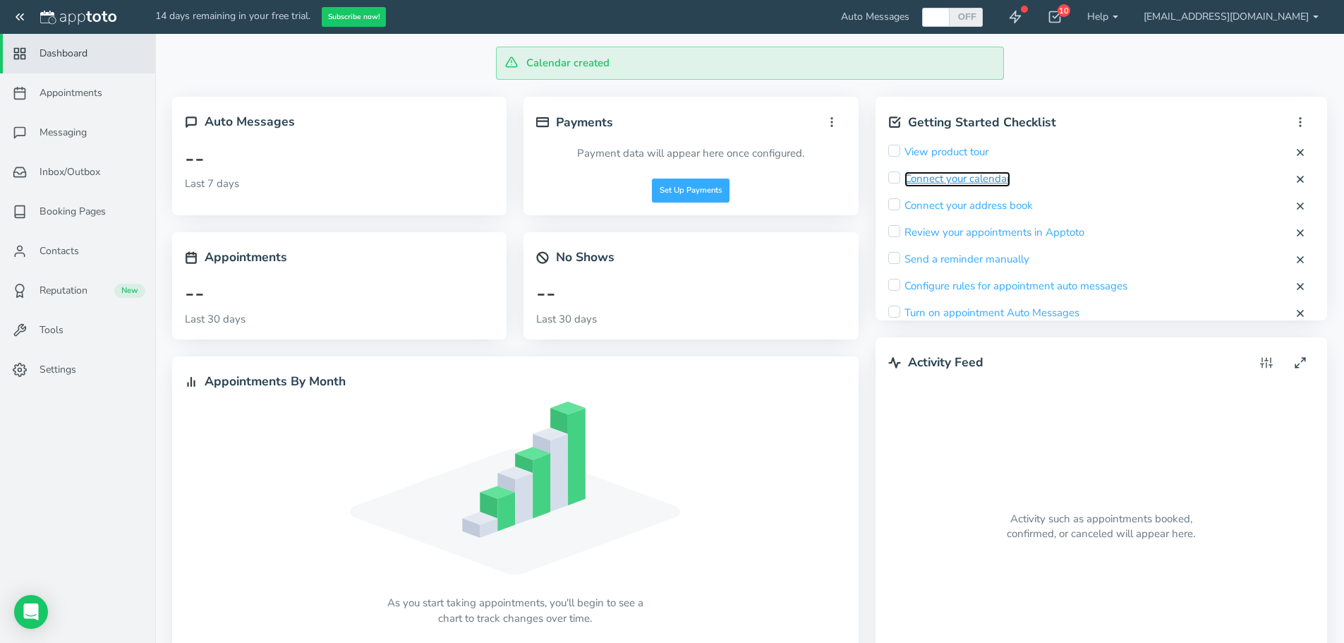
click at [961, 173] on link "Connect your calendar" at bounding box center [958, 178] width 106 height 15
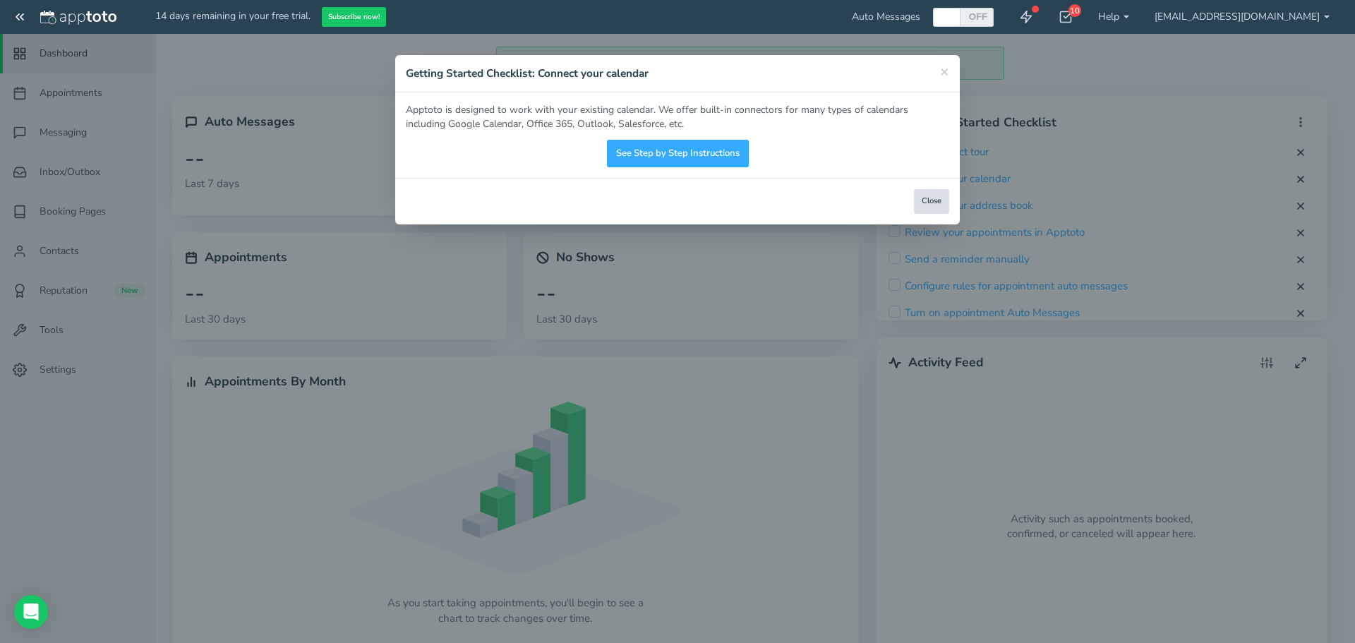
click at [924, 198] on button "Close" at bounding box center [931, 201] width 35 height 25
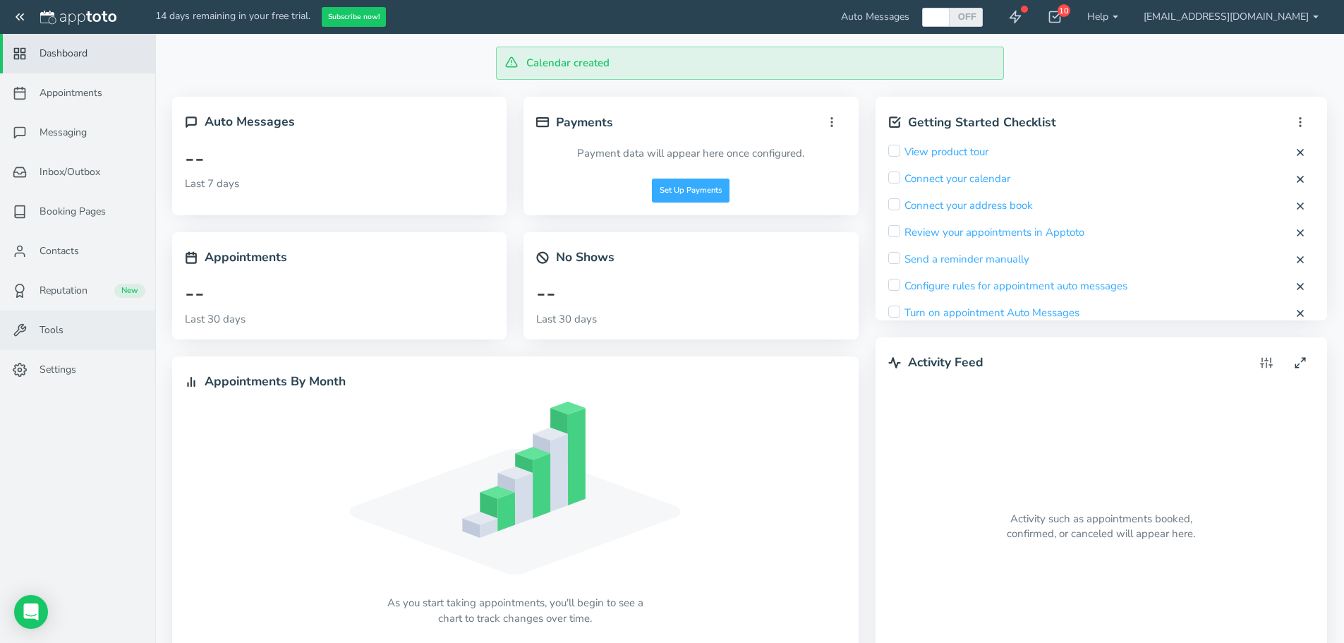
click at [47, 323] on span "Tools" at bounding box center [52, 330] width 24 height 14
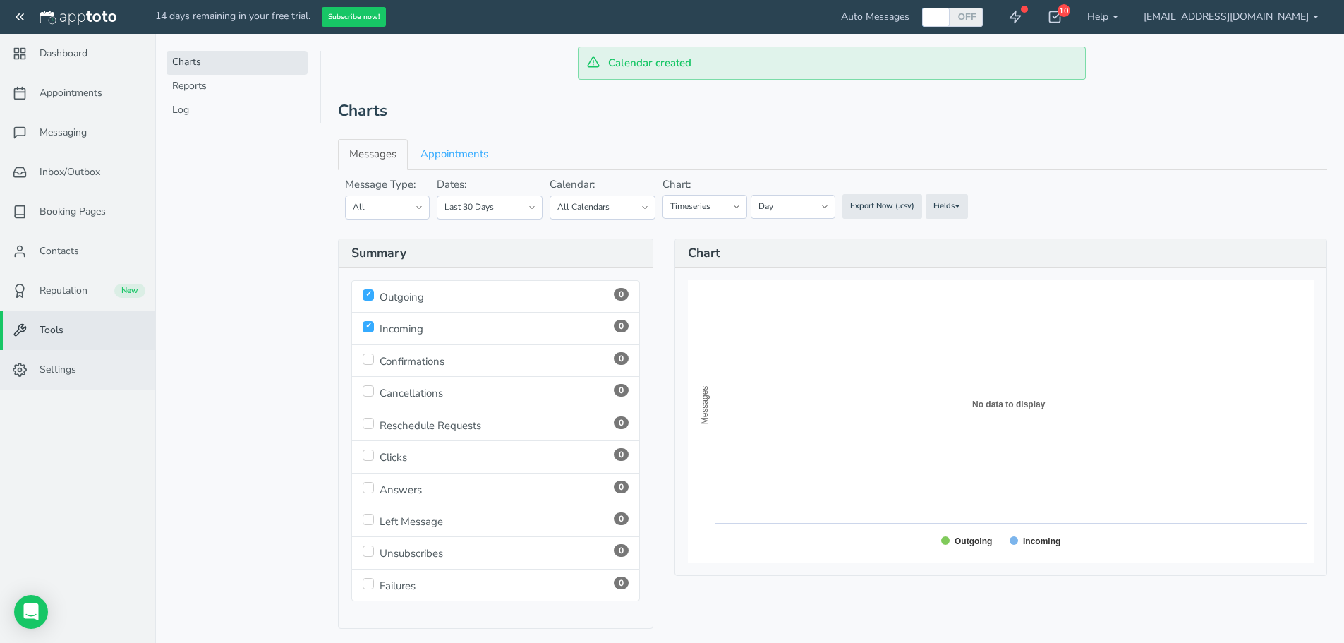
click at [49, 369] on span "Settings" at bounding box center [58, 370] width 37 height 14
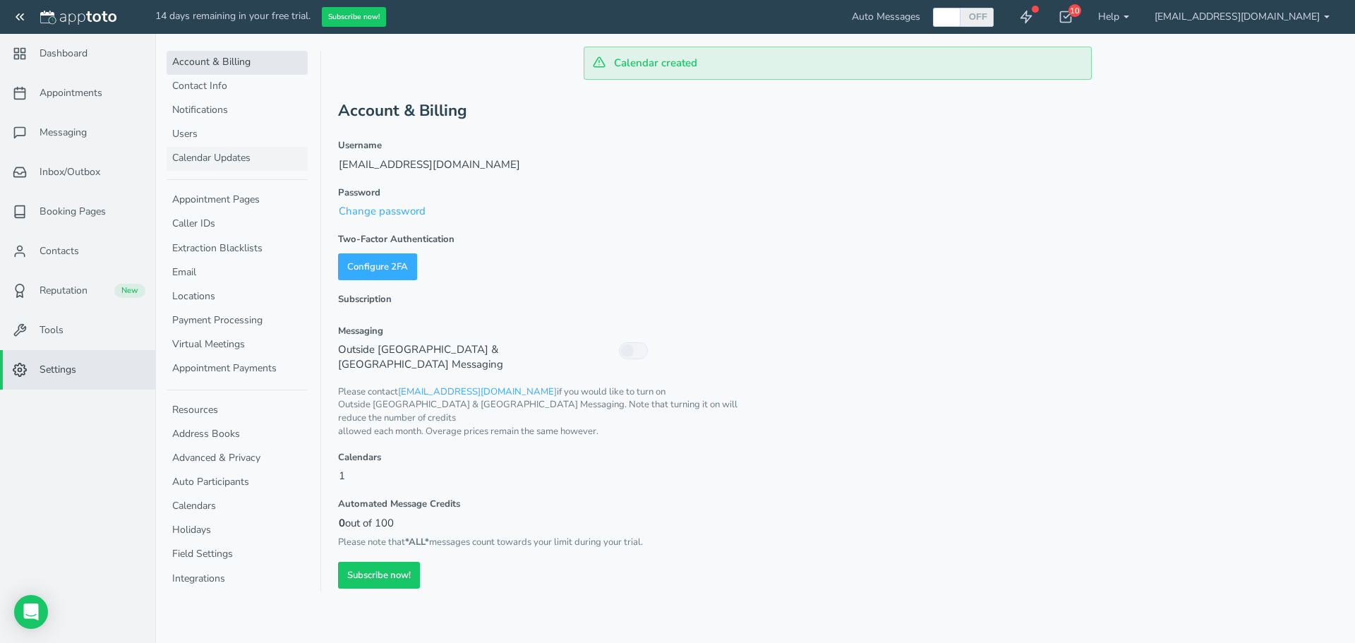
click at [204, 164] on link "Calendar Updates" at bounding box center [237, 159] width 141 height 24
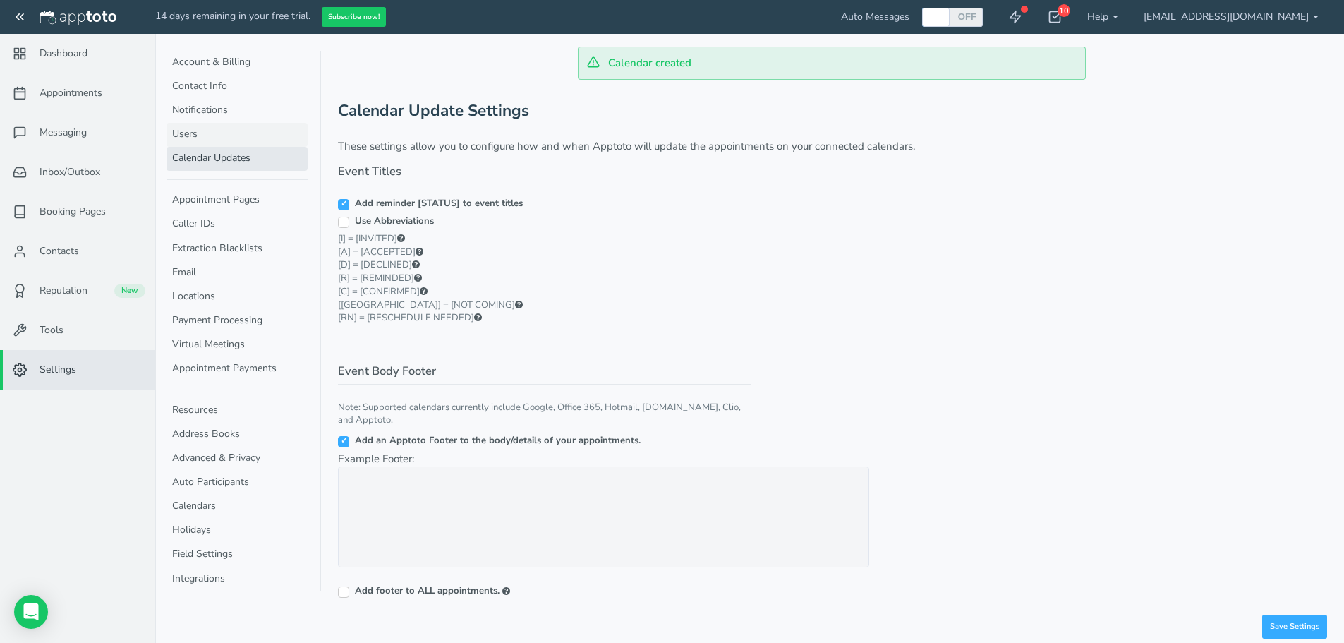
click at [190, 133] on link "Users" at bounding box center [237, 135] width 141 height 24
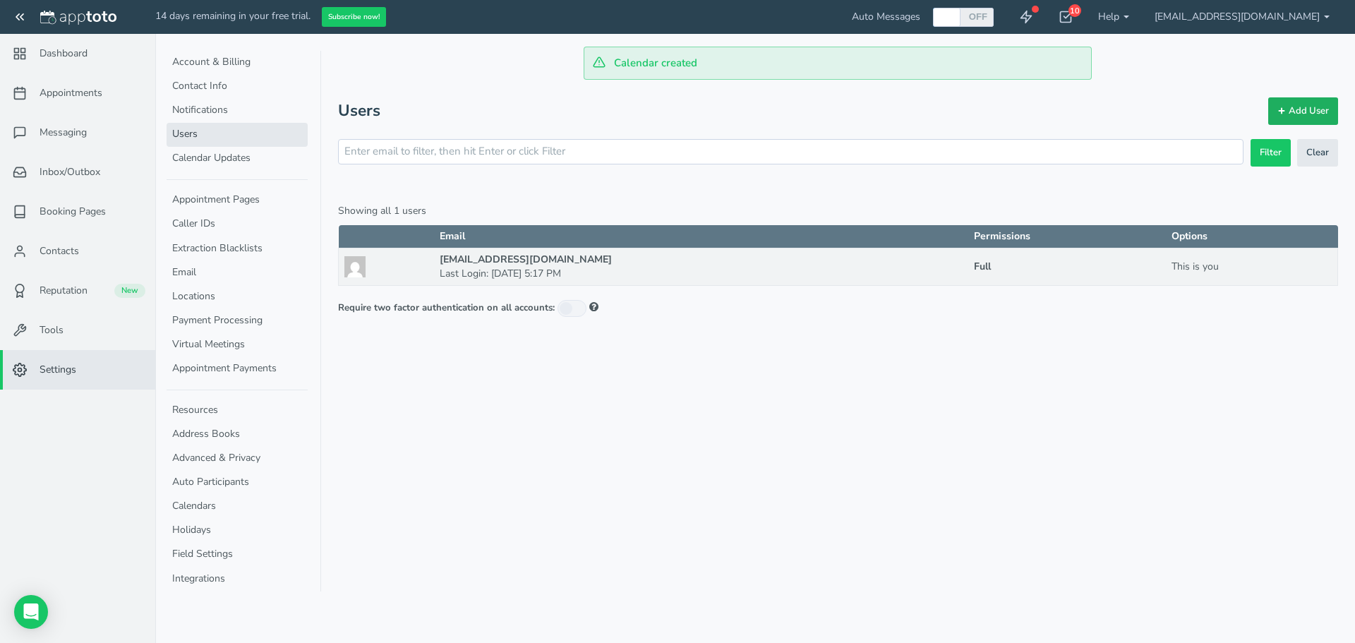
click at [1291, 109] on link "Add User" at bounding box center [1303, 111] width 70 height 28
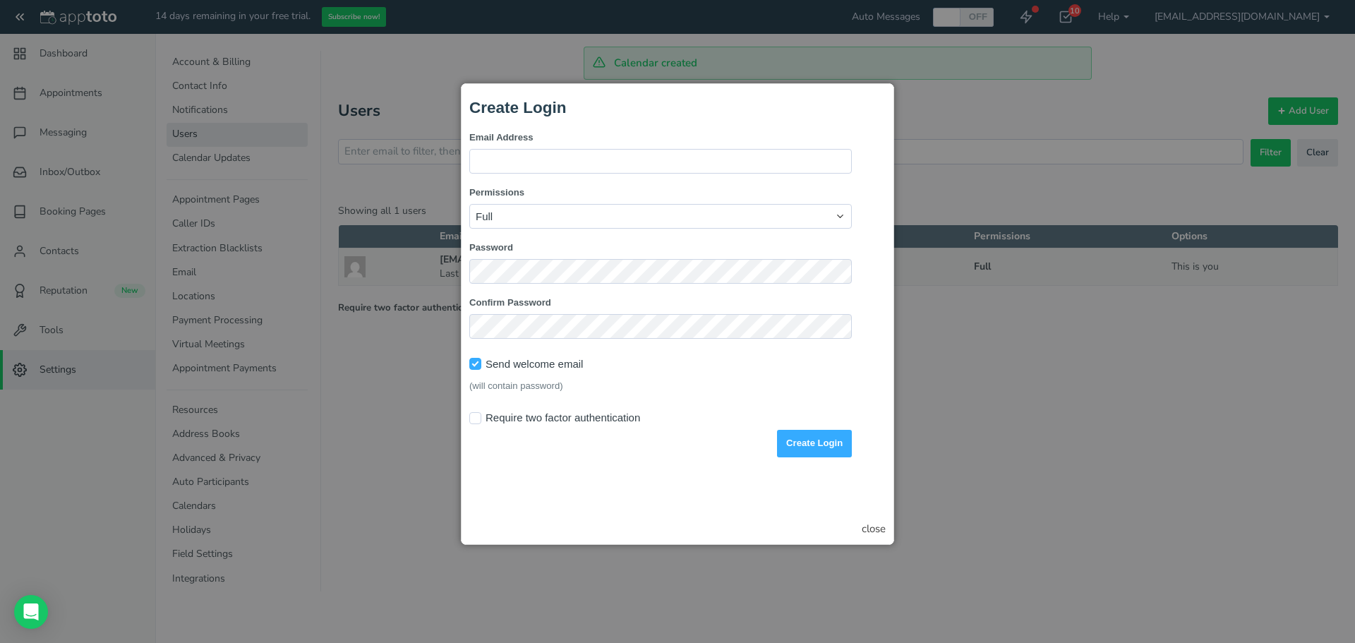
click at [877, 526] on div "close" at bounding box center [874, 528] width 24 height 15
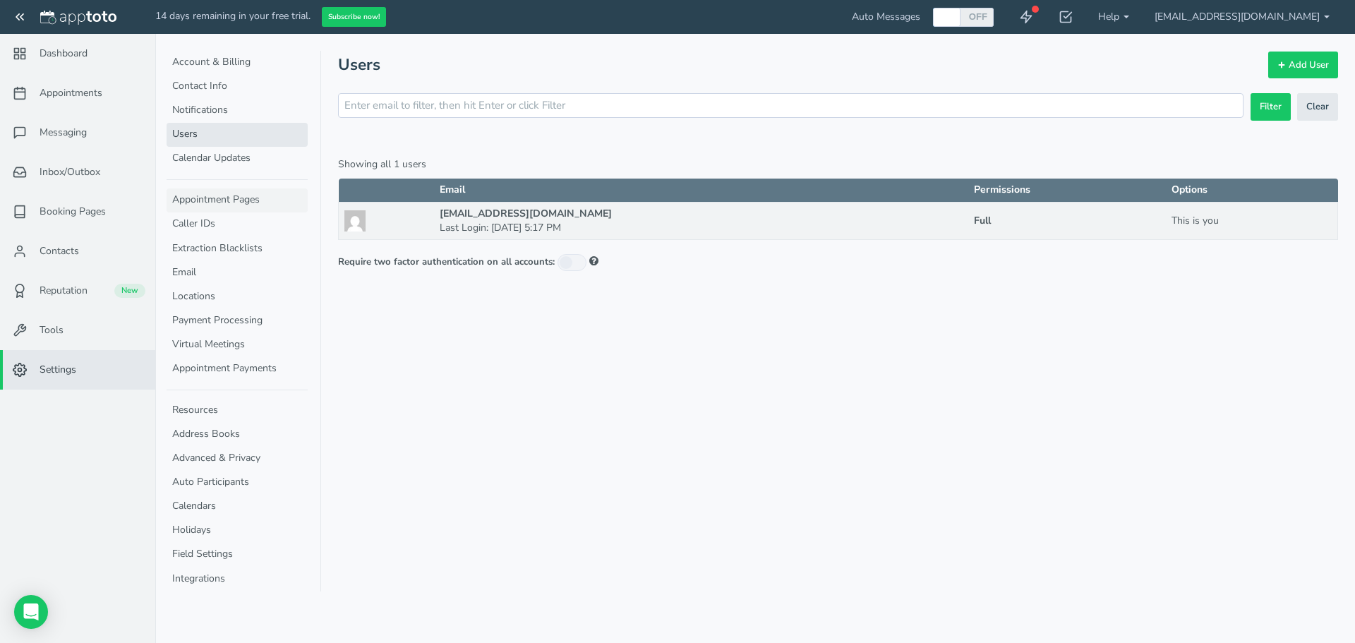
click at [211, 199] on link "Appointment Pages" at bounding box center [237, 200] width 141 height 24
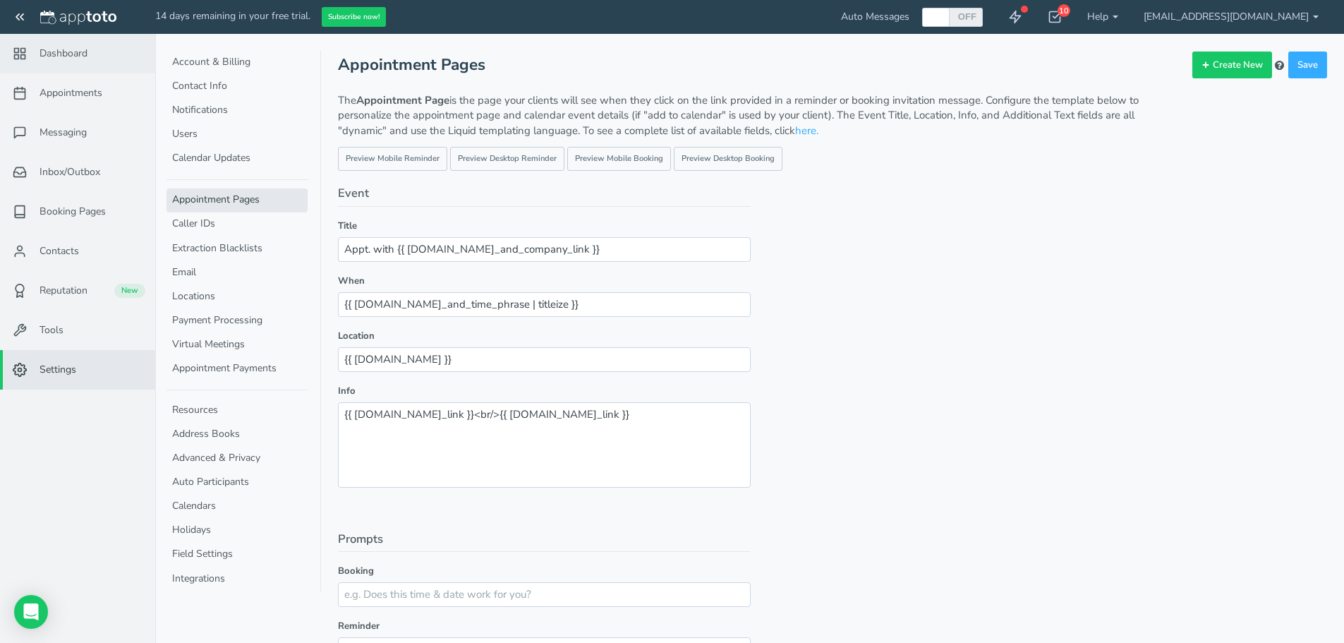
click at [60, 54] on span "Dashboard" at bounding box center [64, 54] width 48 height 14
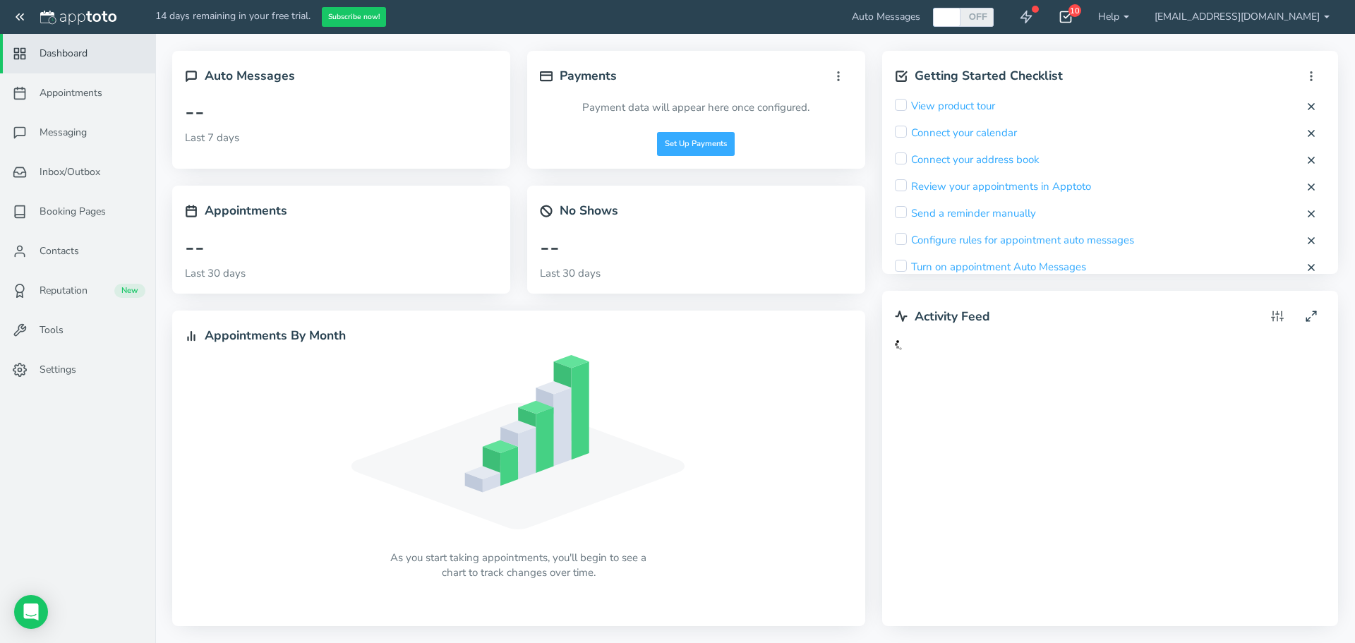
click at [1081, 16] on div "10" at bounding box center [1074, 10] width 13 height 13
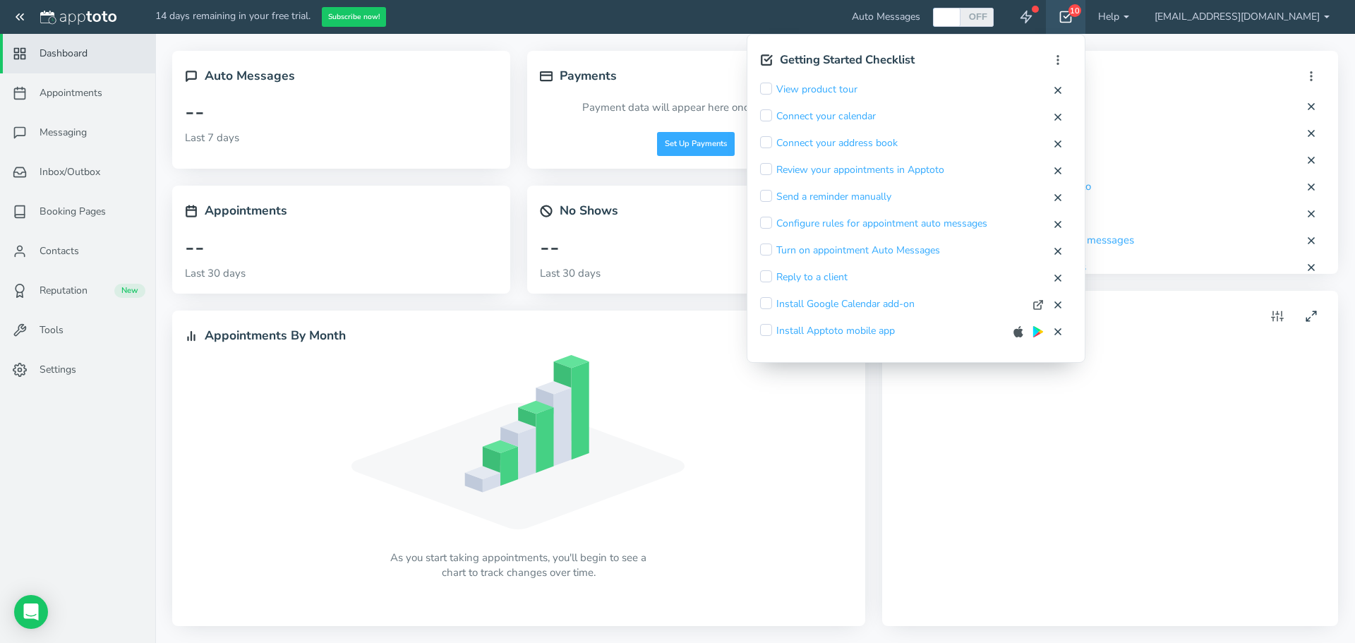
click at [1081, 16] on div "10" at bounding box center [1074, 10] width 13 height 13
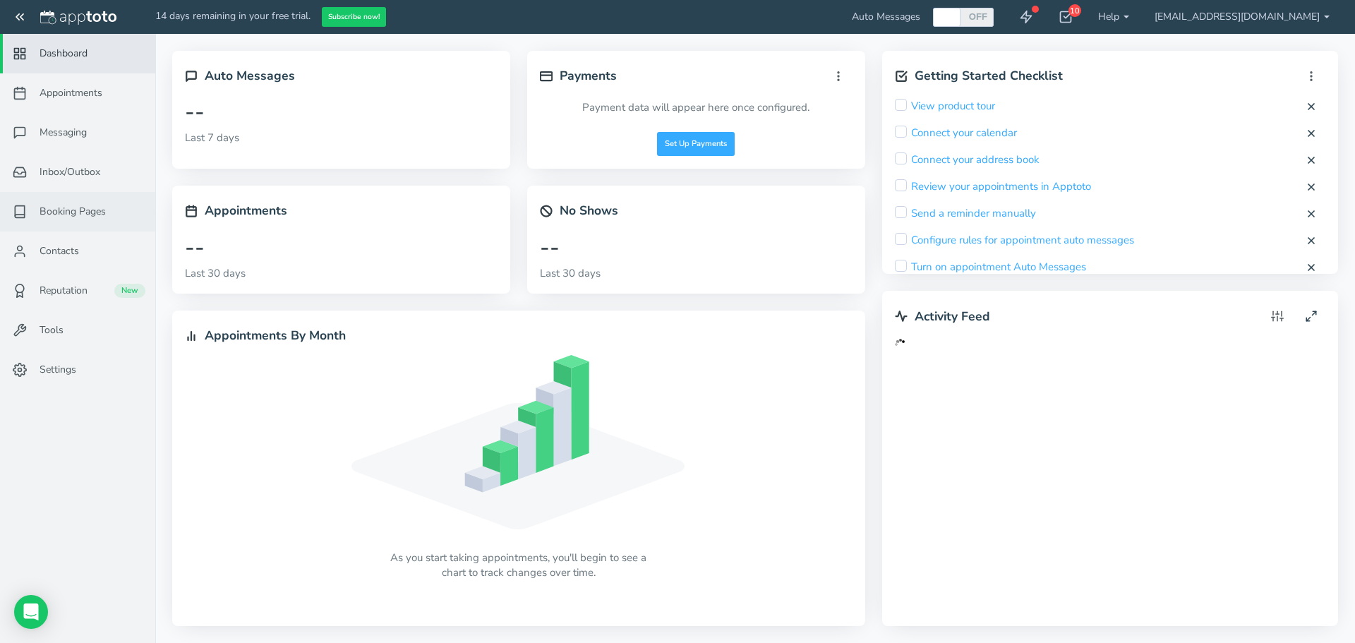
click at [66, 211] on span "Booking Pages" at bounding box center [73, 212] width 66 height 14
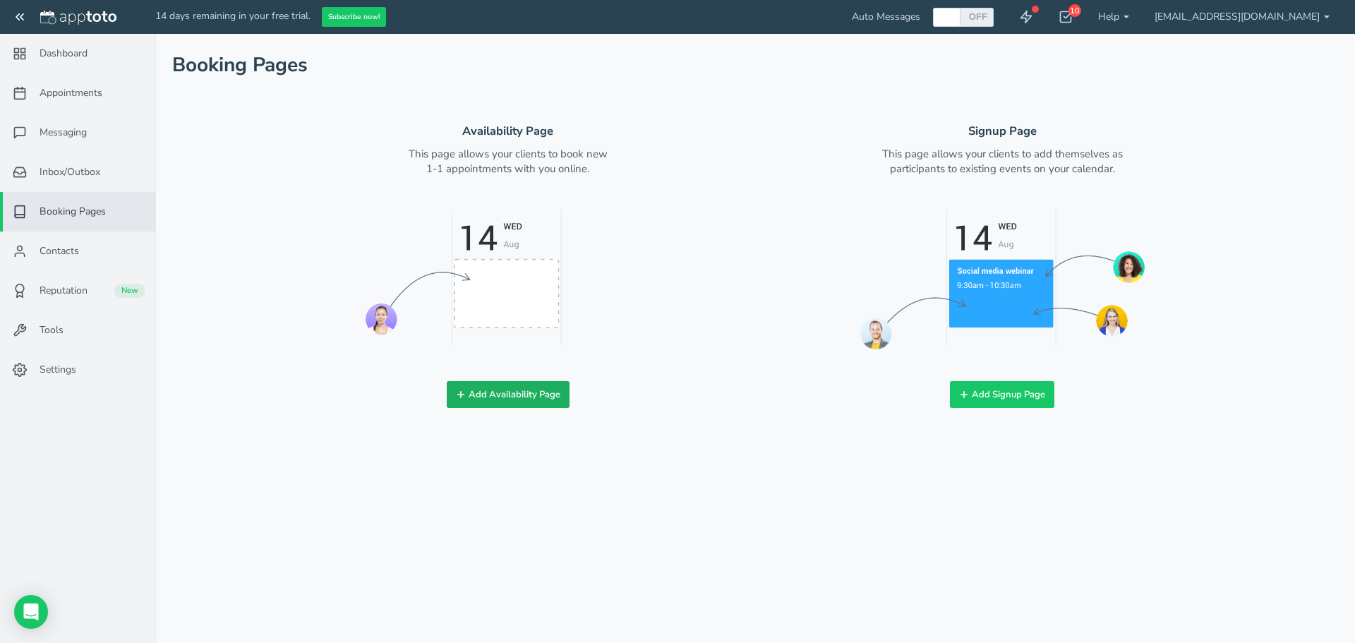
click at [469, 394] on button "Add Availability Page" at bounding box center [508, 395] width 123 height 28
checkbox input "true"
type input "Book time with me!"
type input "vibrixpharmacy_lmabey"
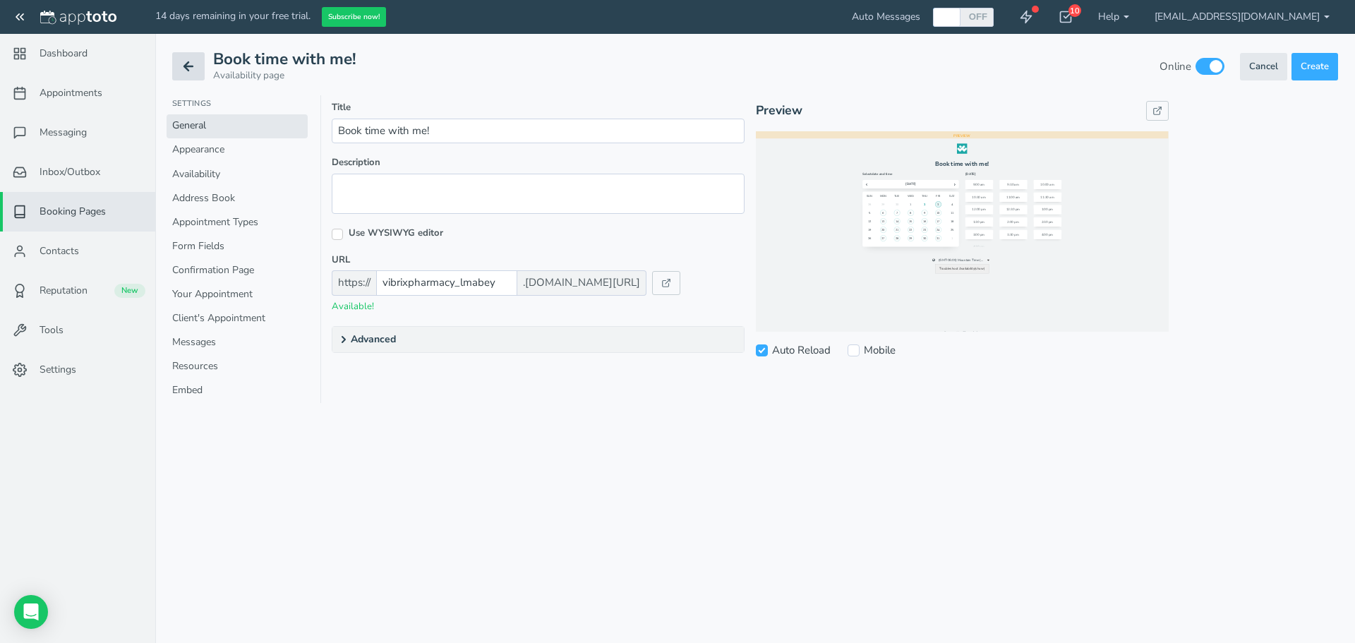
click at [179, 68] on button at bounding box center [188, 66] width 32 height 28
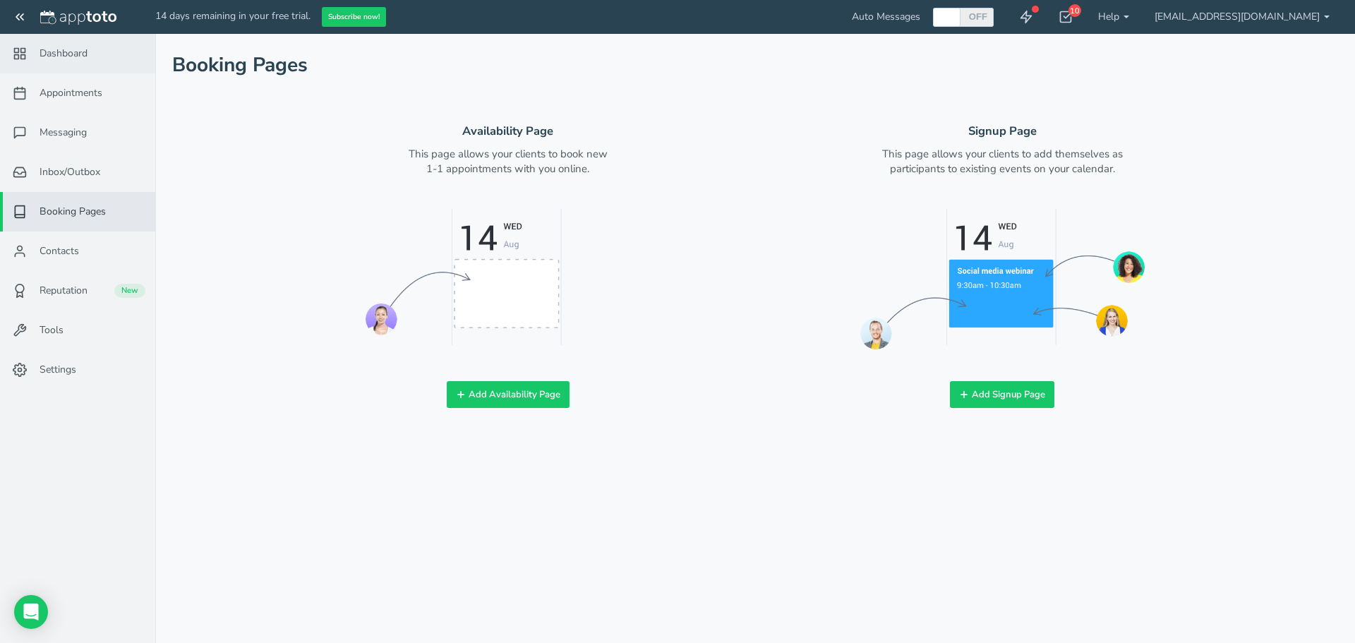
click at [53, 49] on span "Dashboard" at bounding box center [64, 54] width 48 height 14
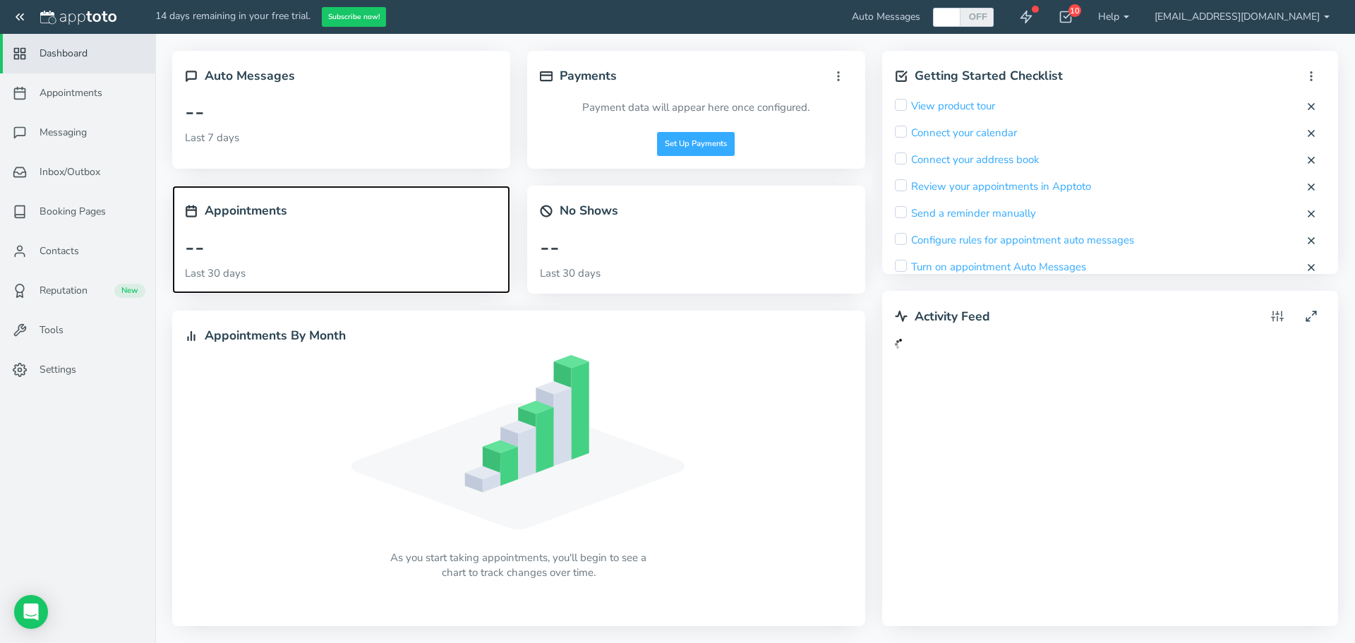
click at [219, 221] on div "Appointments" at bounding box center [341, 210] width 313 height 25
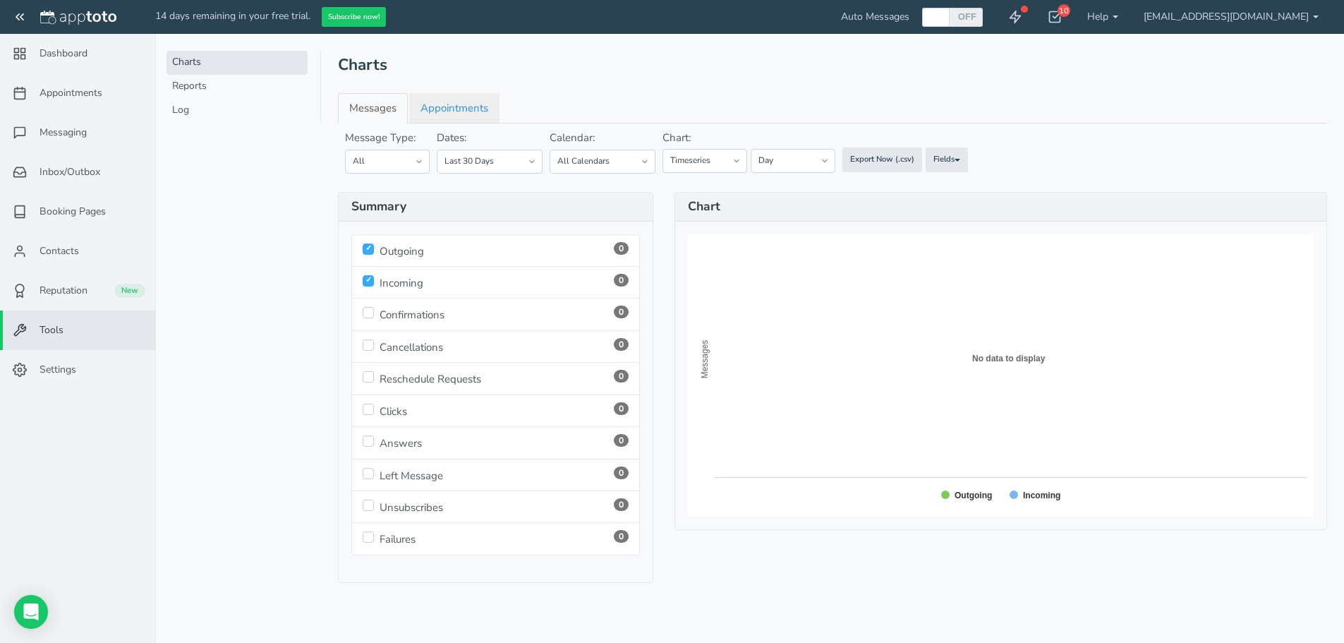
click at [459, 117] on link "Appointments" at bounding box center [454, 108] width 90 height 30
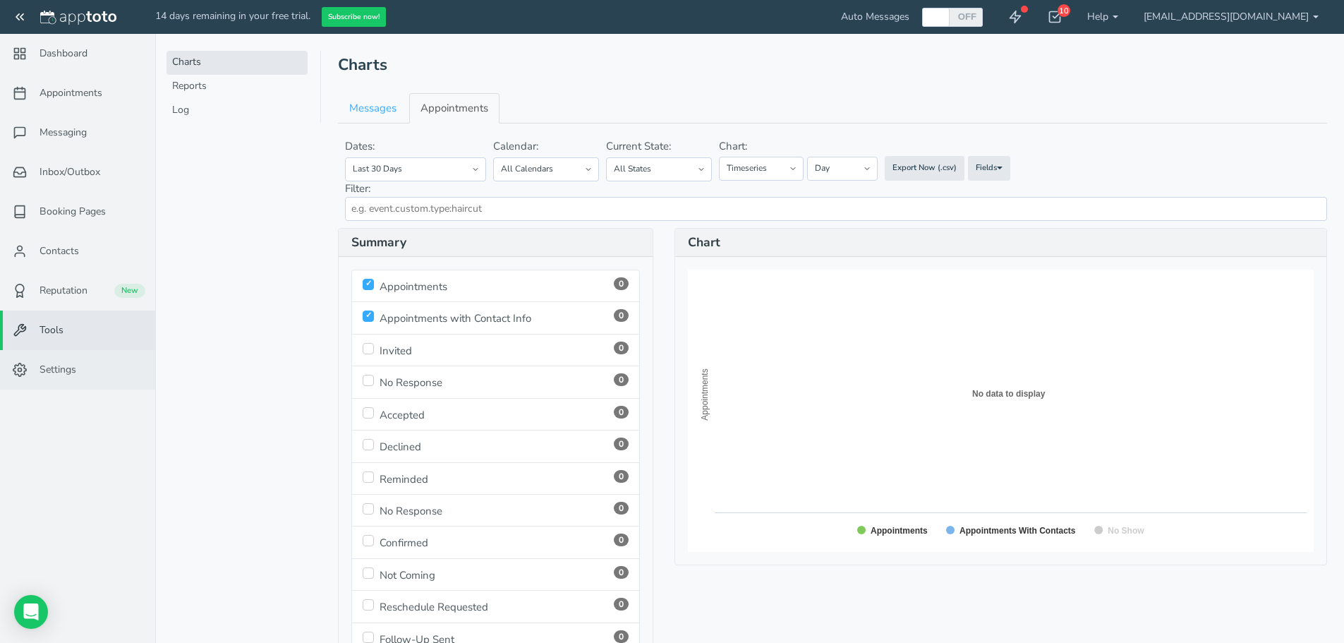
click at [50, 379] on link "Settings" at bounding box center [77, 370] width 155 height 40
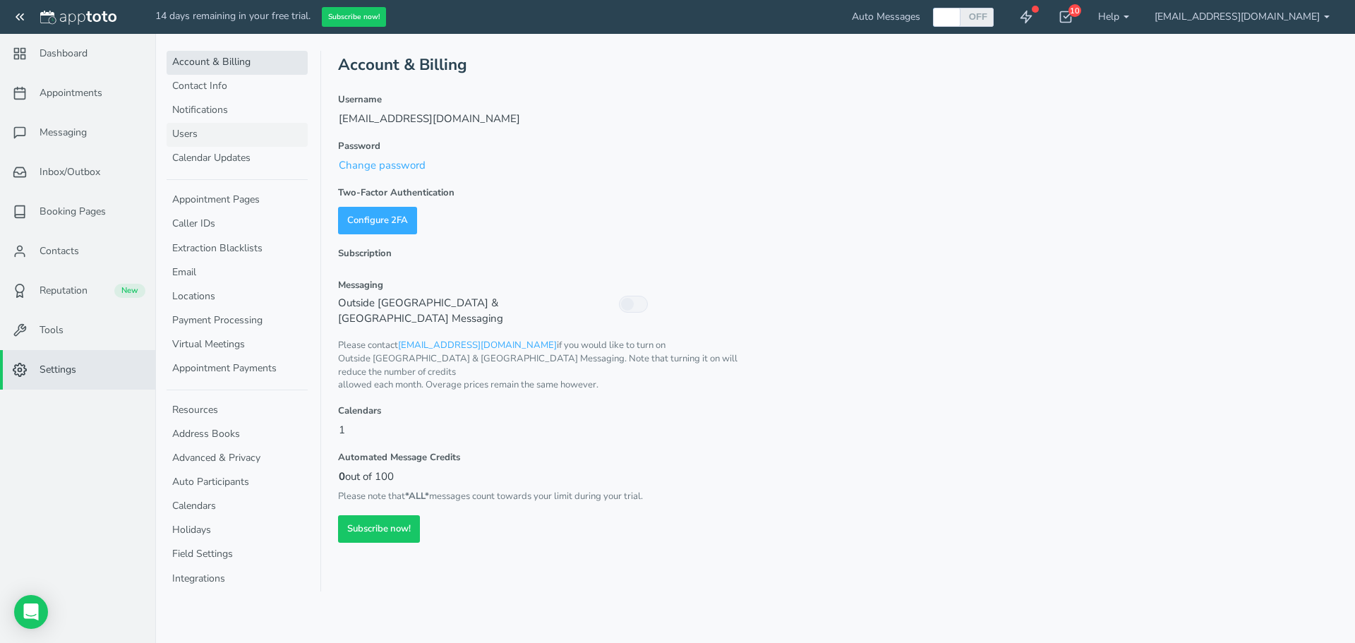
click at [189, 131] on link "Users" at bounding box center [237, 135] width 141 height 24
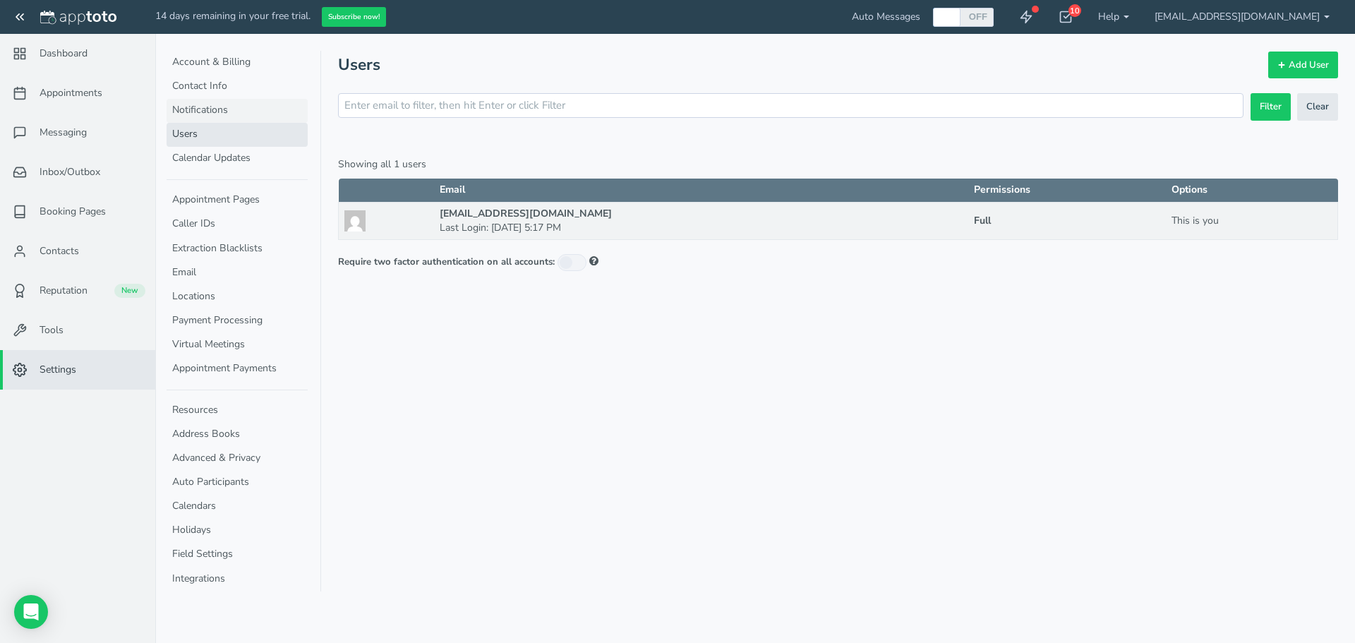
click at [199, 109] on link "Notifications" at bounding box center [237, 111] width 141 height 24
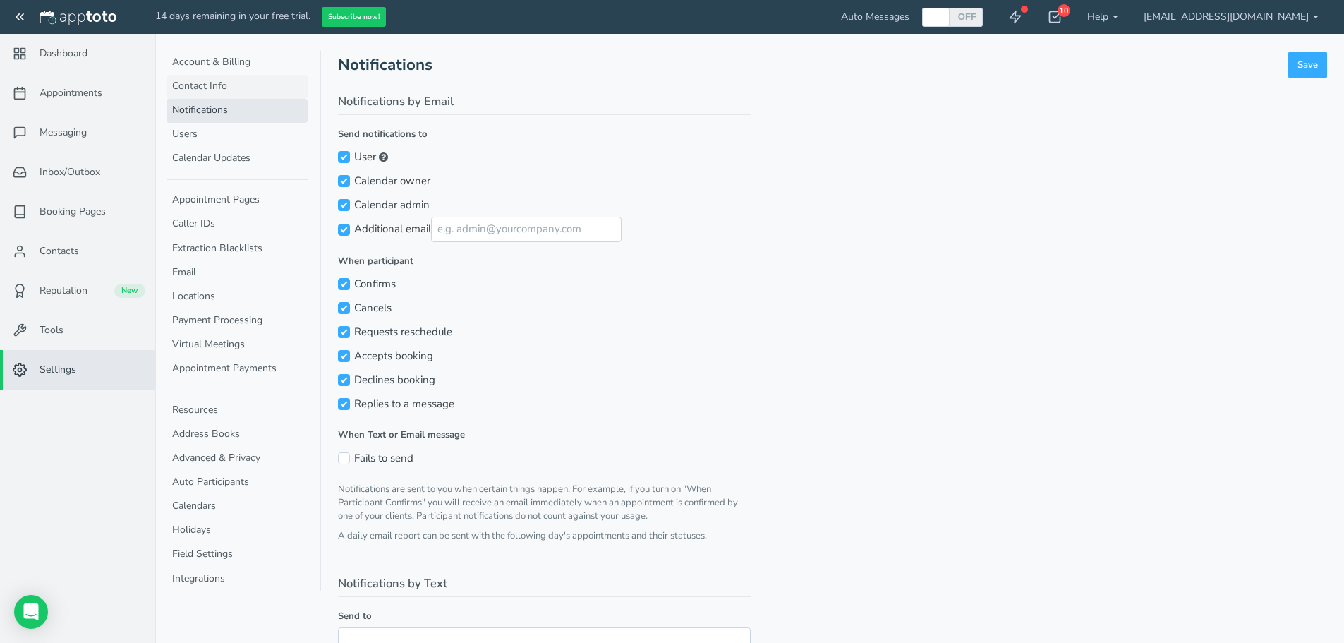
click at [205, 76] on link "Contact Info" at bounding box center [237, 87] width 141 height 24
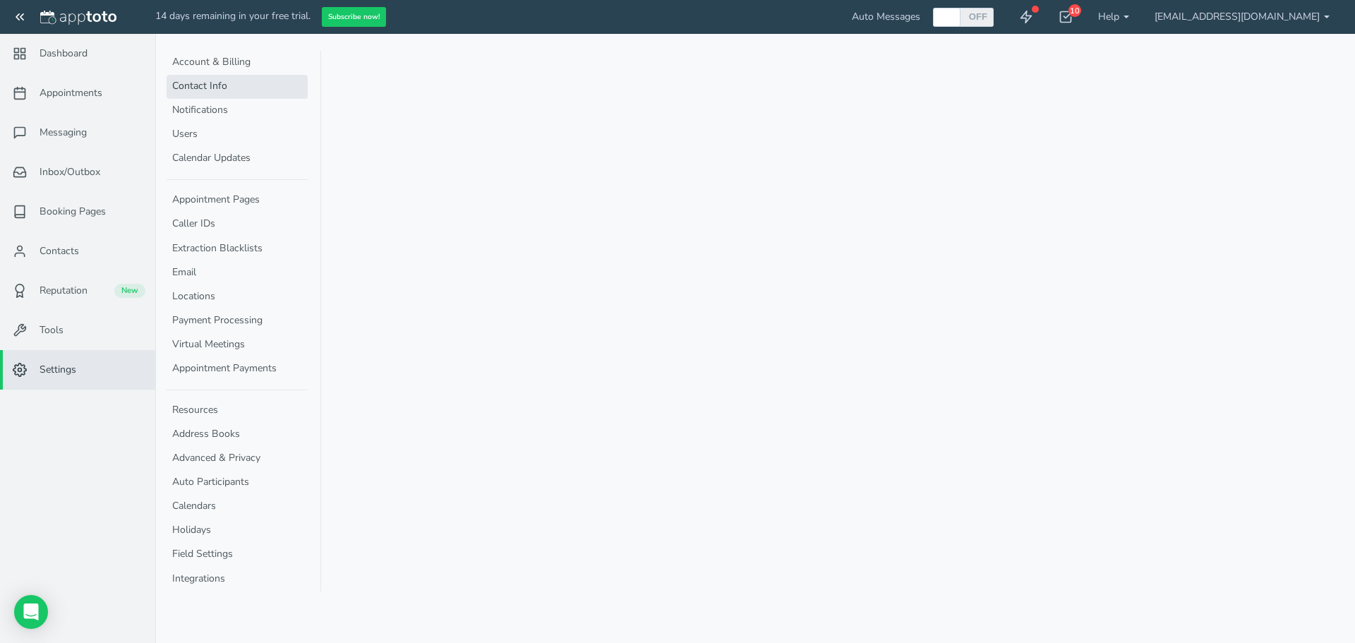
select select "720"
select select "1200"
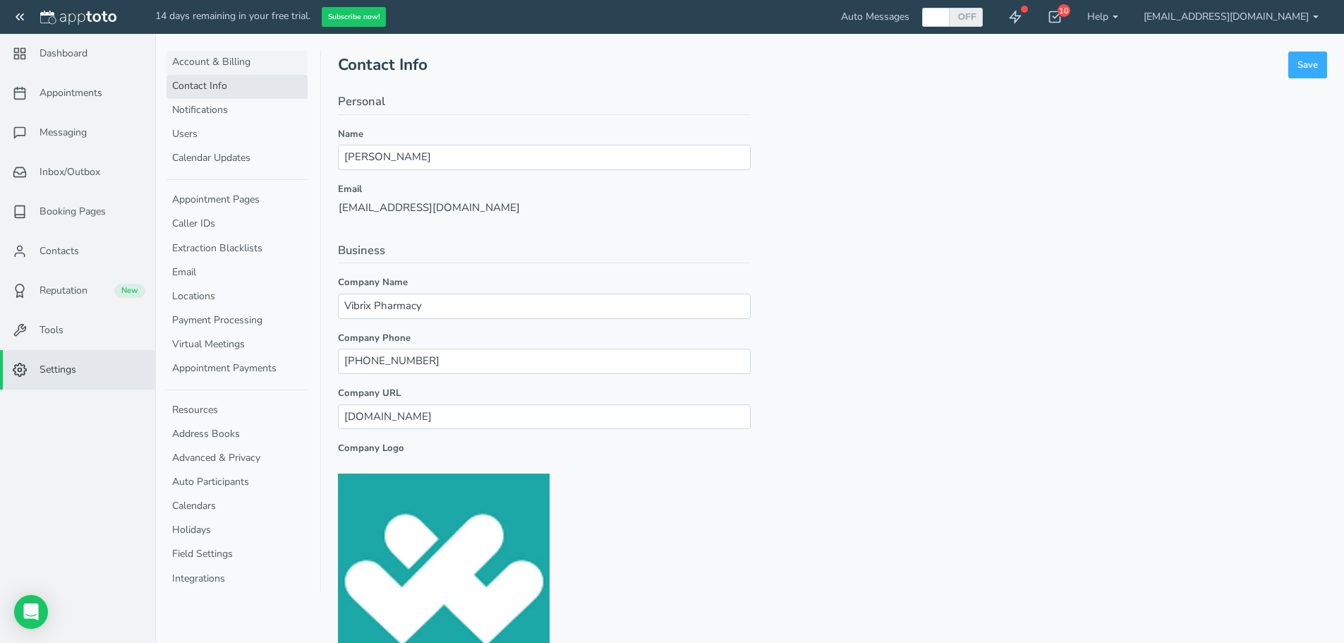
click at [214, 65] on link "Account & Billing" at bounding box center [237, 63] width 141 height 24
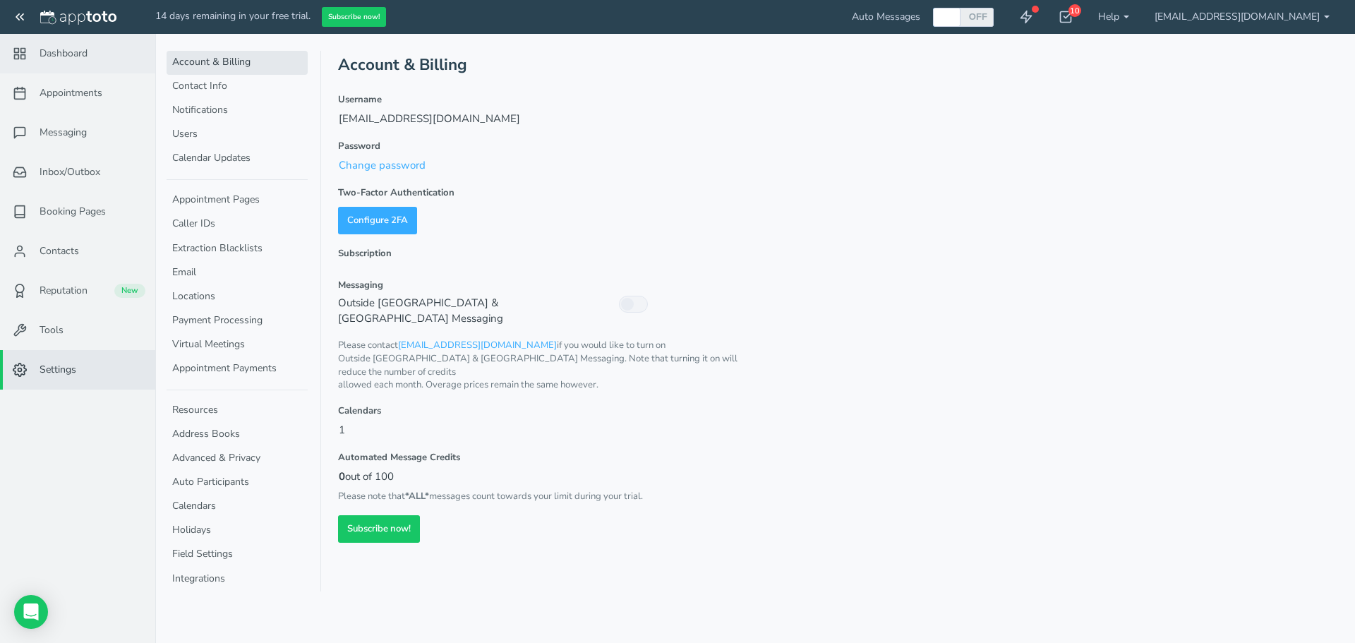
click at [49, 50] on span "Dashboard" at bounding box center [64, 54] width 48 height 14
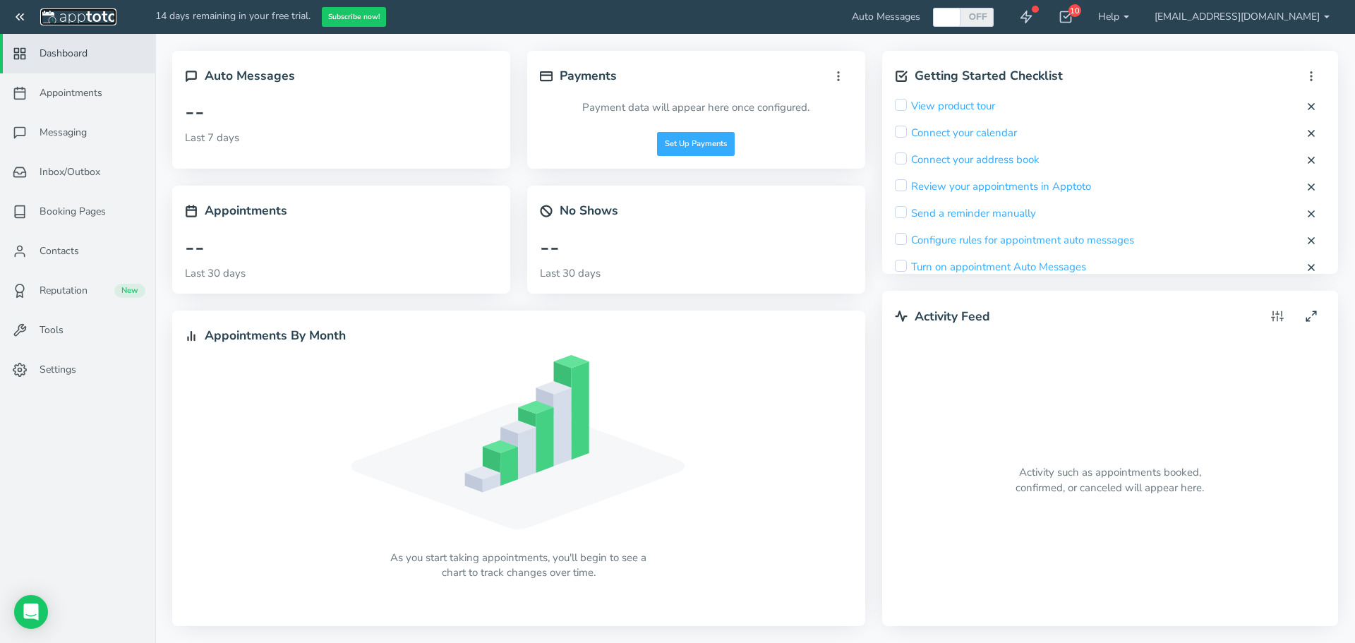
click at [53, 15] on img at bounding box center [78, 18] width 76 height 14
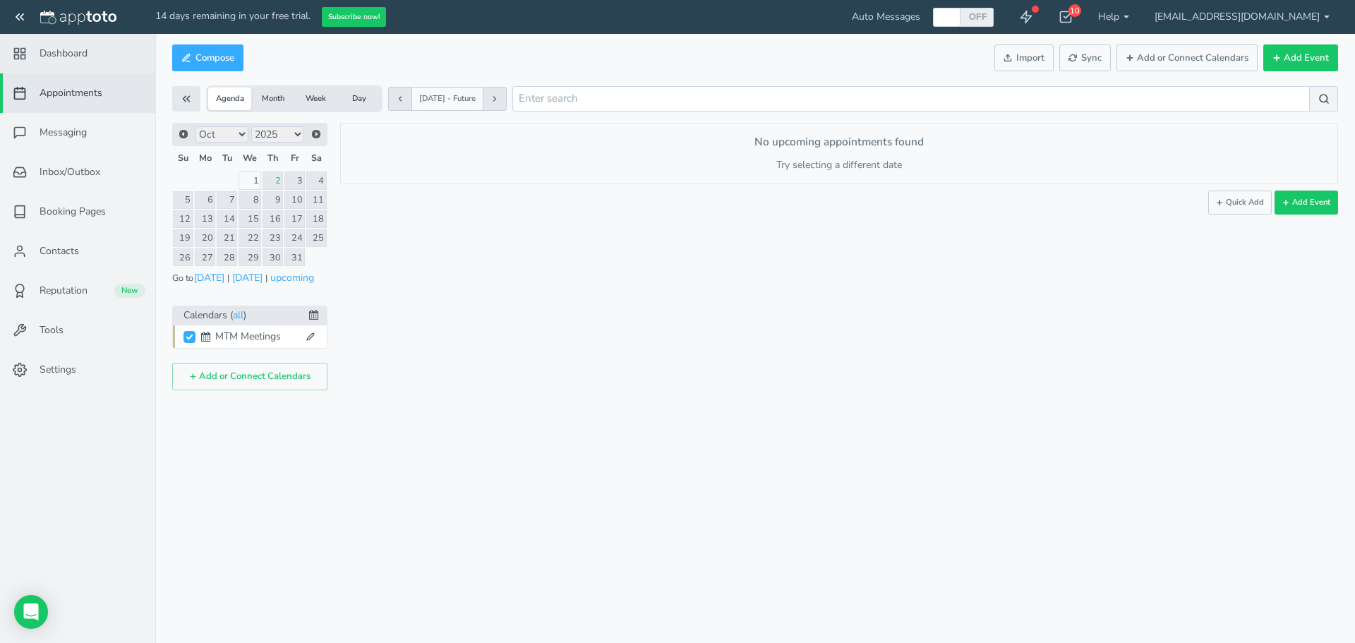
click at [76, 56] on span "Dashboard" at bounding box center [64, 54] width 48 height 14
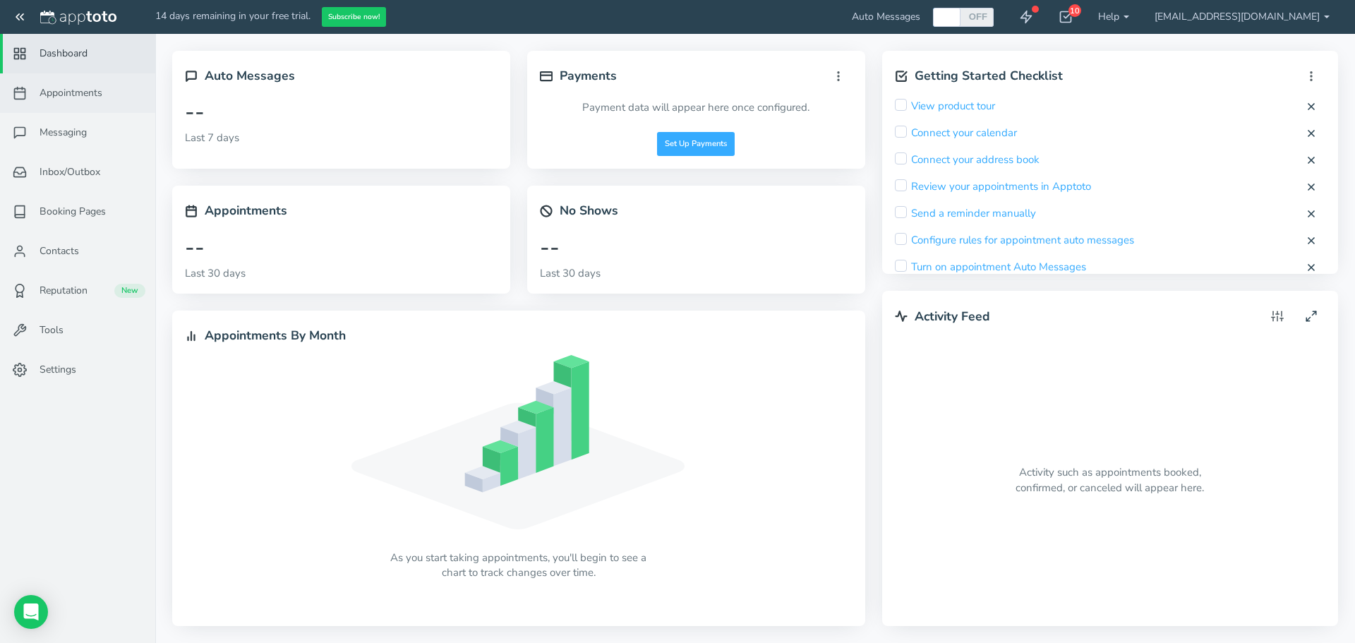
click at [55, 92] on span "Appointments" at bounding box center [71, 93] width 63 height 14
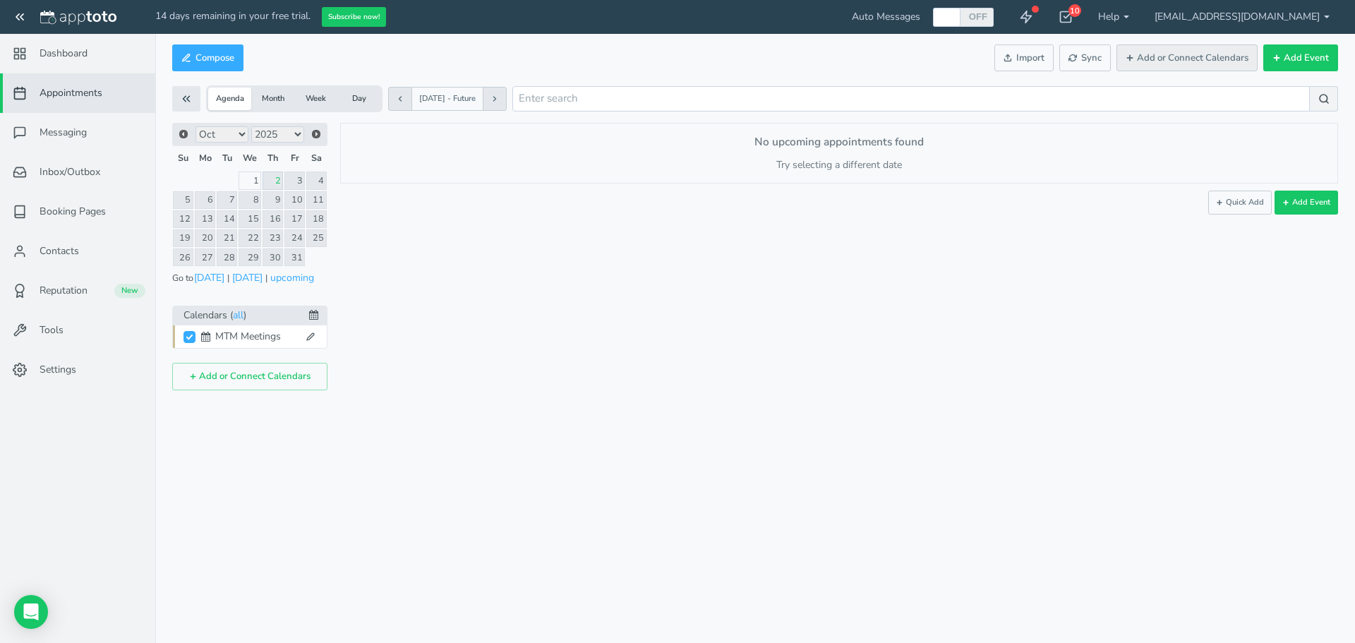
click at [1173, 52] on button "Add or Connect Calendars" at bounding box center [1186, 58] width 141 height 28
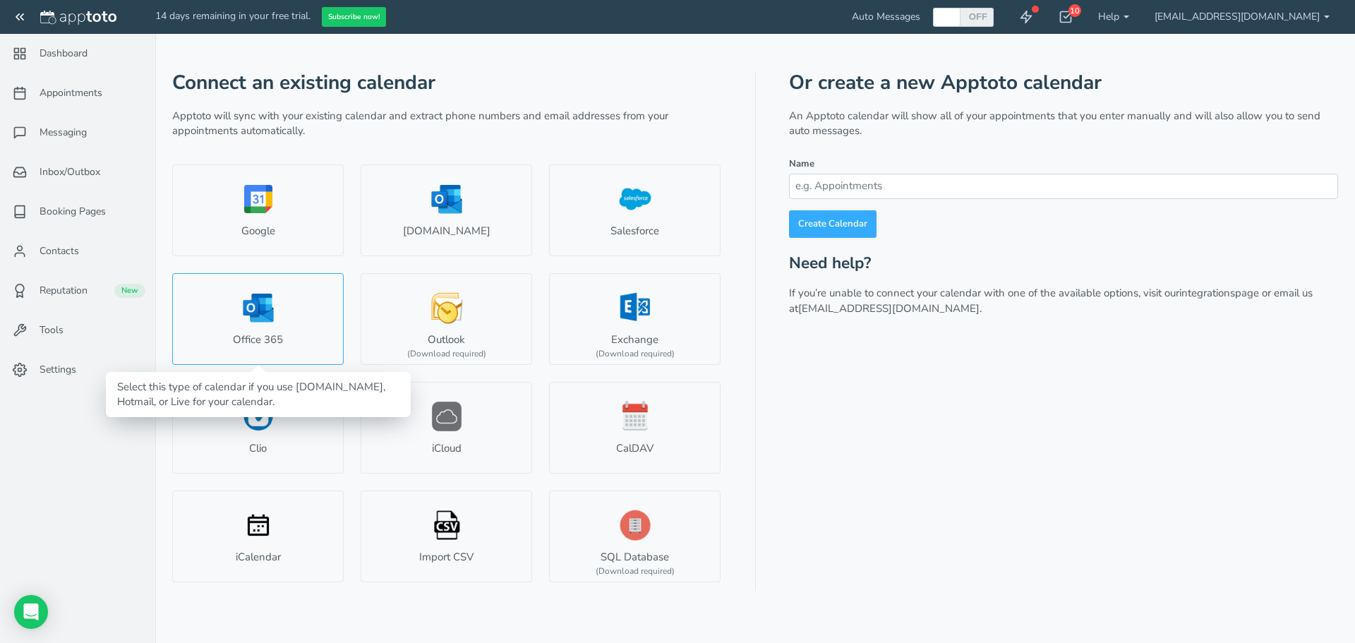
click at [293, 342] on link "Office 365" at bounding box center [257, 319] width 171 height 92
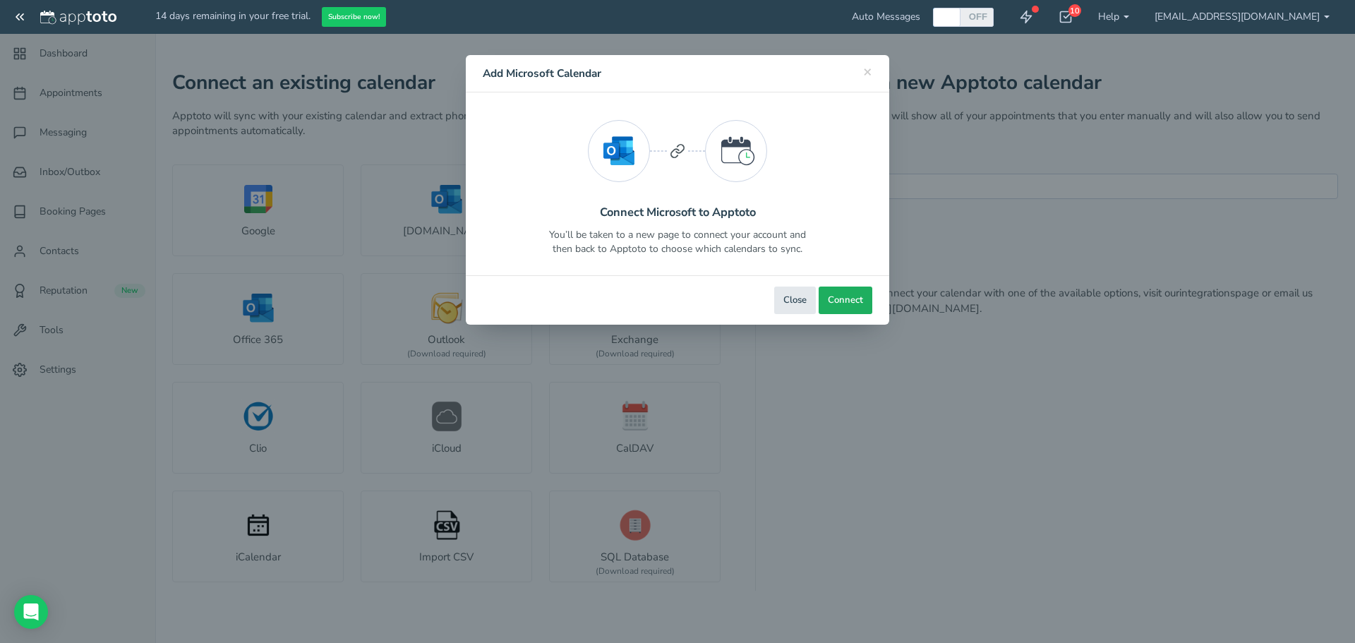
click at [854, 297] on span "Connect" at bounding box center [845, 300] width 35 height 13
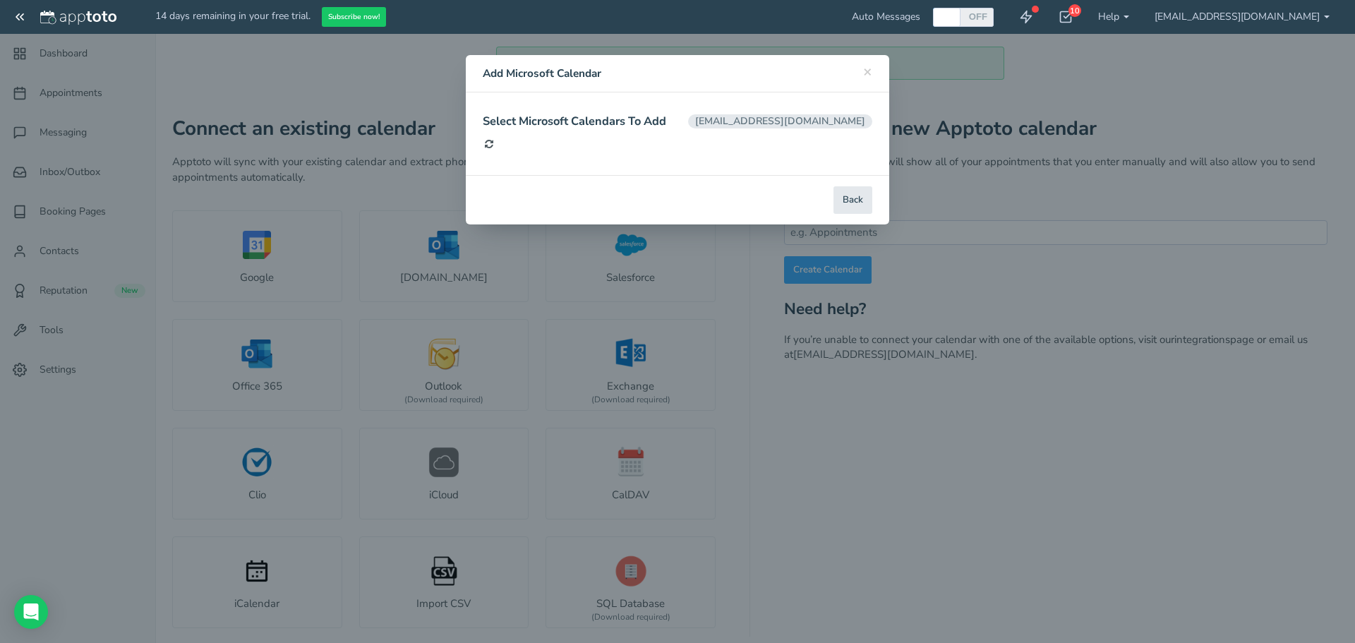
type input "Calendar"
type input "#3a1a49"
select select "string:[GEOGRAPHIC_DATA]/[GEOGRAPHIC_DATA]"
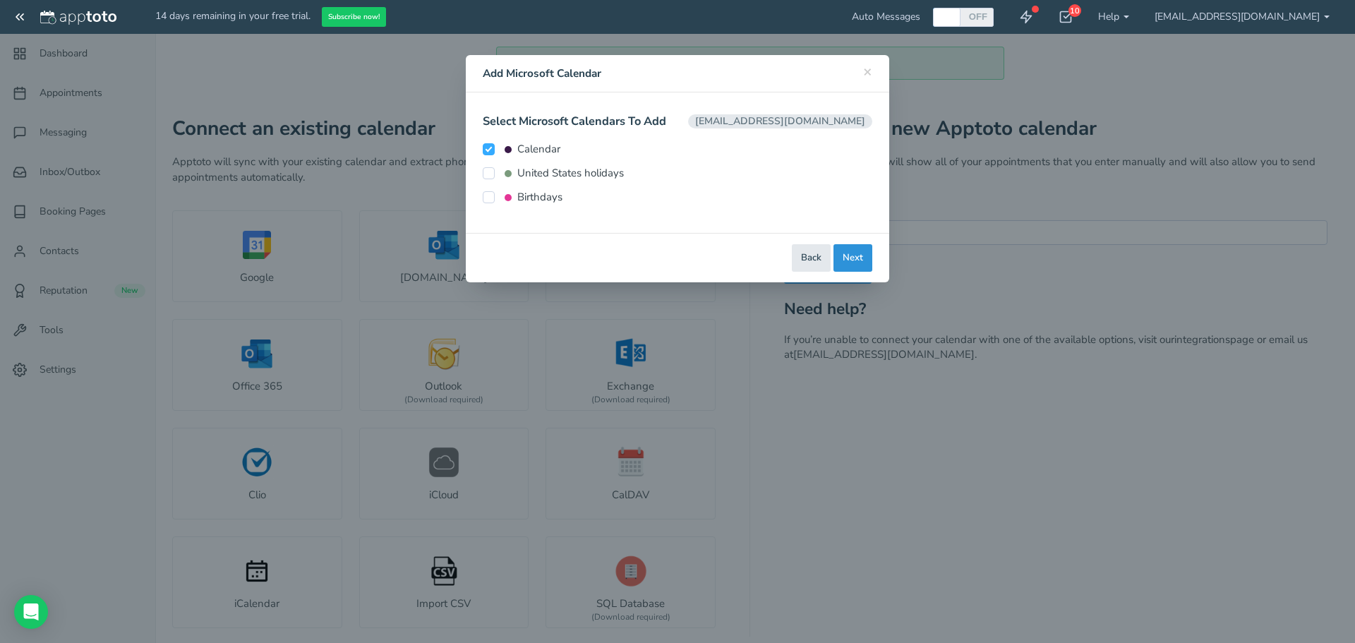
click at [845, 257] on button "Next" at bounding box center [852, 258] width 39 height 28
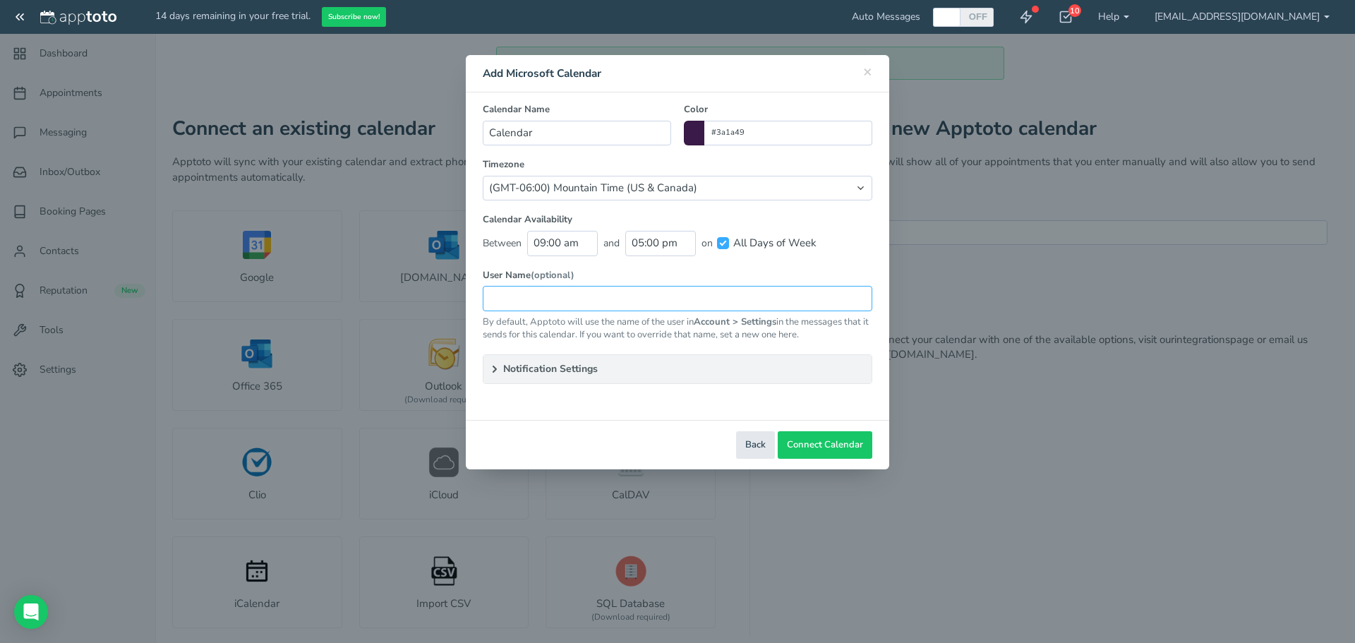
click at [687, 303] on input "text" at bounding box center [677, 298] width 389 height 25
type input "[PERSON_NAME]"
click at [854, 437] on button "Connect Calendar" at bounding box center [825, 445] width 95 height 28
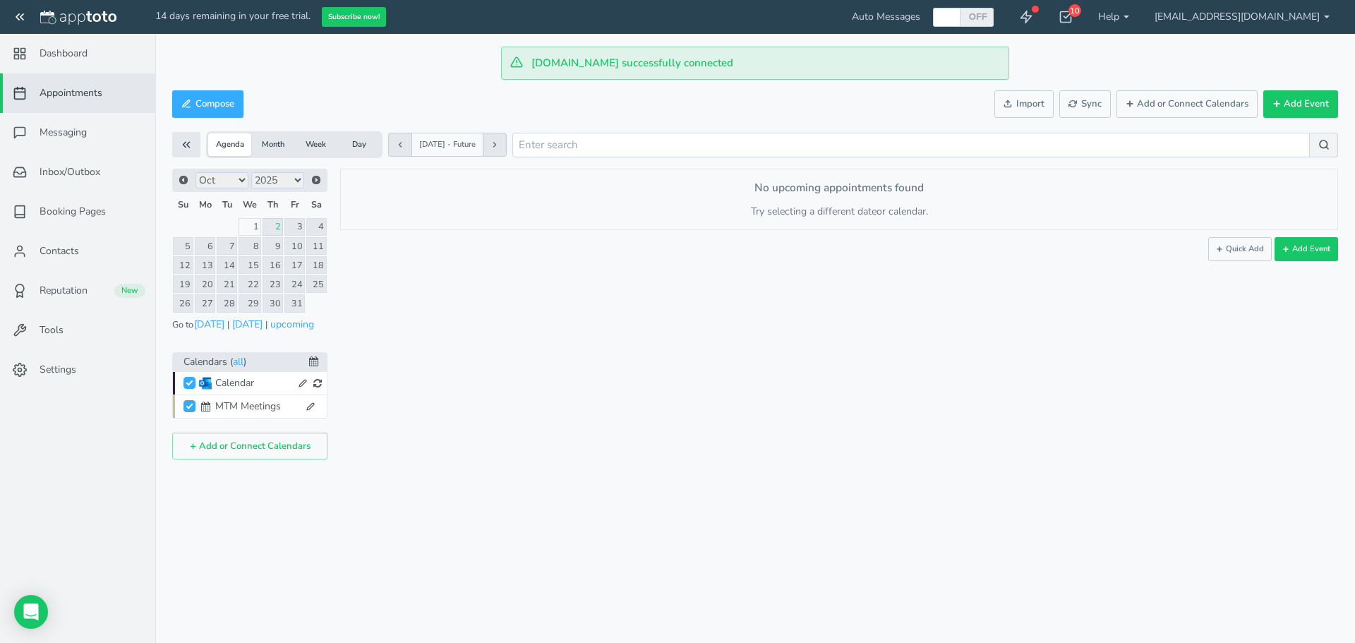
click at [276, 229] on link "2" at bounding box center [272, 227] width 20 height 18
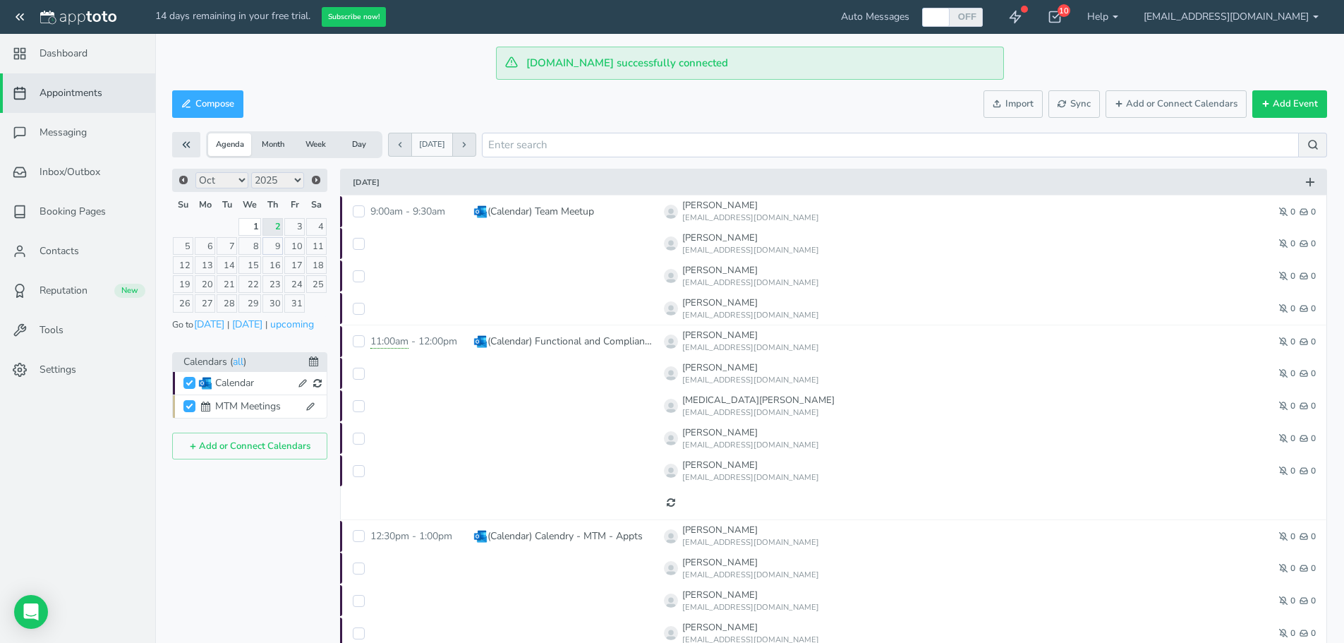
click at [272, 246] on link "9" at bounding box center [272, 246] width 20 height 18
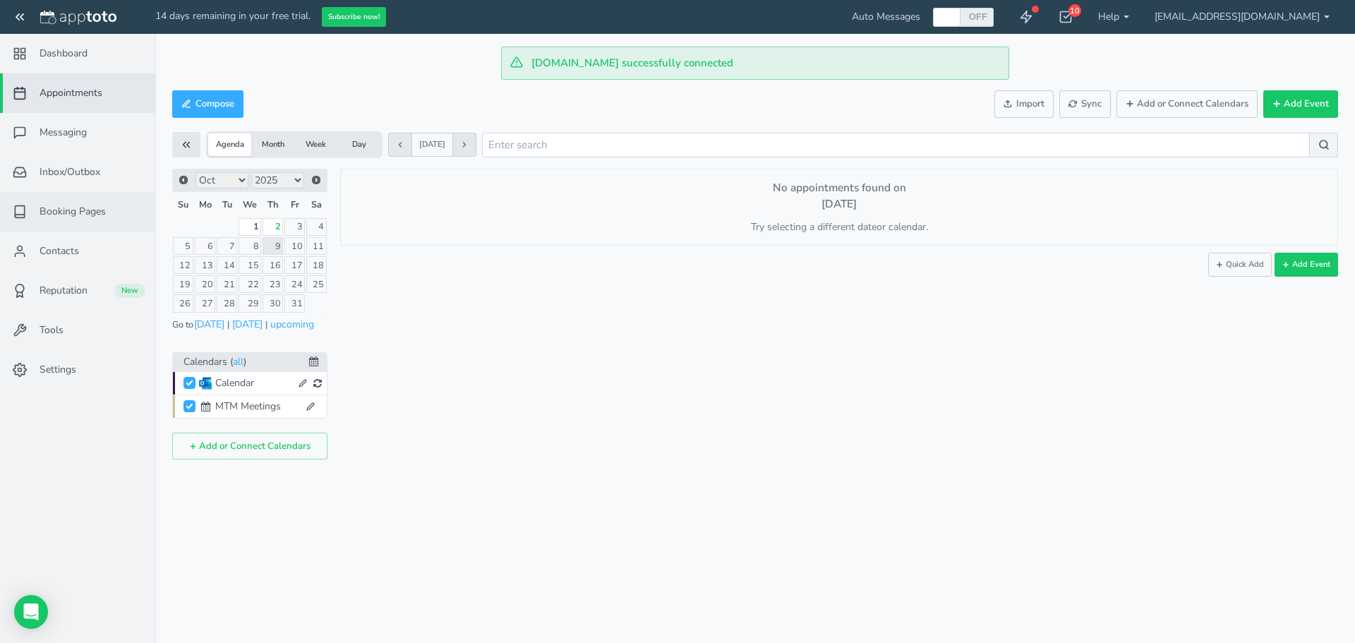
click at [68, 205] on span "Booking Pages" at bounding box center [73, 212] width 66 height 14
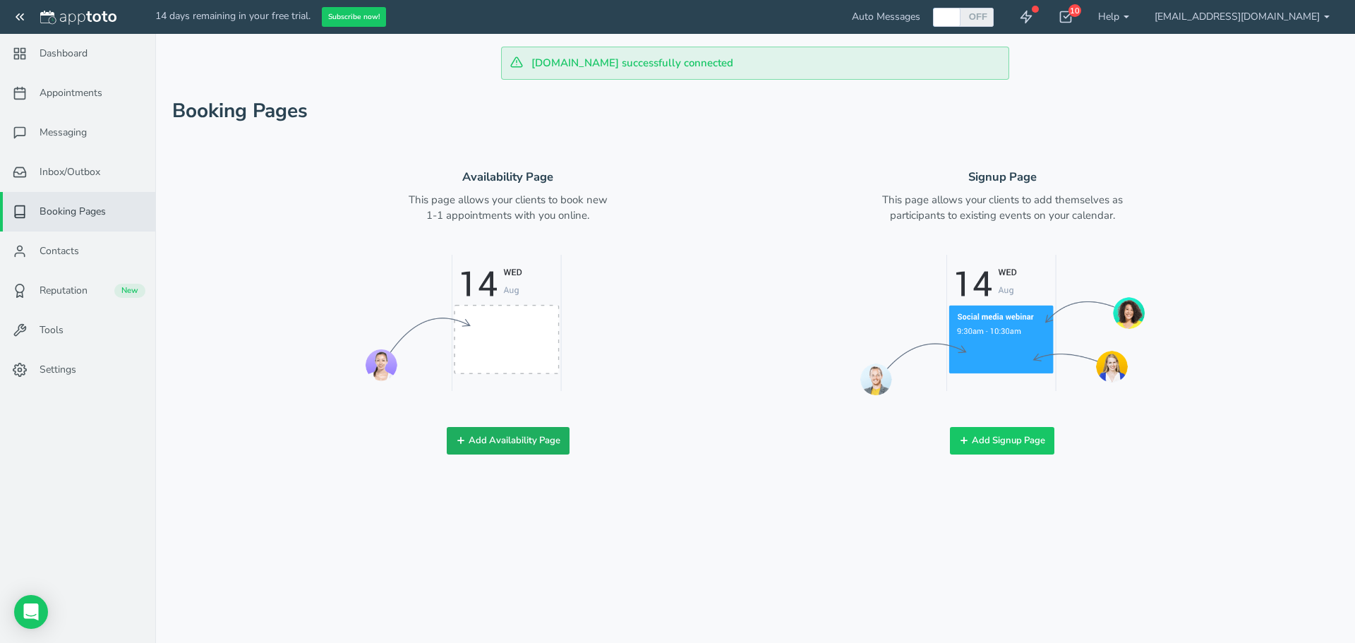
click at [465, 441] on icon at bounding box center [461, 440] width 10 height 10
checkbox input "true"
type input "Book time with me!"
type input "vibrixpharmacy_lmabey"
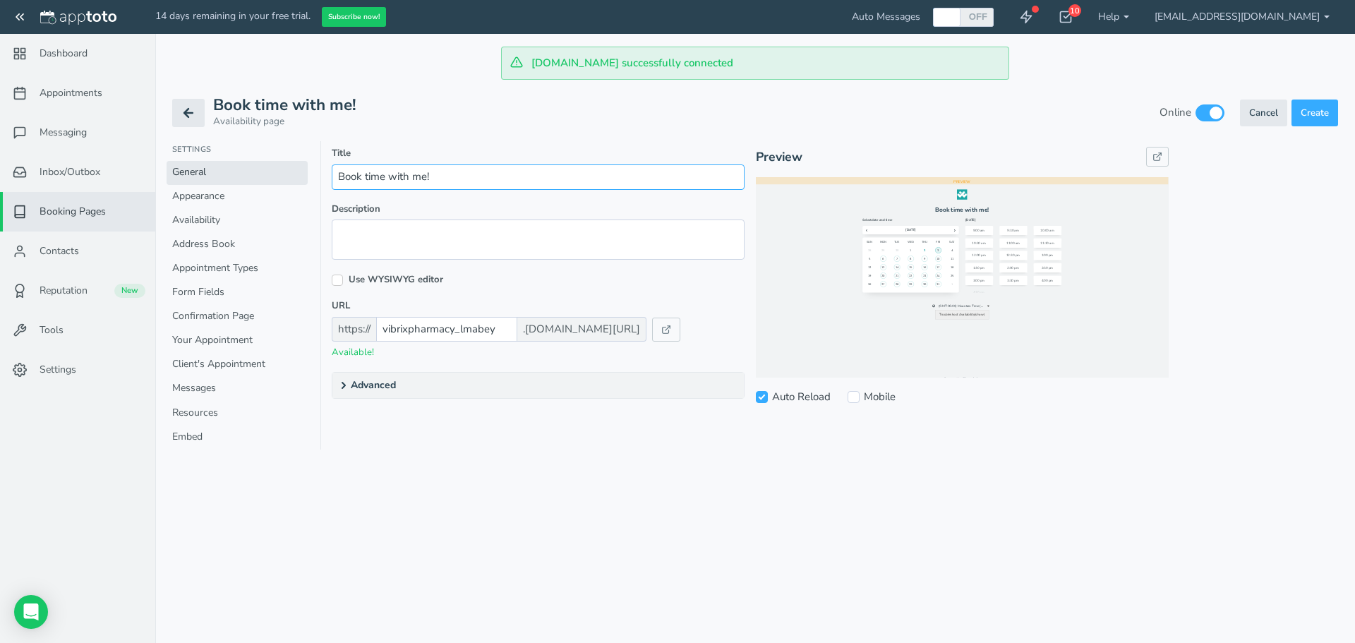
drag, startPoint x: 459, startPoint y: 179, endPoint x: 306, endPoint y: 178, distance: 153.1
click at [306, 178] on div "Settings General Appearance Availability Address Book Appointment Types Form Fi…" at bounding box center [755, 301] width 1166 height 320
click at [202, 198] on link "Appearance" at bounding box center [237, 197] width 141 height 24
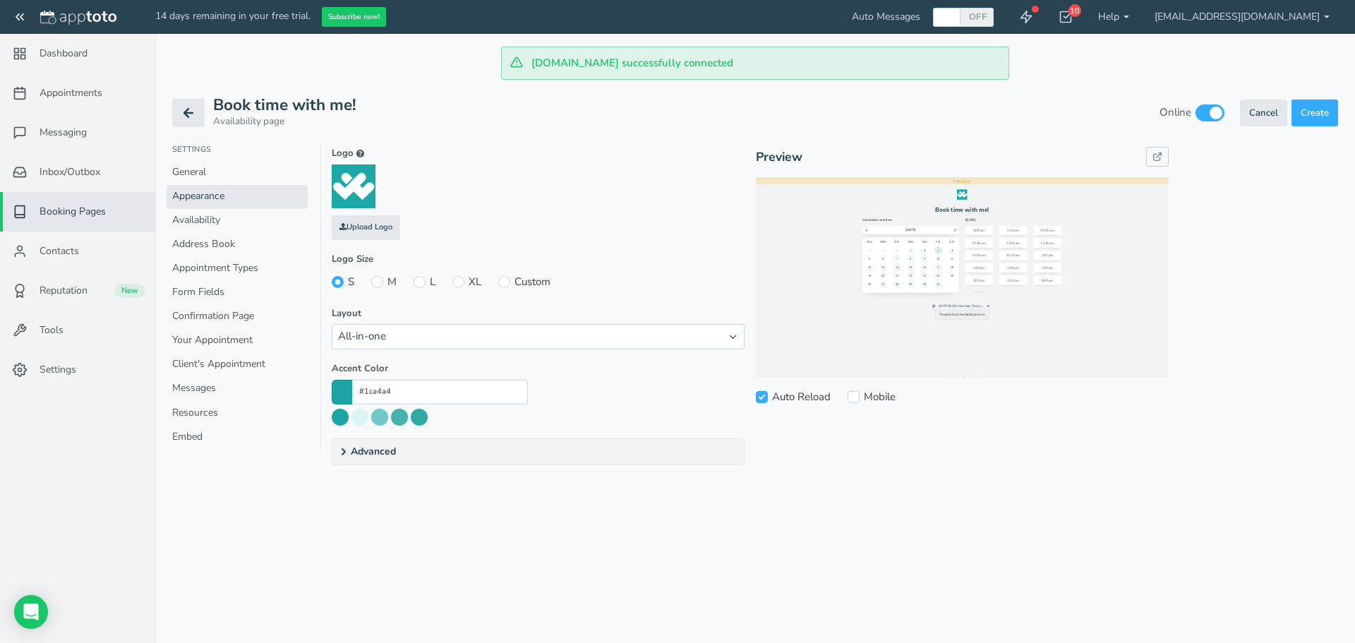
click at [426, 283] on label "L" at bounding box center [424, 281] width 22 height 15
click at [425, 283] on input "L" at bounding box center [419, 282] width 12 height 12
radio input "true"
radio input "false"
click at [213, 216] on link "Availability" at bounding box center [237, 221] width 141 height 24
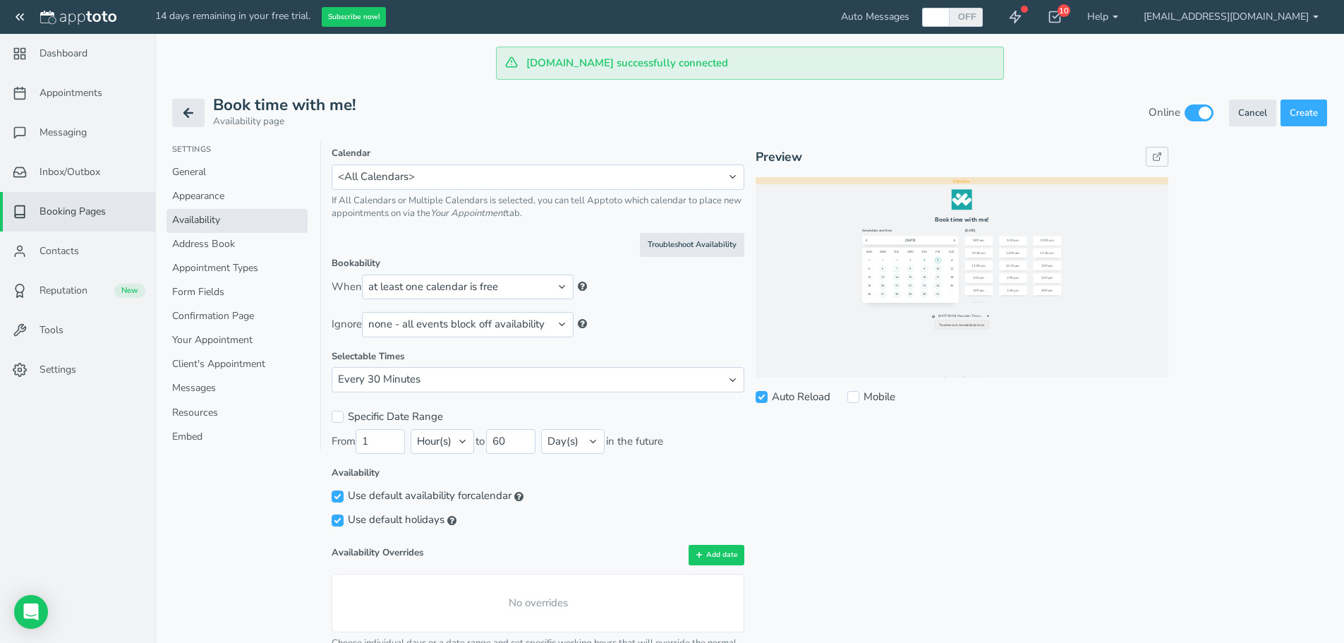
click at [485, 192] on div "Calendar MTM Meetings <Multiple Calendars> <All Calendars> Please choose a cale…" at bounding box center [538, 192] width 413 height 56
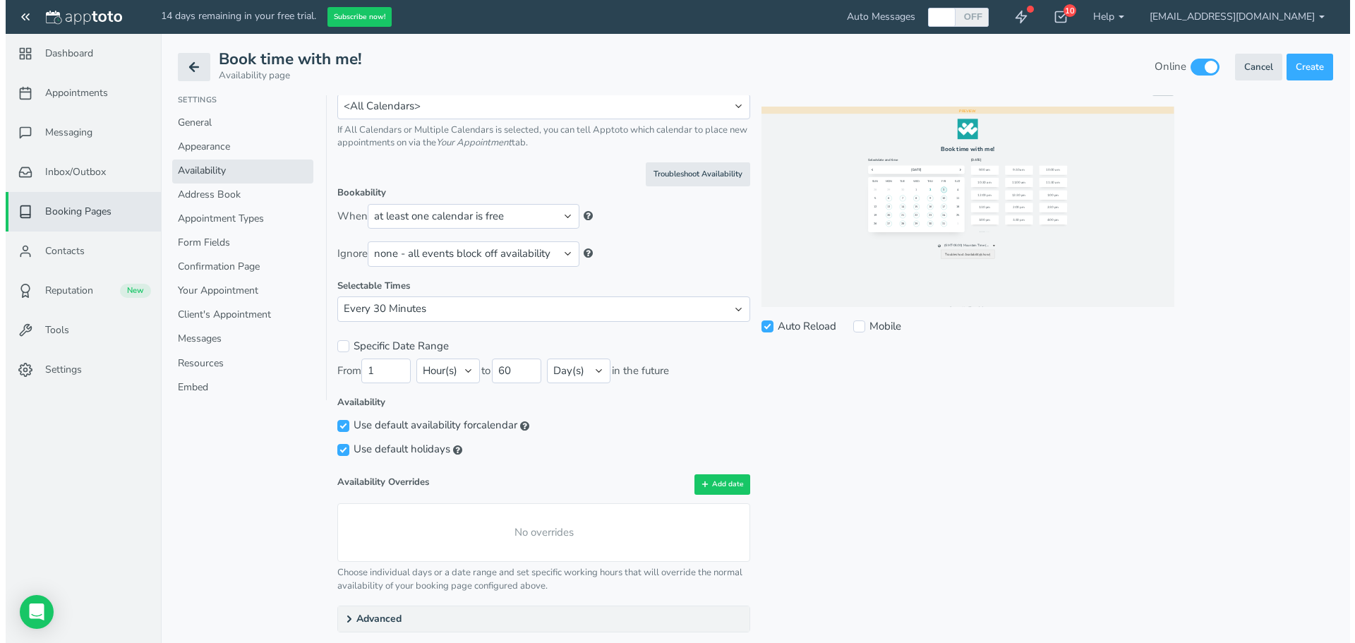
scroll to position [102, 0]
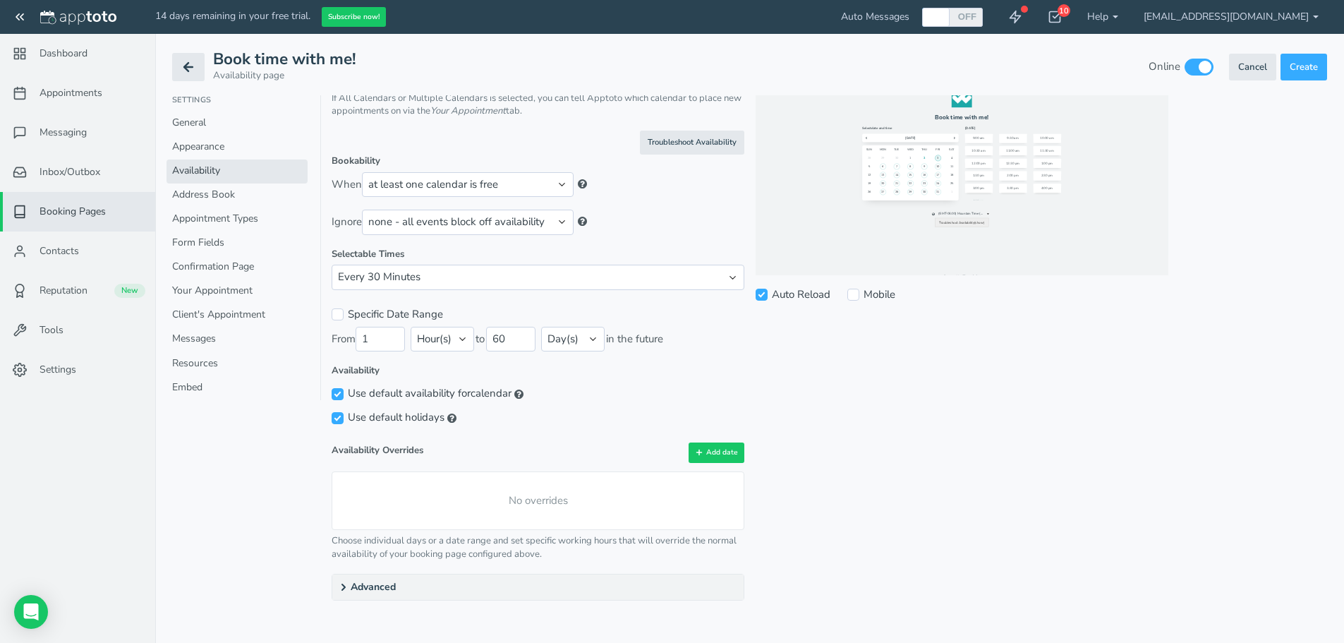
click at [556, 493] on div "No overrides" at bounding box center [538, 500] width 413 height 59
click at [713, 447] on button "Add date" at bounding box center [717, 452] width 56 height 20
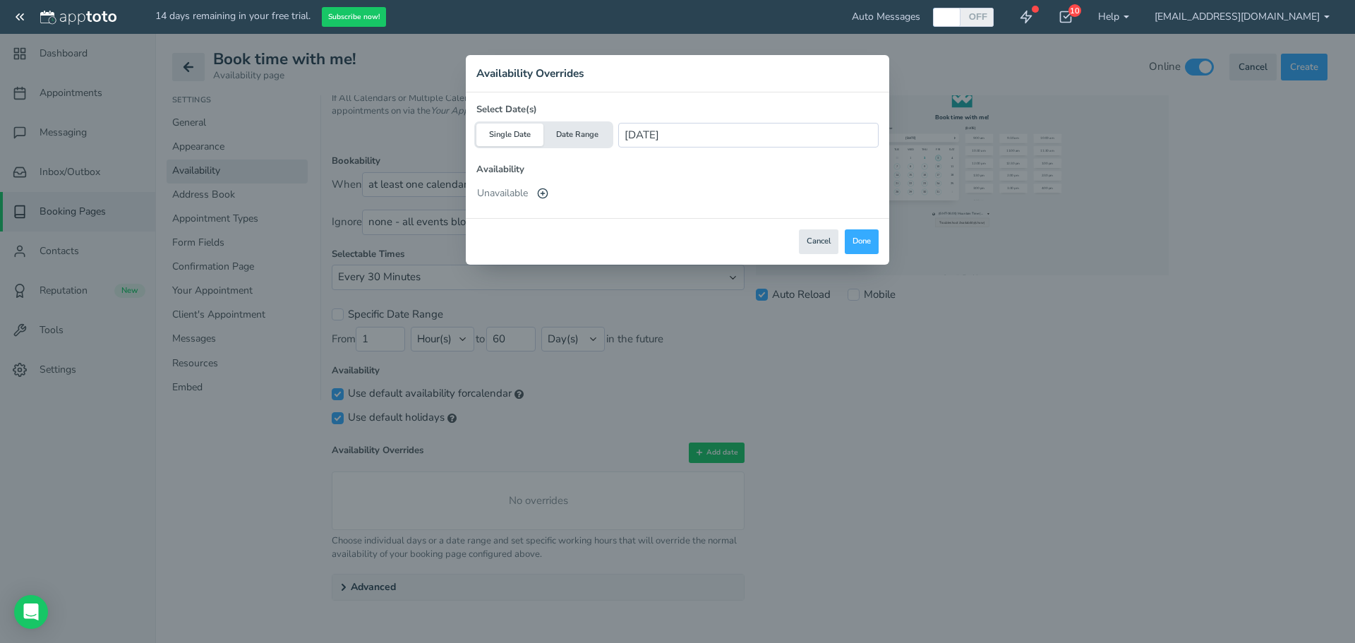
click at [572, 133] on button "Date Range" at bounding box center [576, 134] width 67 height 23
type input "[DATE] - [DATE]"
click at [859, 248] on button "Done" at bounding box center [862, 241] width 34 height 25
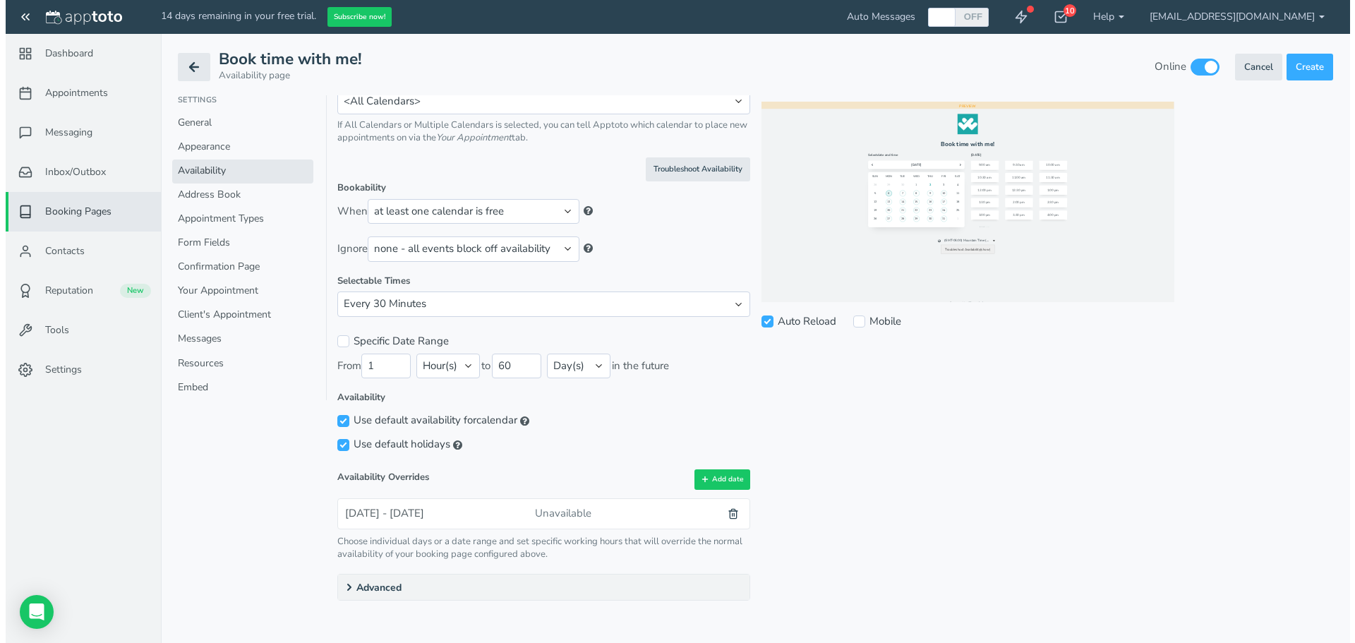
scroll to position [0, 0]
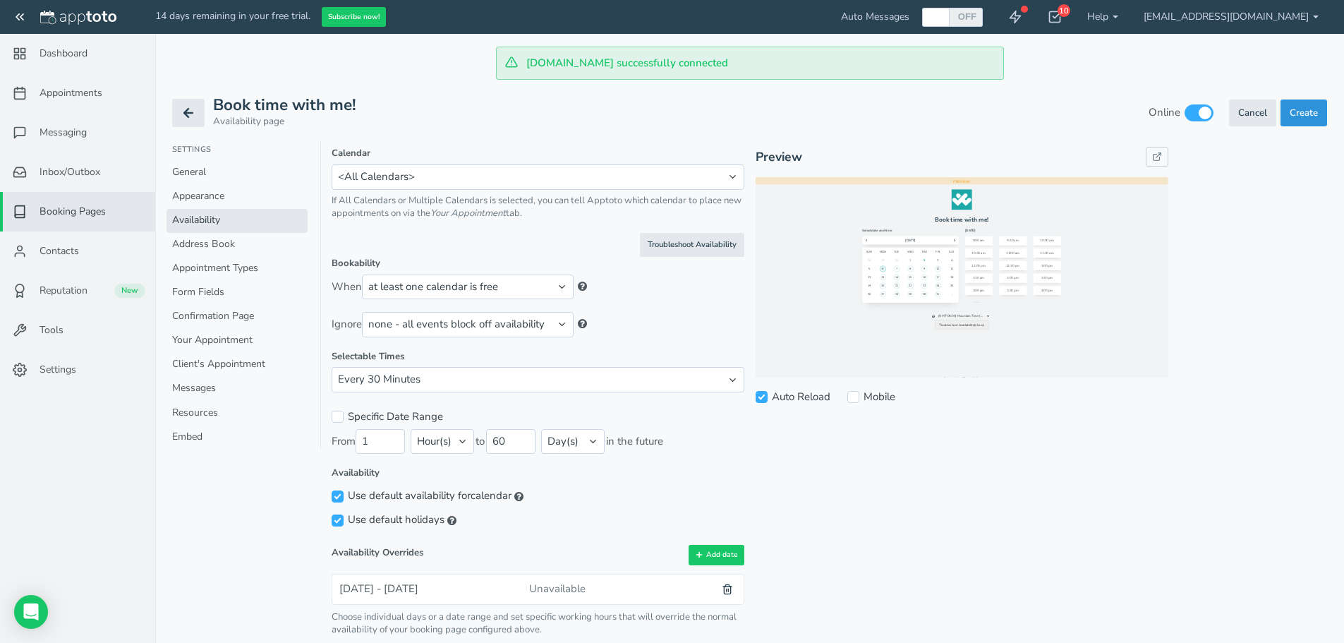
click at [1306, 111] on span "Create" at bounding box center [1304, 113] width 28 height 13
select select "?"
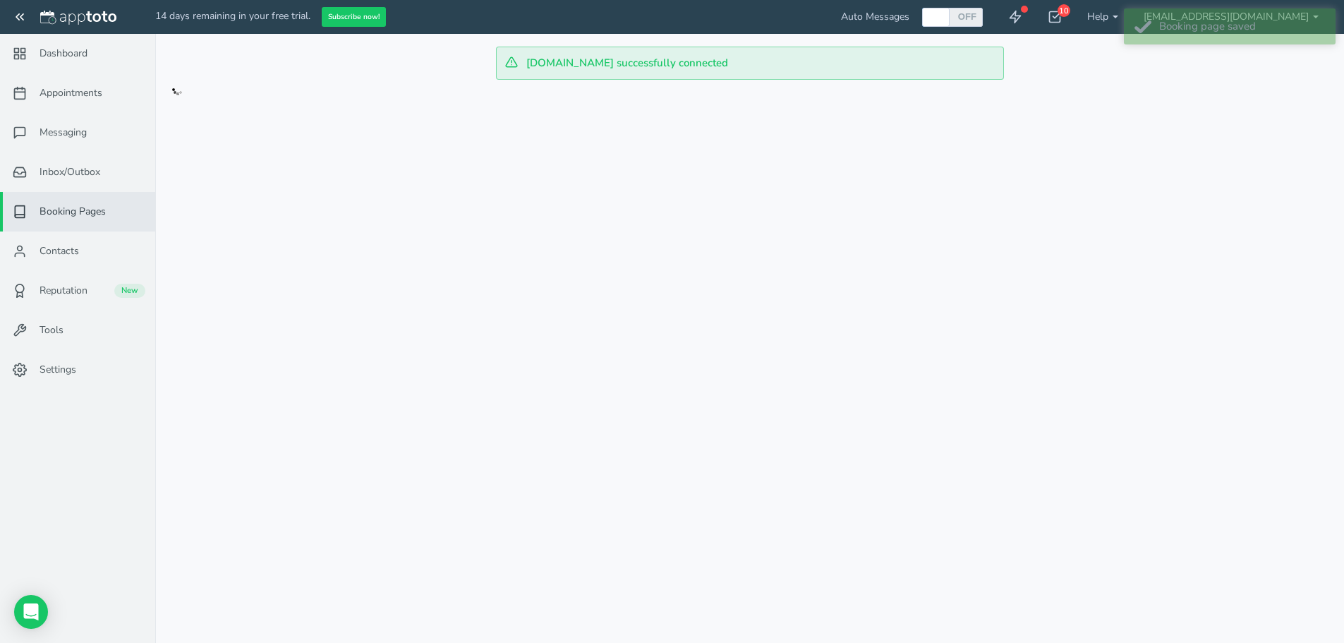
checkbox input "false"
checkbox input "true"
type input "Book time with me!"
type input "vibrixpharmacy_lmabey"
checkbox input "true"
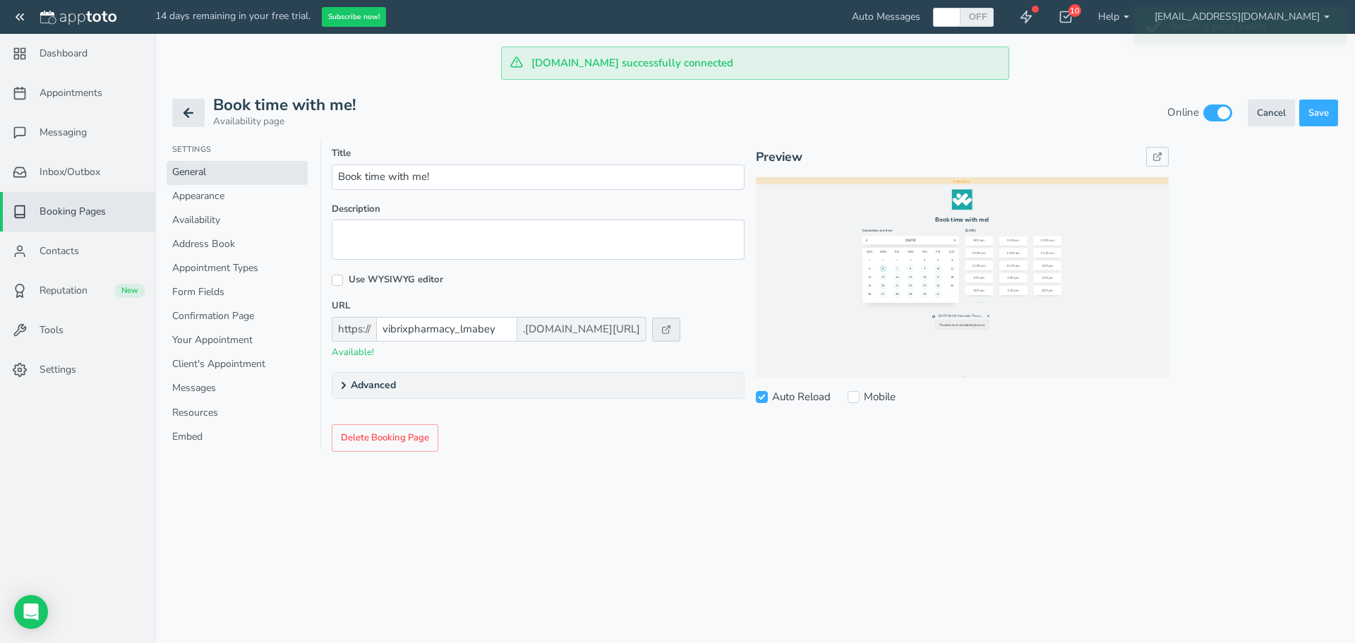
click at [661, 332] on icon at bounding box center [666, 330] width 10 height 10
click at [491, 329] on input "vibrixpharmacy_lmabey" at bounding box center [446, 329] width 141 height 25
click at [1317, 112] on span "Save" at bounding box center [1318, 113] width 20 height 13
click at [663, 331] on use at bounding box center [667, 329] width 8 height 8
click at [372, 387] on summary "Advanced" at bounding box center [537, 385] width 411 height 25
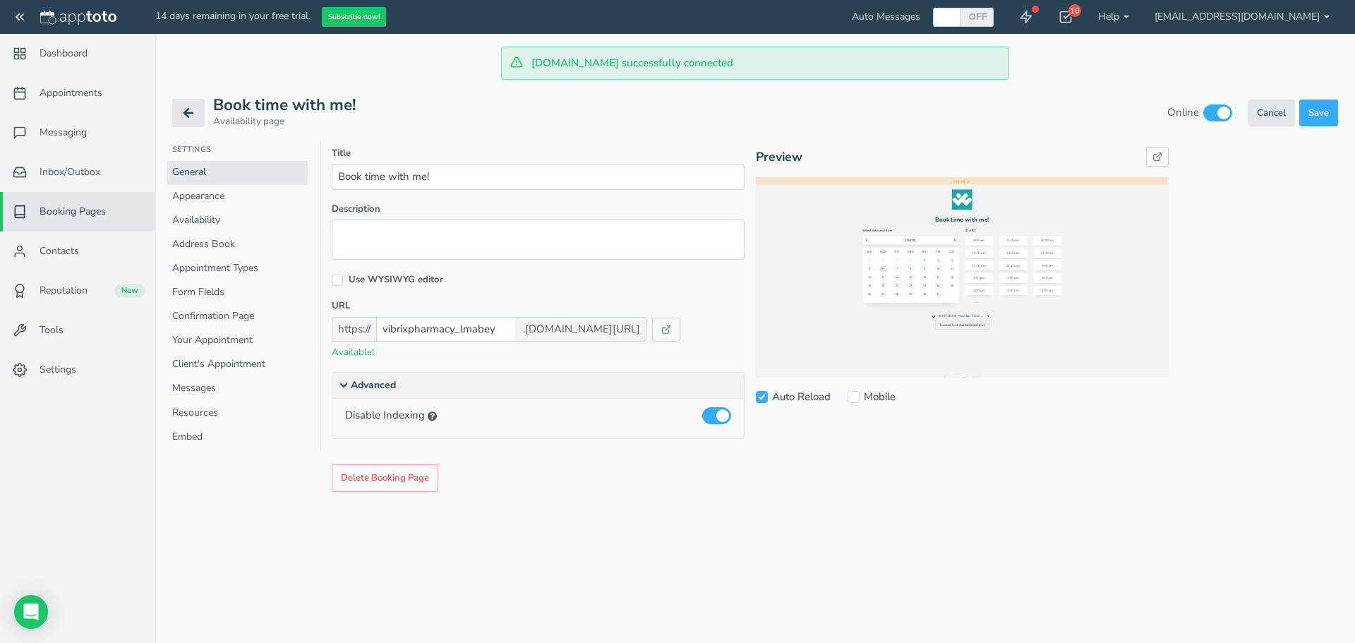
click at [358, 386] on summary "Advanced" at bounding box center [537, 386] width 411 height 26
click at [661, 331] on icon at bounding box center [666, 330] width 10 height 10
click at [190, 110] on icon at bounding box center [188, 113] width 14 height 14
checkbox input "false"
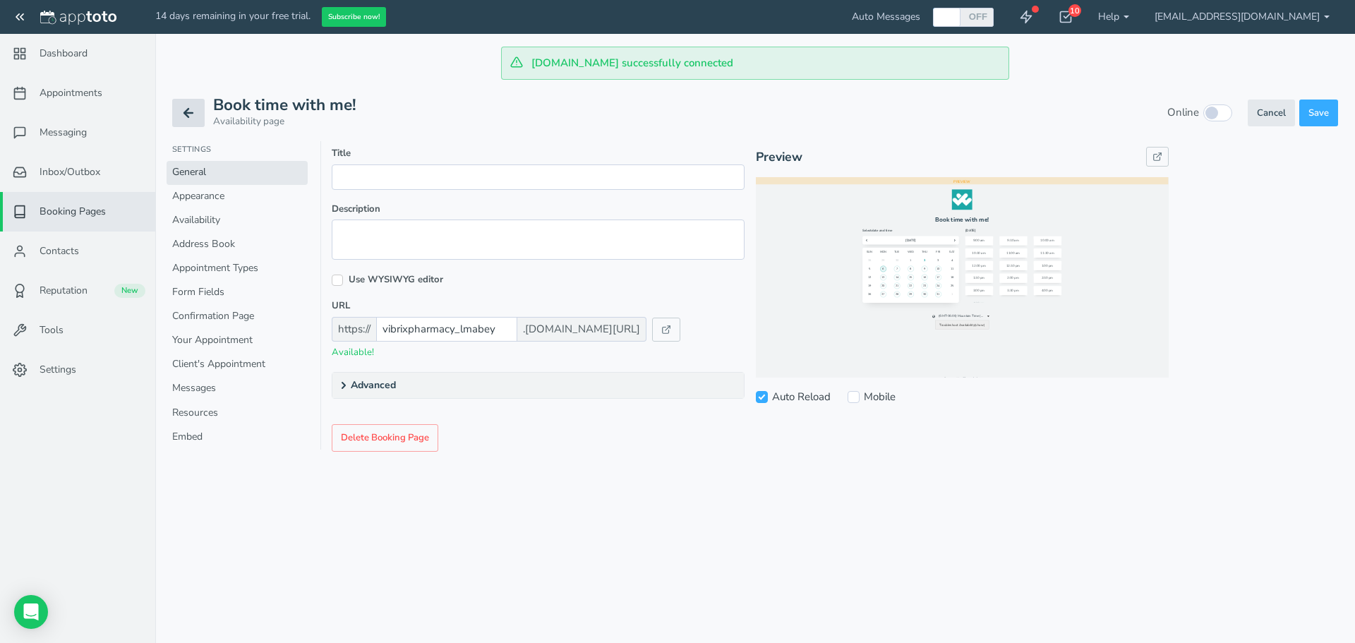
checkbox input "false"
select select "number:-2"
select select "number:0"
select select "number:30"
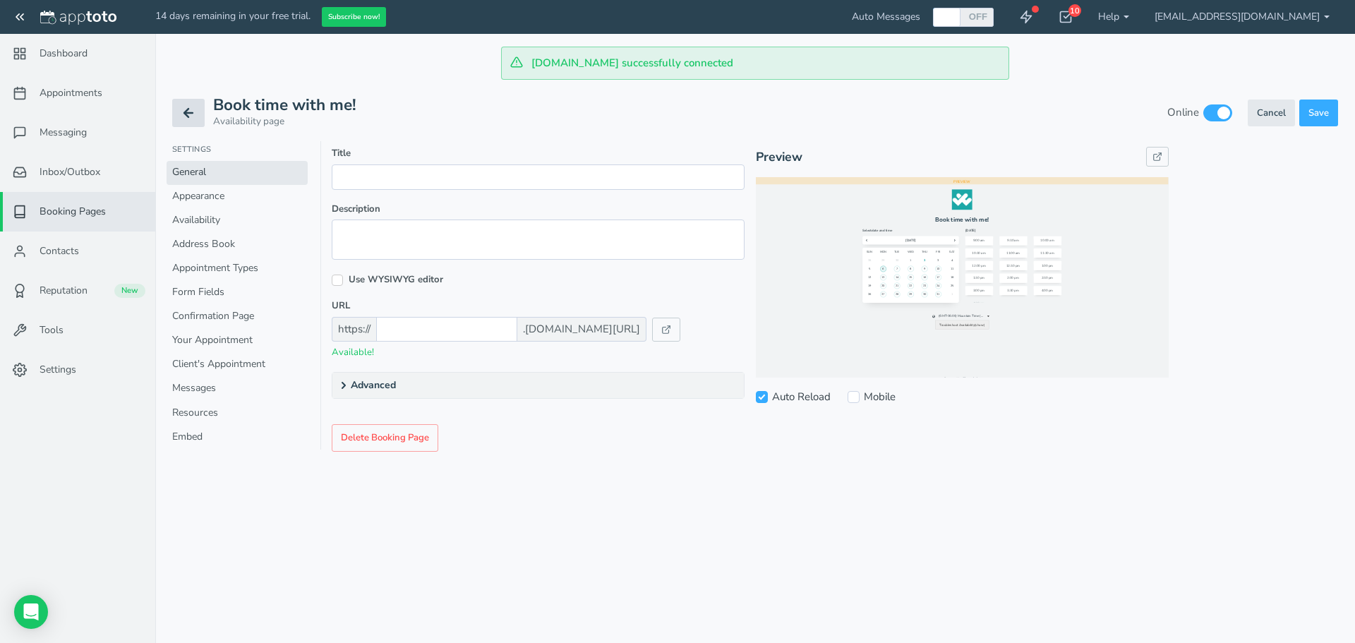
select select "string:hour"
select select "string:day"
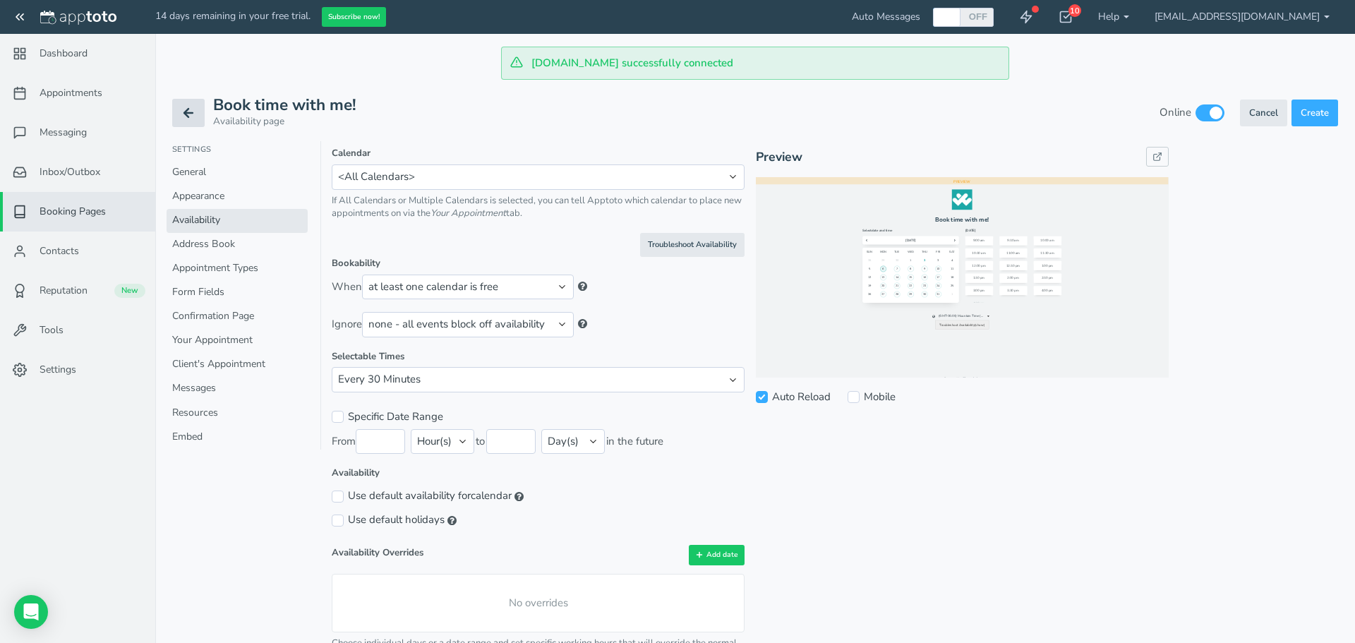
checkbox input "true"
type input "1"
type input "60"
checkbox input "true"
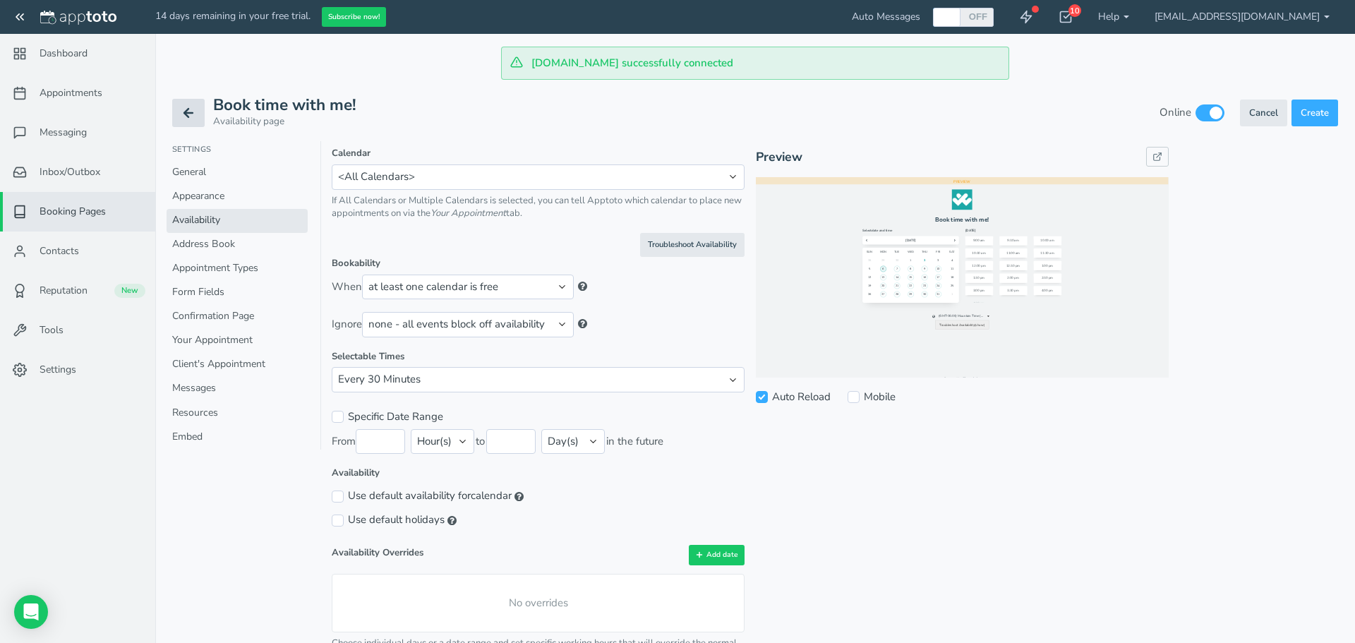
type input "1"
click at [102, 203] on link "Booking Pages" at bounding box center [77, 212] width 155 height 40
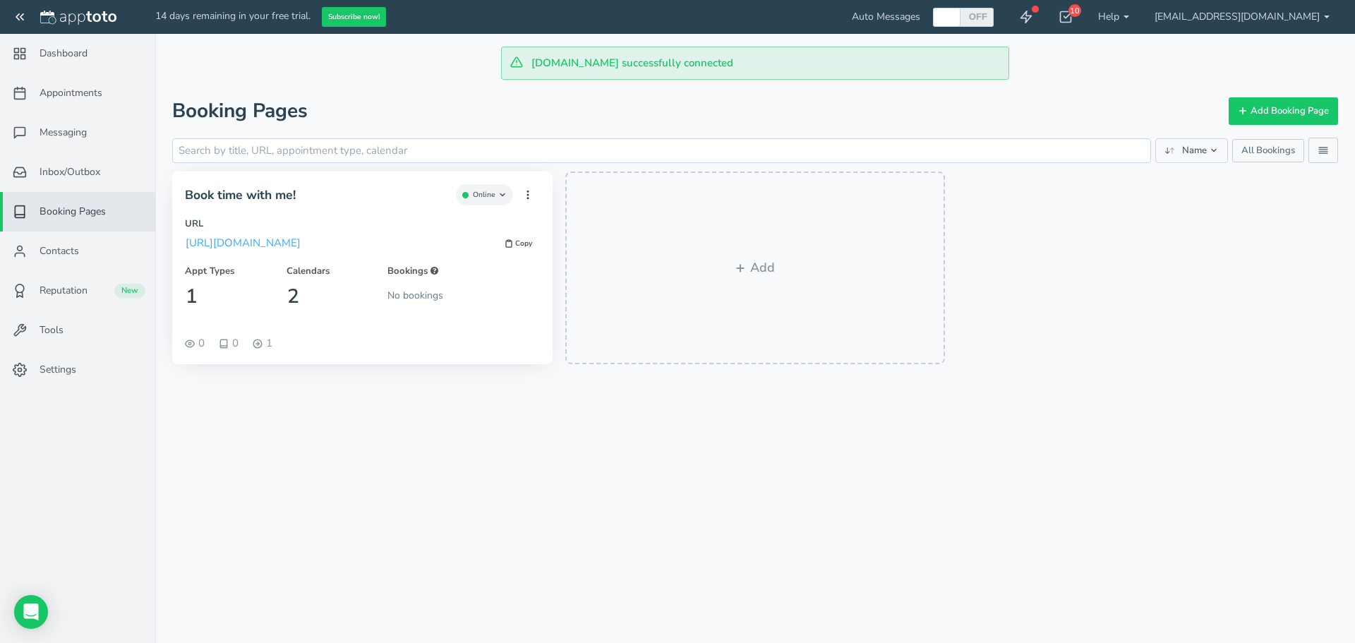
click at [520, 242] on span "Copied" at bounding box center [524, 243] width 24 height 11
click at [63, 90] on span "Appointments" at bounding box center [71, 93] width 63 height 14
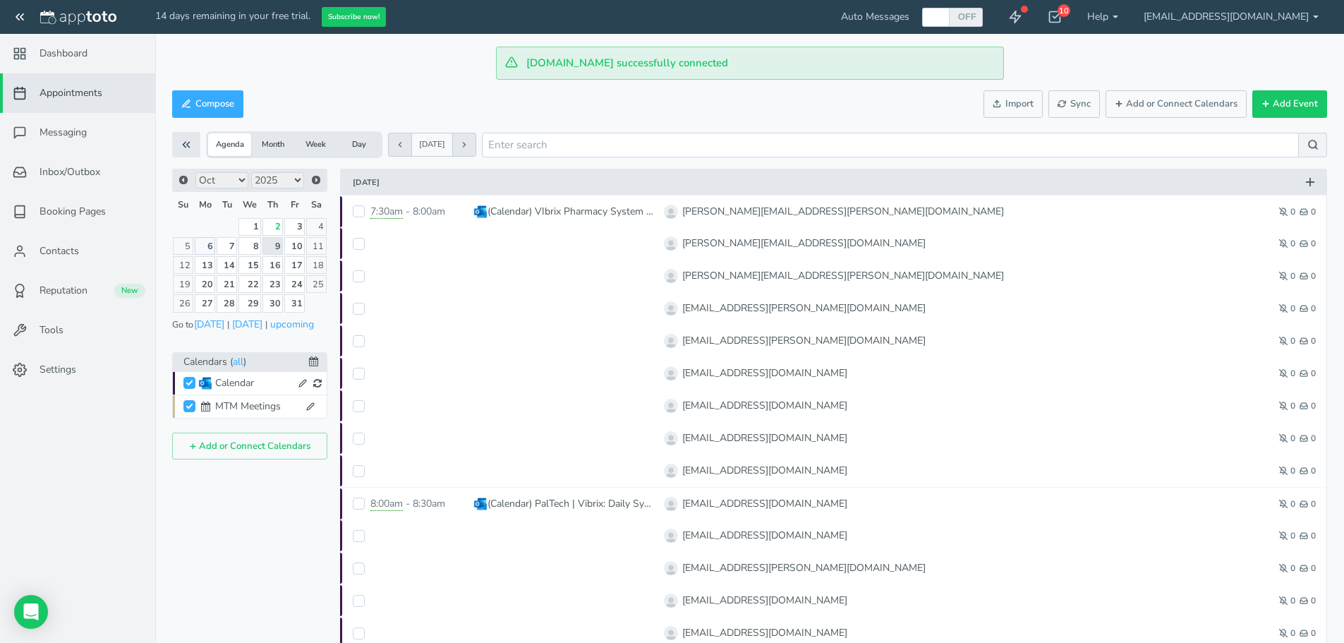
click at [200, 242] on link "6" at bounding box center [205, 246] width 21 height 18
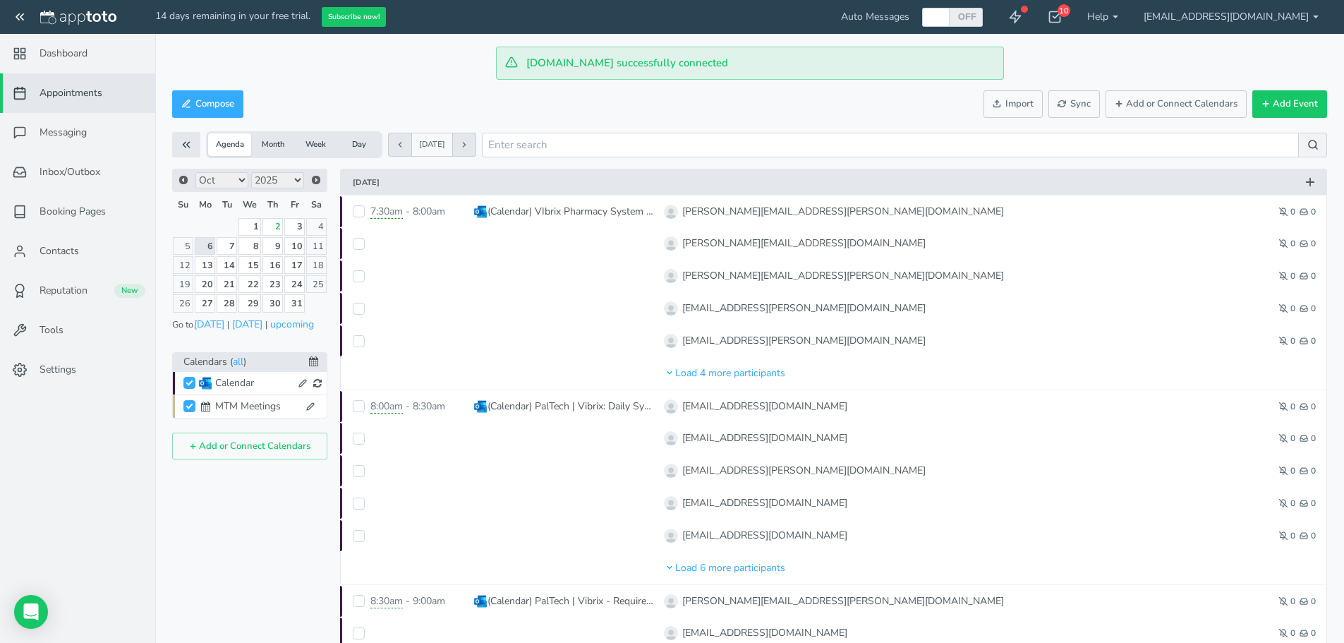
click at [228, 140] on button "Agenda" at bounding box center [229, 144] width 43 height 23
click at [277, 143] on button "Month" at bounding box center [272, 144] width 43 height 23
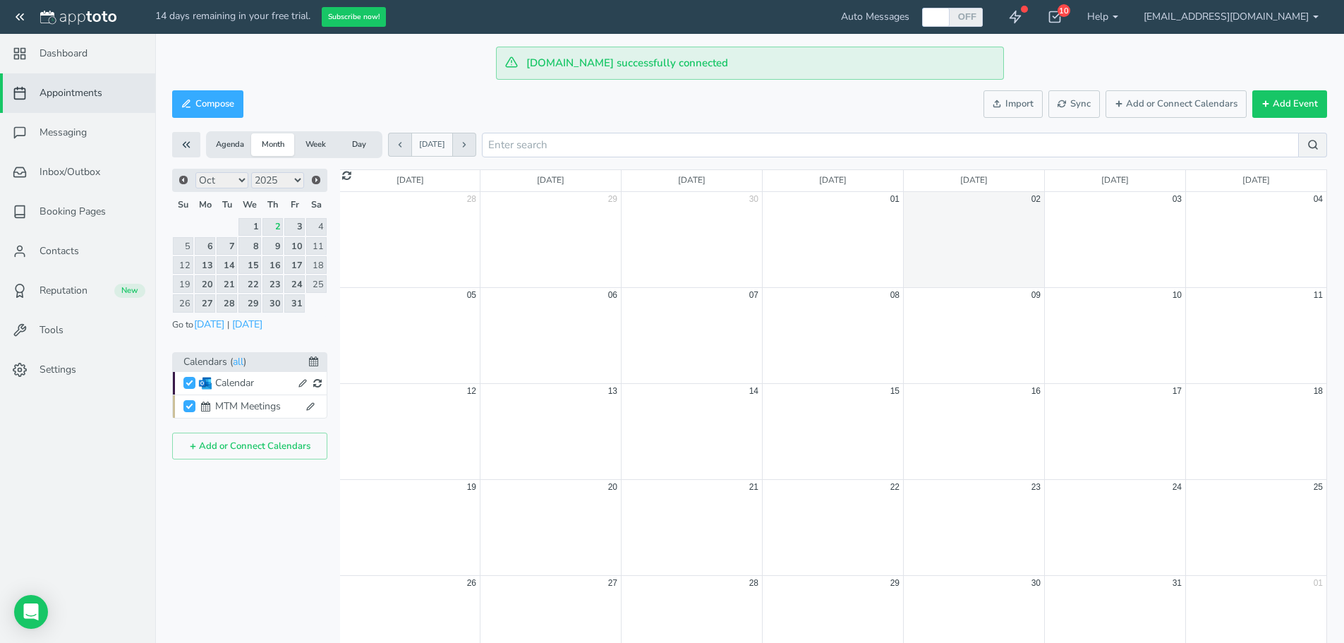
click at [552, 337] on div at bounding box center [551, 343] width 141 height 81
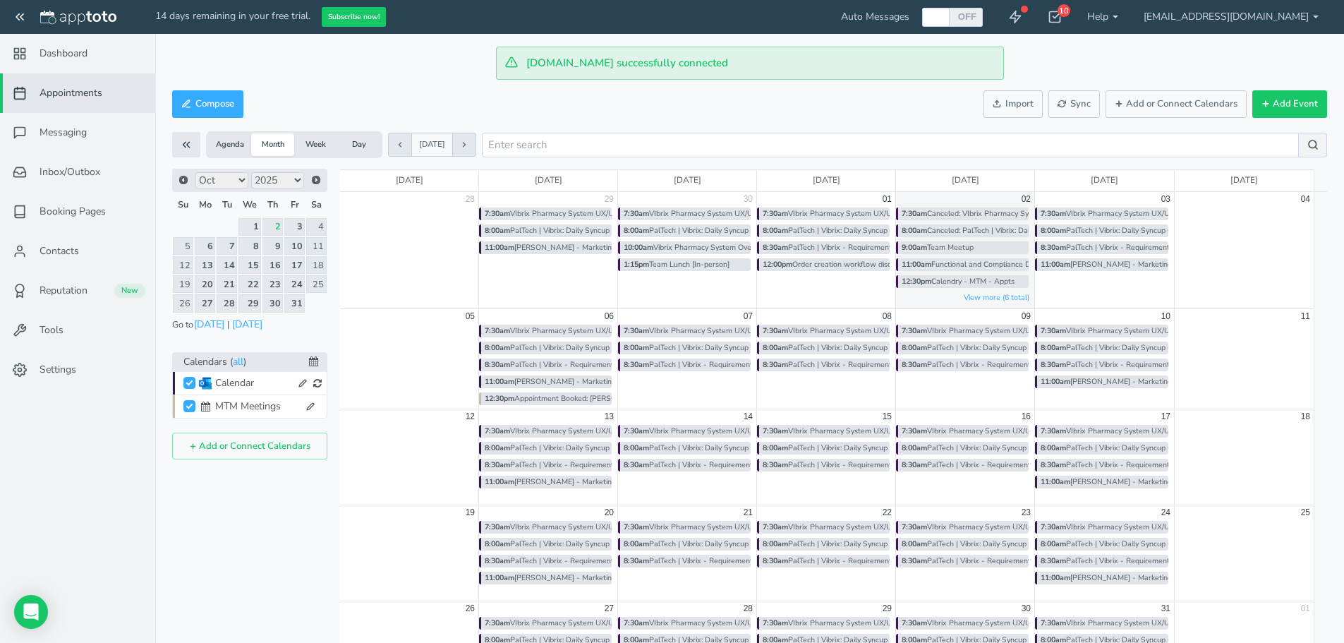
click at [555, 398] on div "12:30pm Appointment Booked: [PERSON_NAME]" at bounding box center [545, 398] width 133 height 13
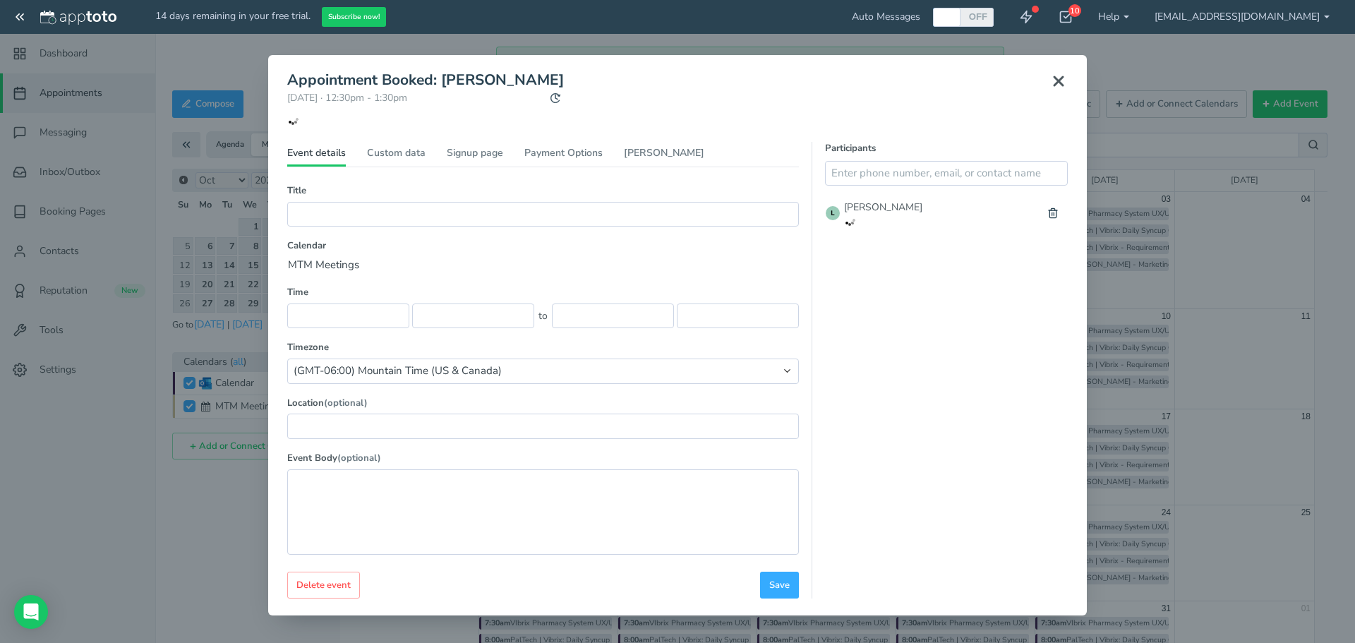
type input "Appointment Booked: [PERSON_NAME]"
type input "[DATE]"
type input "12:30pm"
type input "[DATE]"
type input "1:30pm"
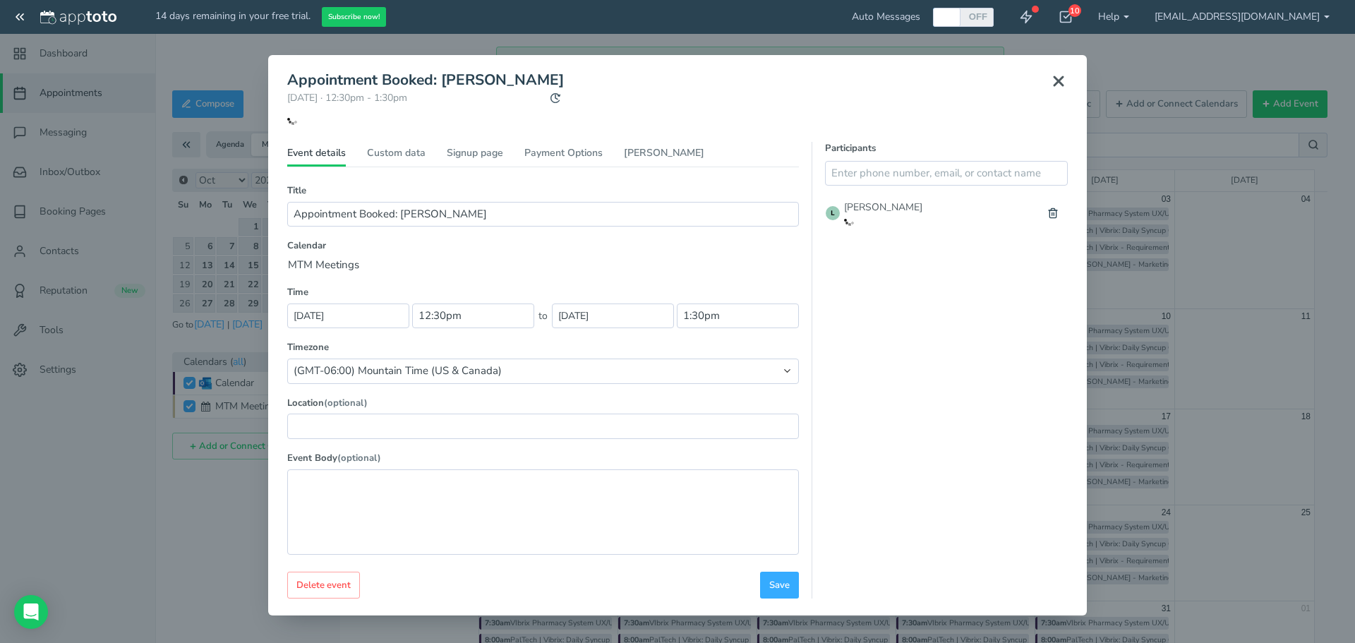
select select "string:[GEOGRAPHIC_DATA]/[GEOGRAPHIC_DATA]"
type textarea "Name: [PERSON_NAME] Phone: [PHONE_NUMBER] Email: [EMAIL_ADDRESS][DOMAIN_NAME] C…"
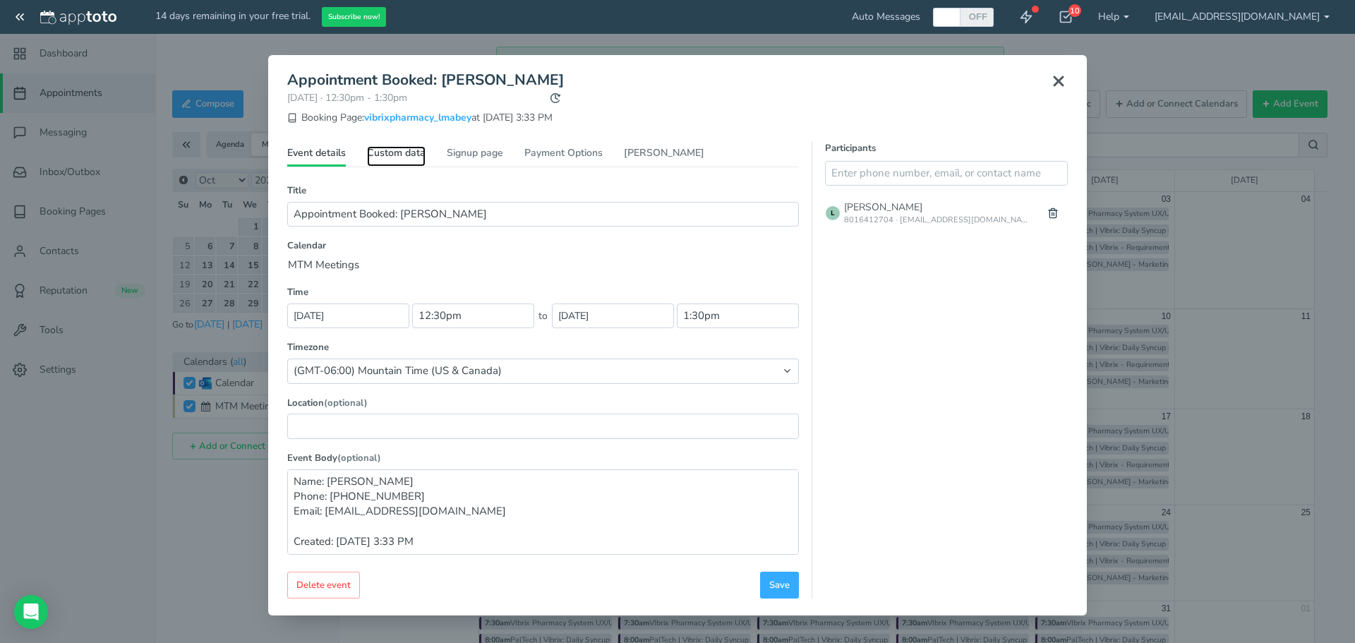
click at [394, 158] on link "Custom data" at bounding box center [396, 156] width 59 height 20
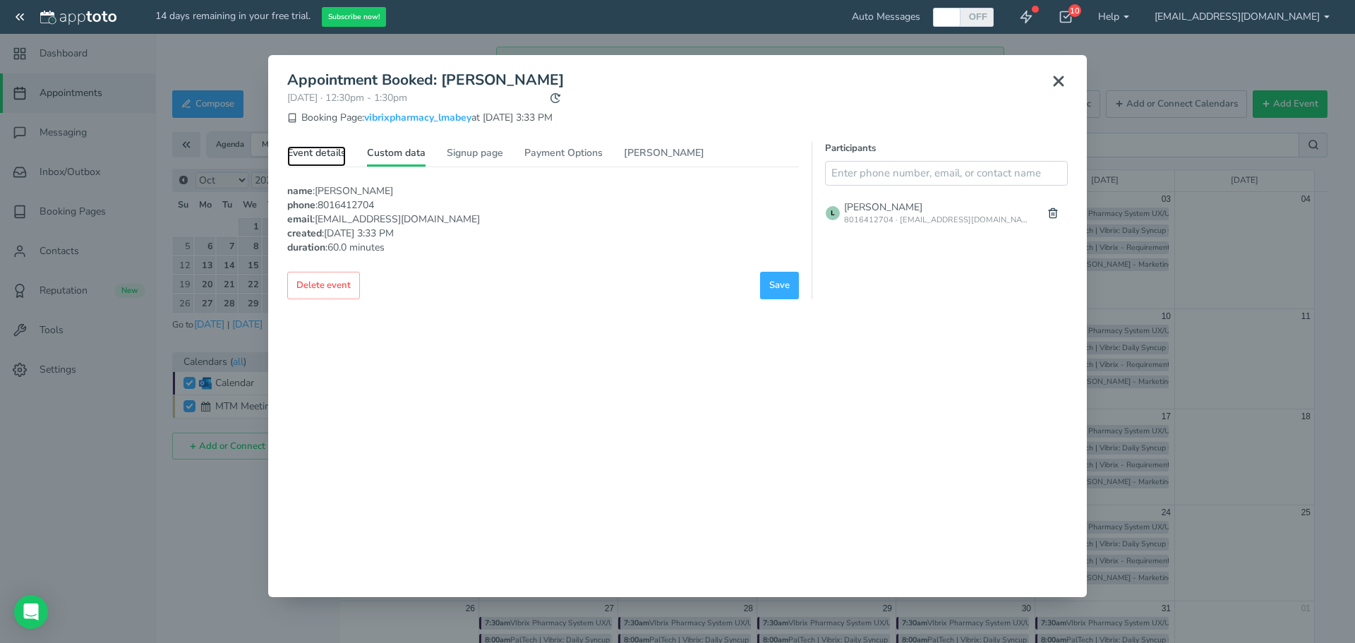
click at [320, 159] on link "Event details" at bounding box center [316, 156] width 59 height 20
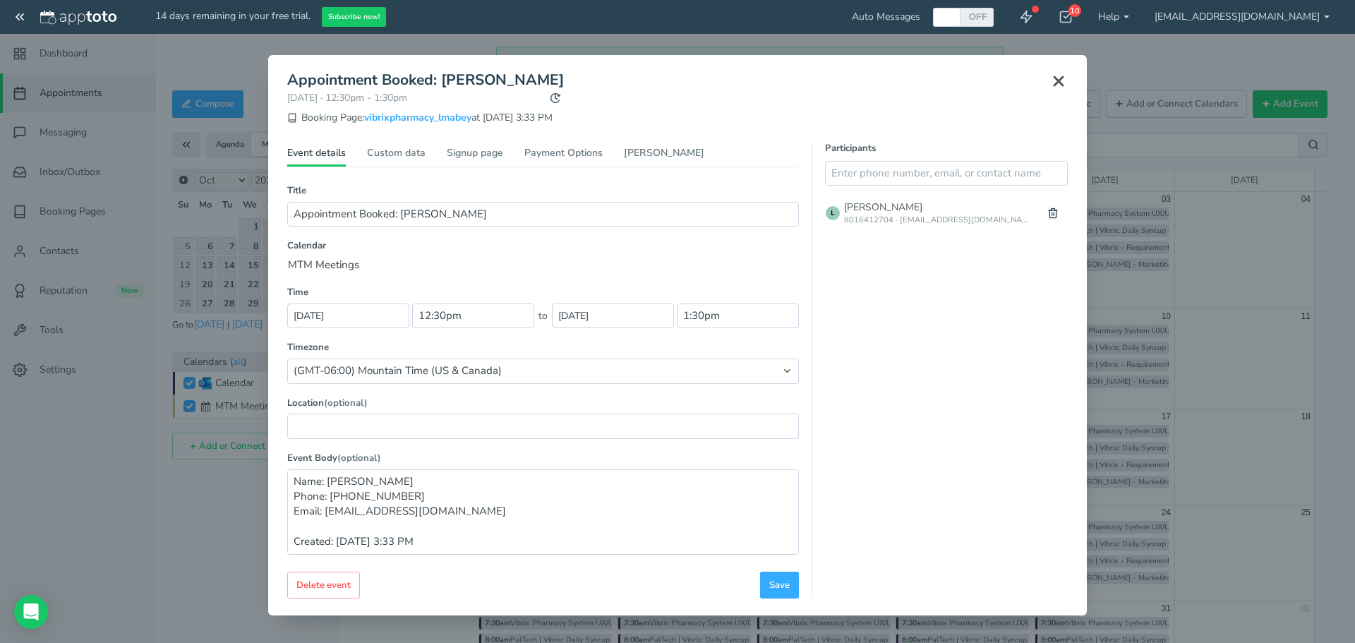
click at [1061, 80] on icon at bounding box center [1058, 81] width 17 height 17
